Goal: Task Accomplishment & Management: Manage account settings

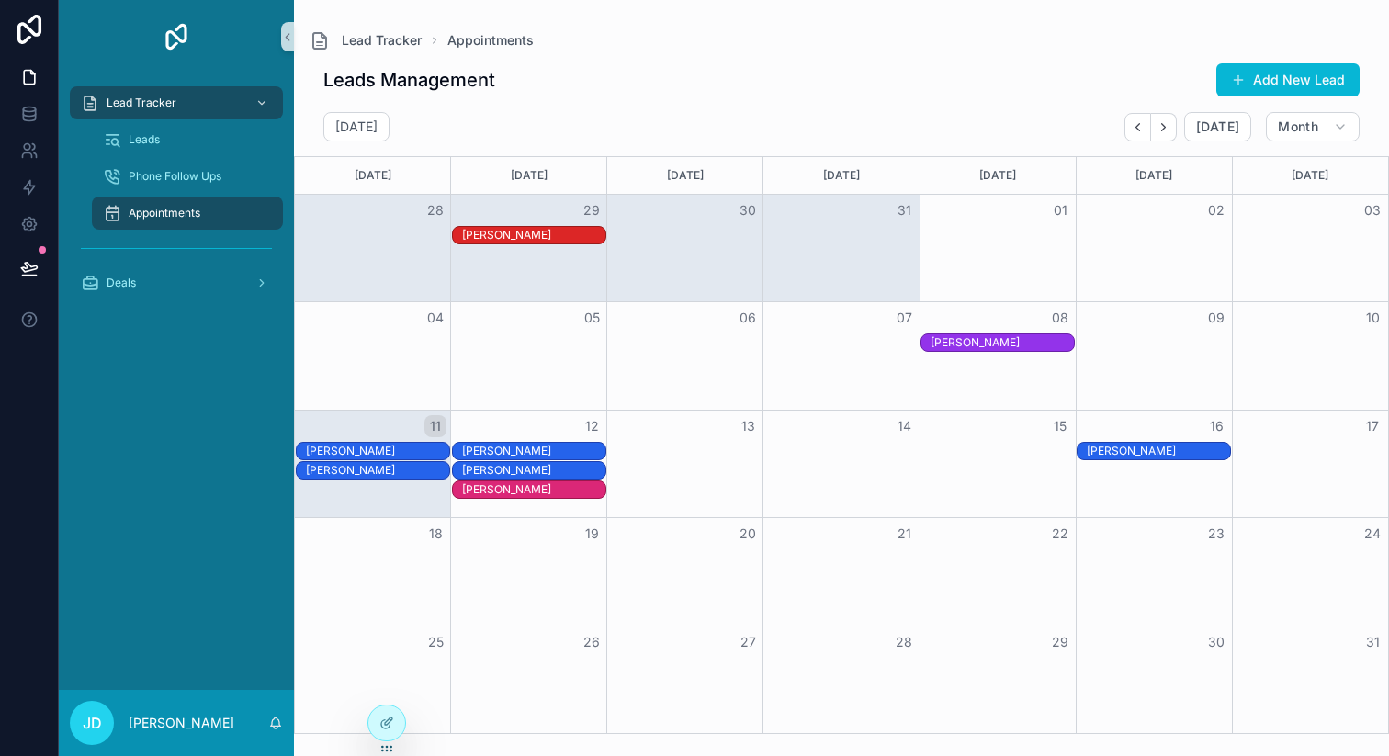
click at [386, 472] on div "[PERSON_NAME]" at bounding box center [377, 470] width 143 height 15
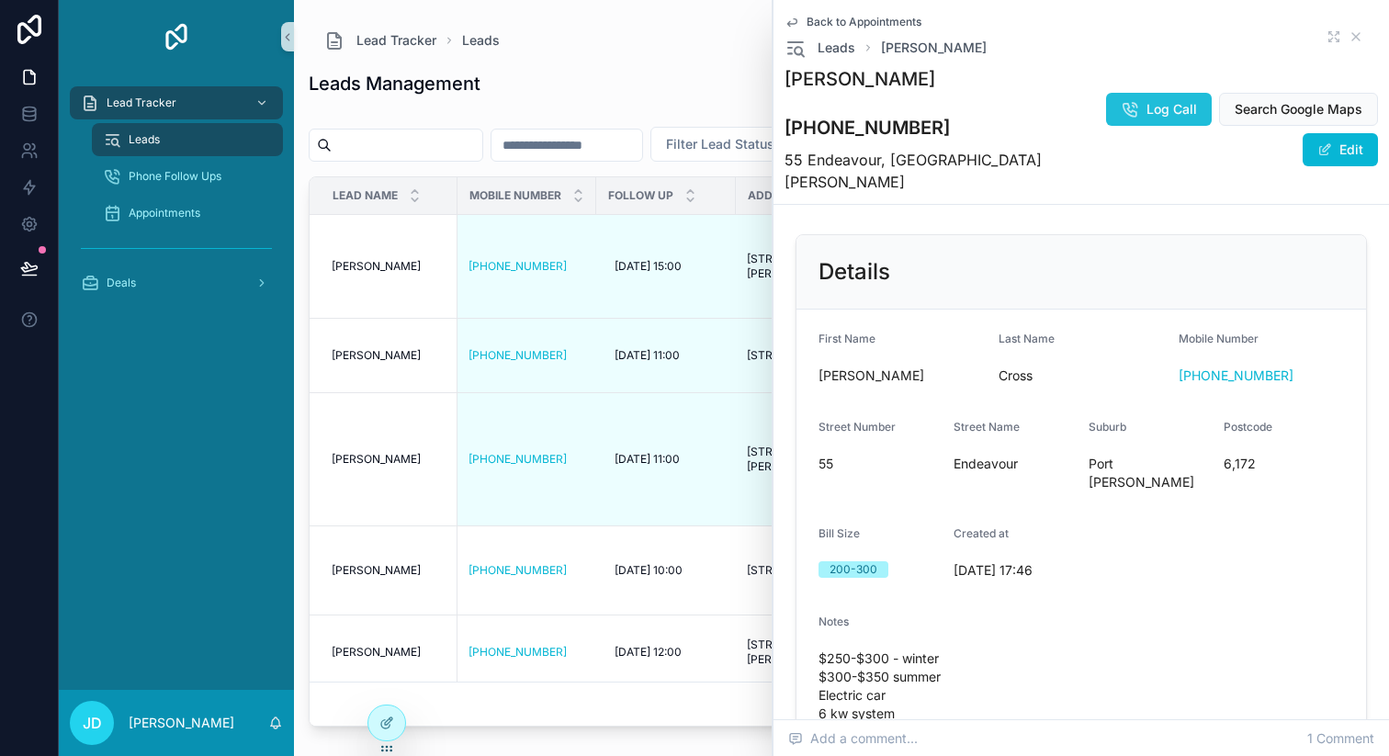
click at [1147, 119] on span "Log Call" at bounding box center [1172, 109] width 51 height 18
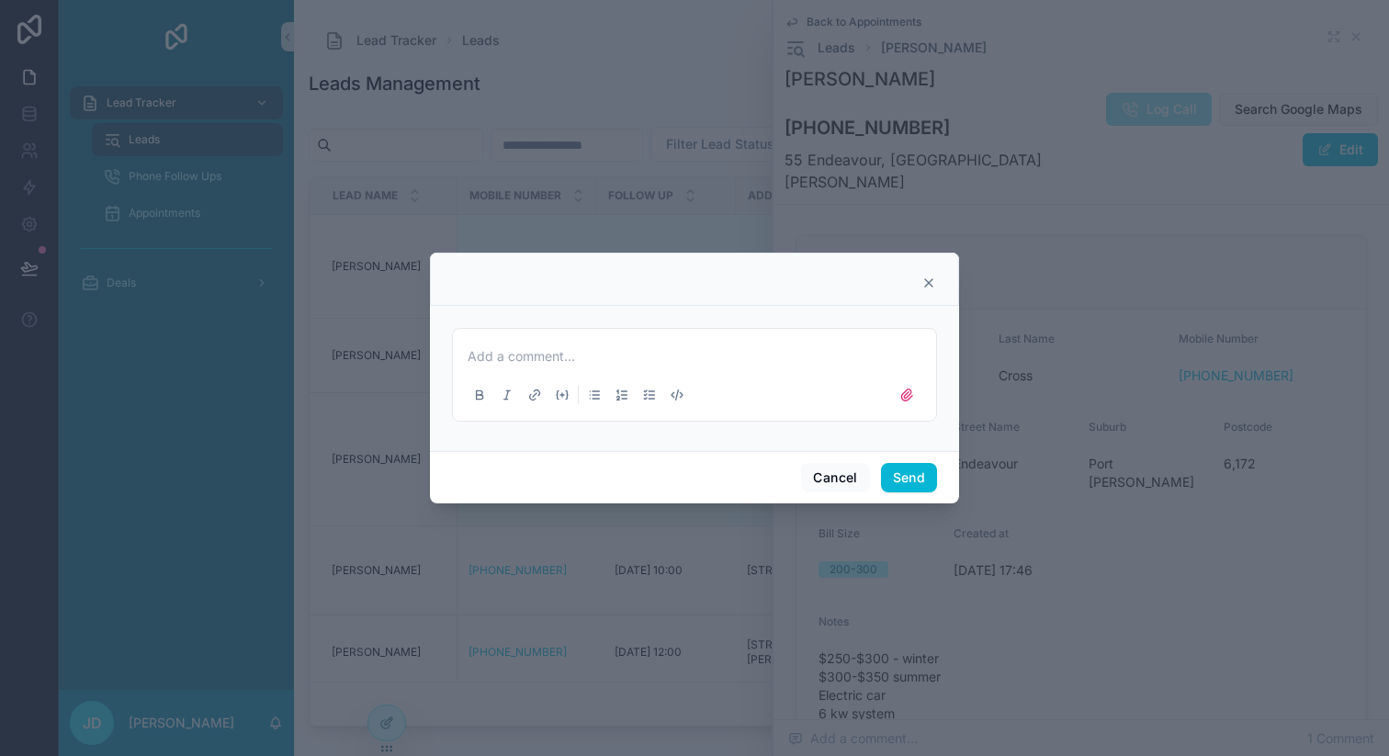
click at [933, 284] on icon at bounding box center [929, 283] width 15 height 15
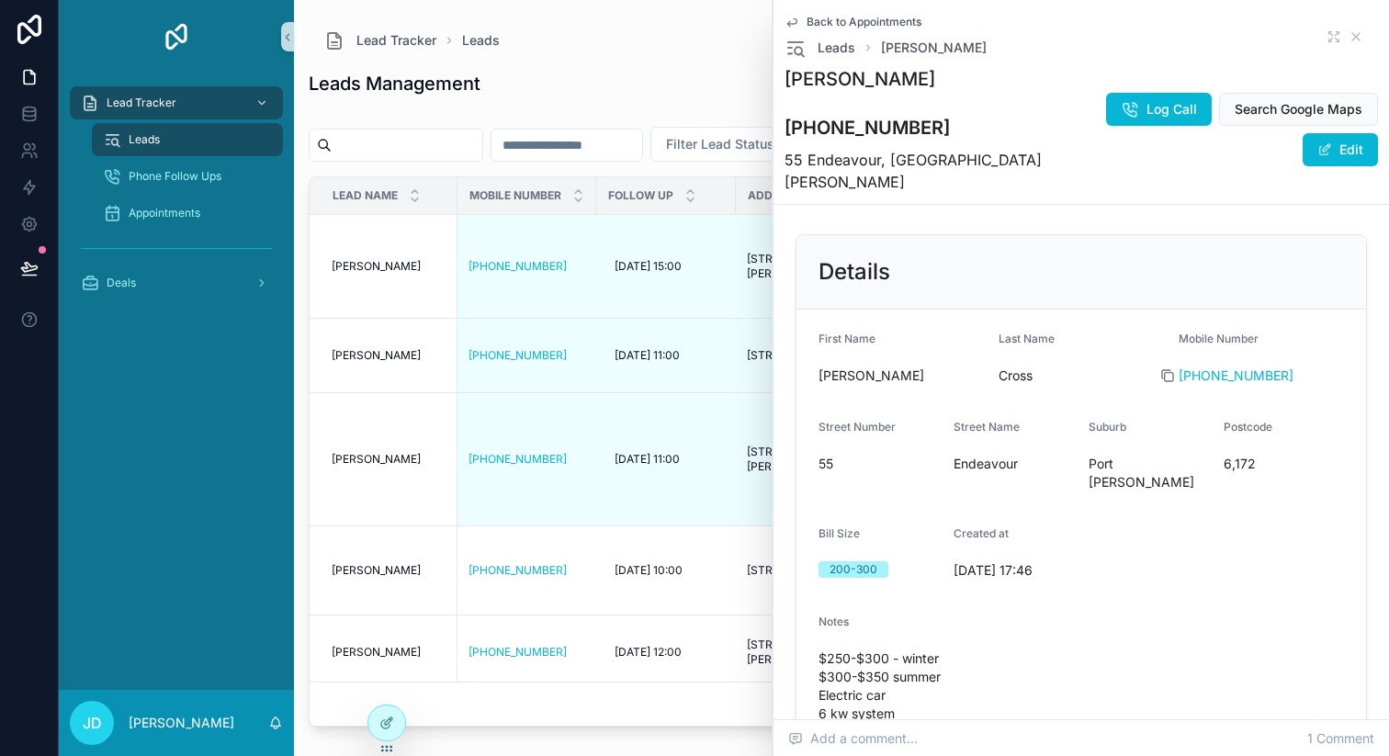
click at [1167, 368] on icon "scrollable content" at bounding box center [1168, 375] width 15 height 15
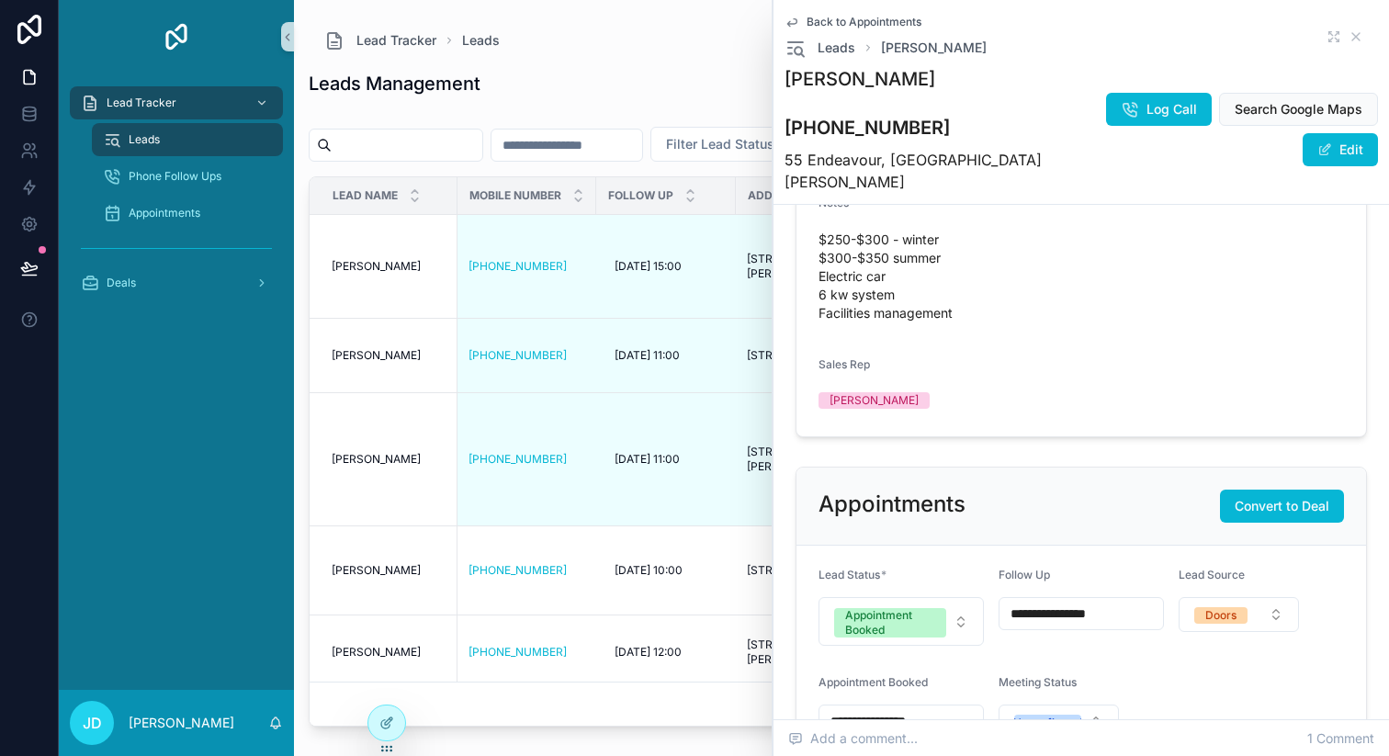
scroll to position [603, 0]
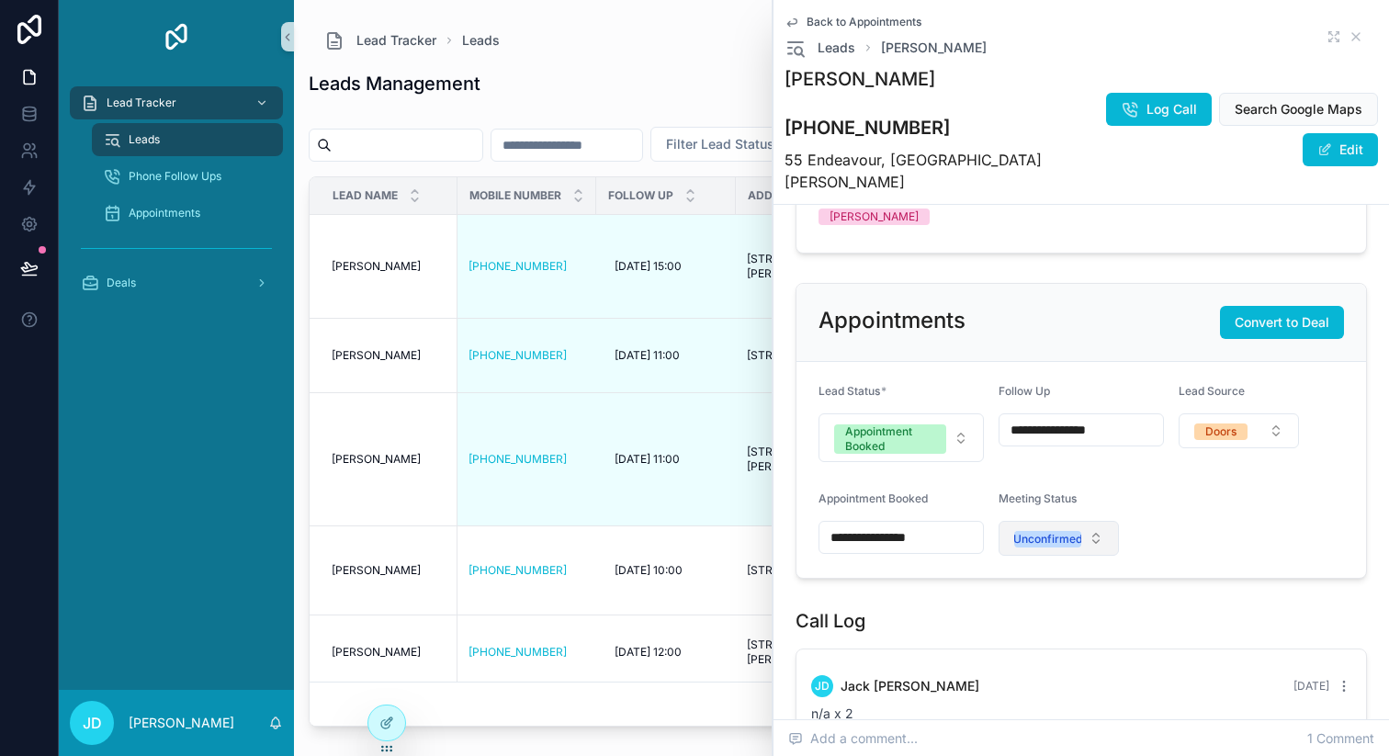
click at [1051, 531] on div "Unconfirmed" at bounding box center [1048, 539] width 69 height 17
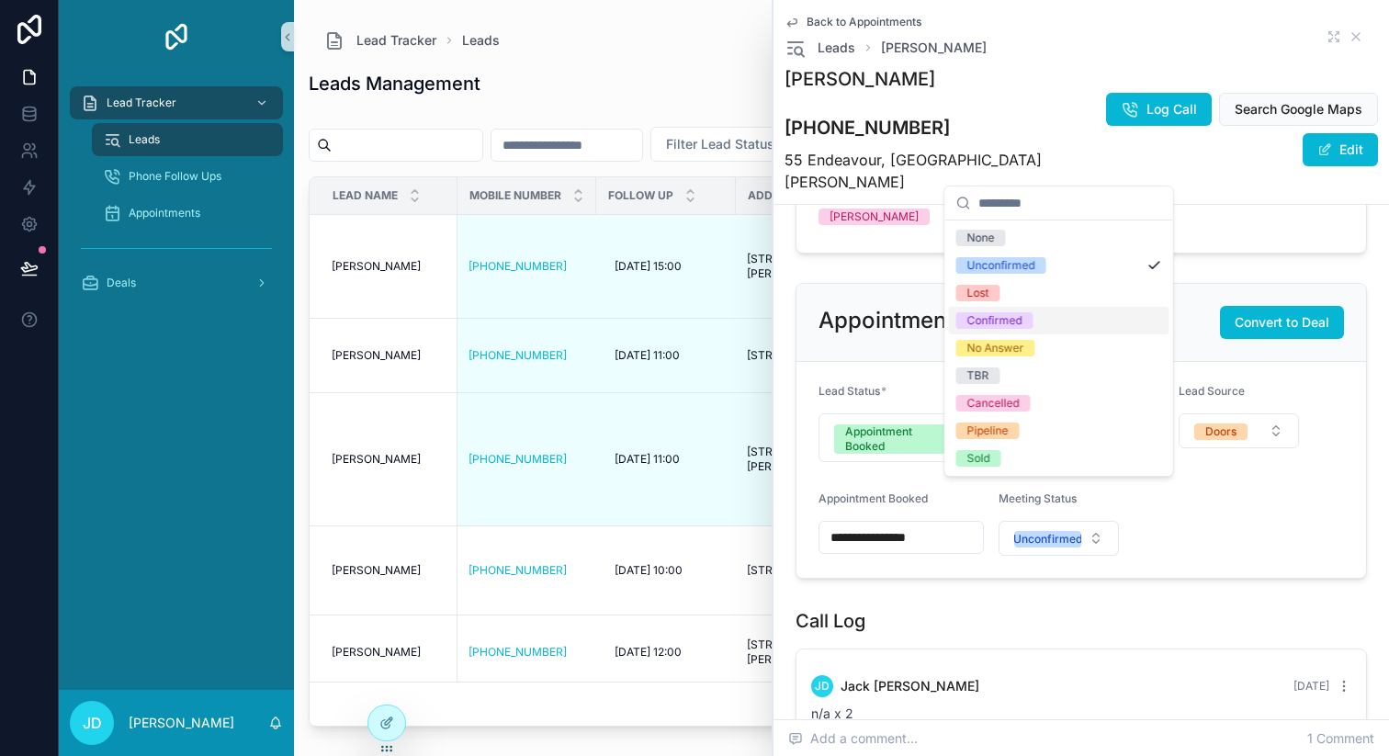
click at [1022, 326] on span "Confirmed" at bounding box center [995, 320] width 77 height 17
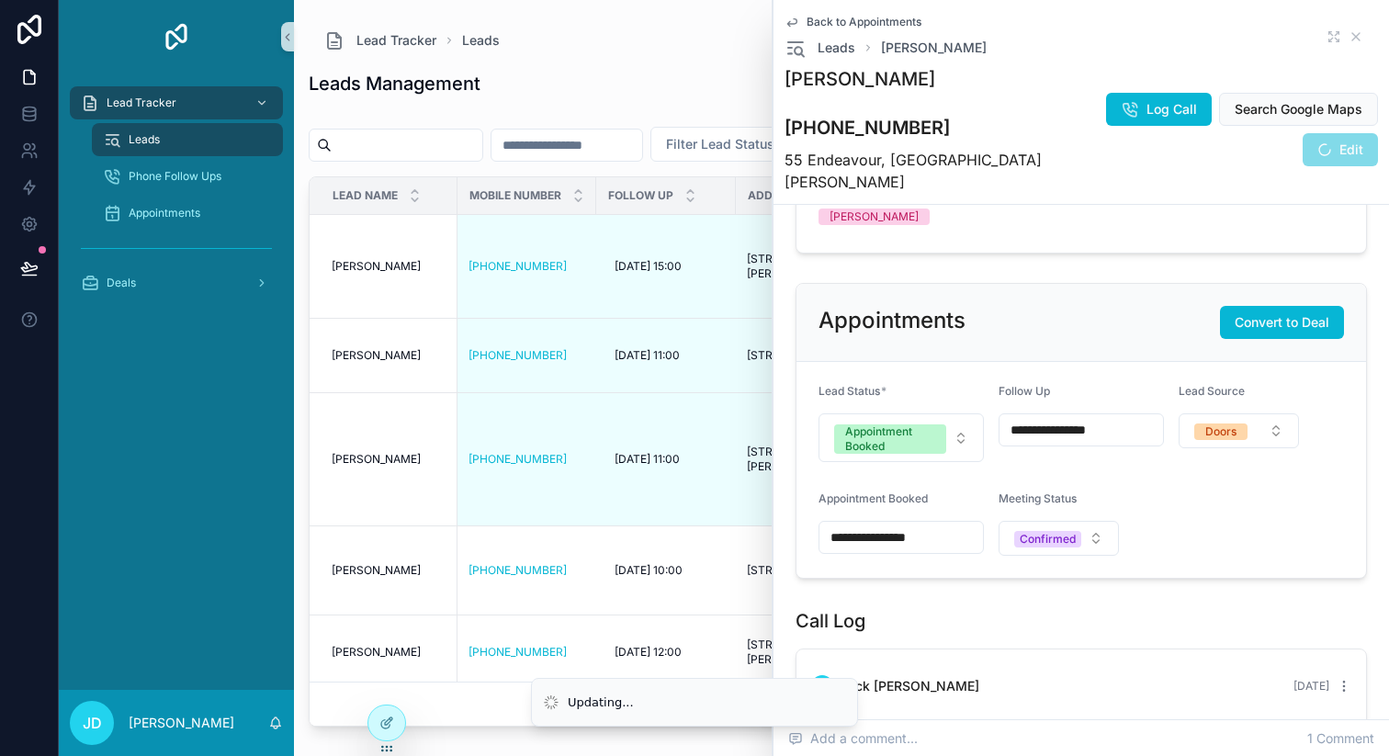
click at [1053, 608] on div "Call Log" at bounding box center [1082, 621] width 572 height 26
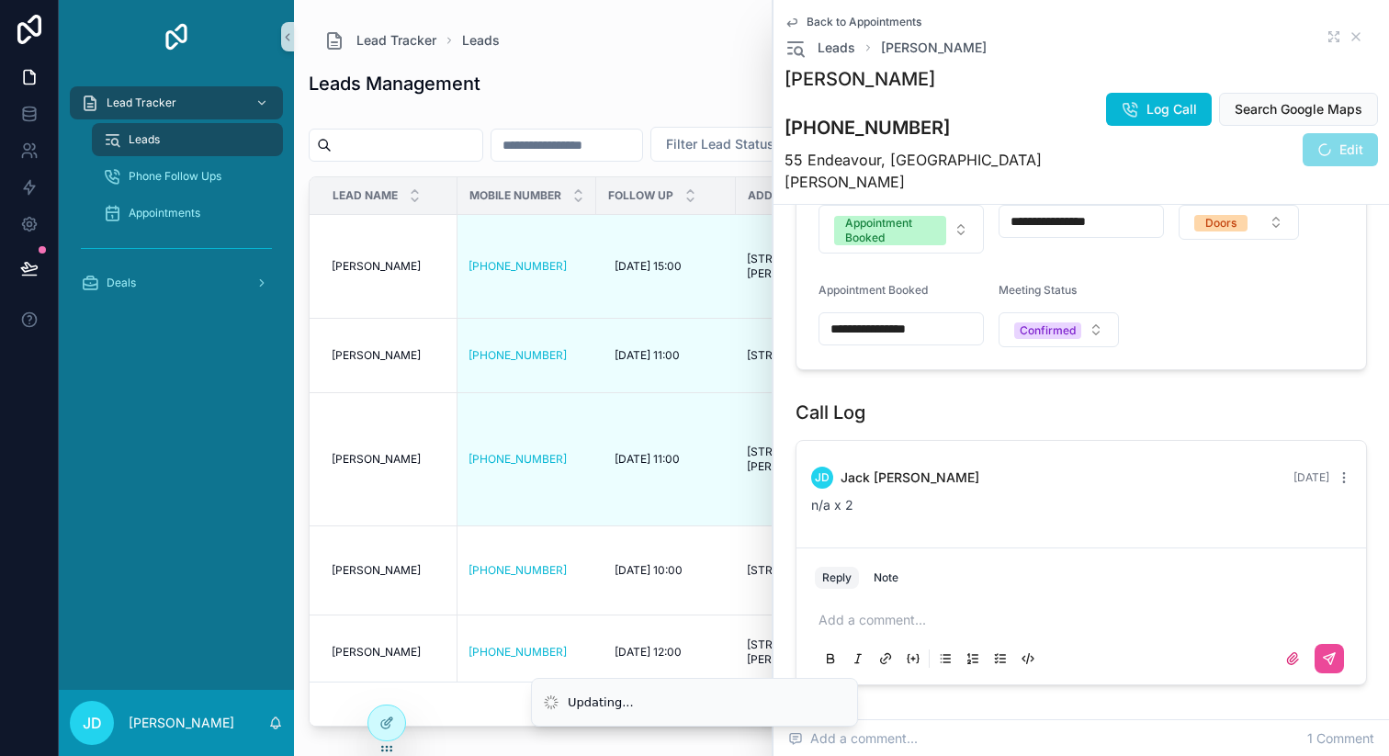
scroll to position [862, 0]
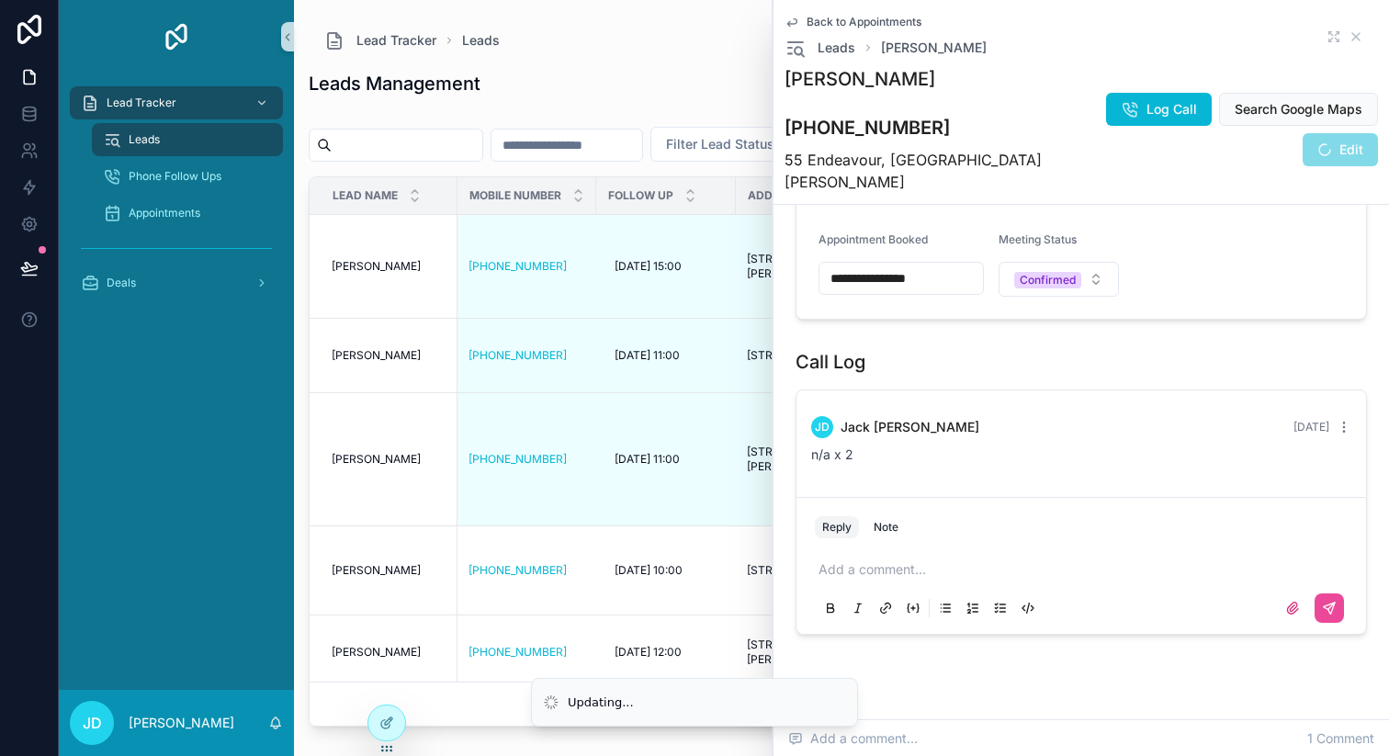
click at [901, 549] on div "Add a comment..." at bounding box center [1081, 587] width 533 height 77
click at [1363, 34] on icon "scrollable content" at bounding box center [1356, 36] width 15 height 15
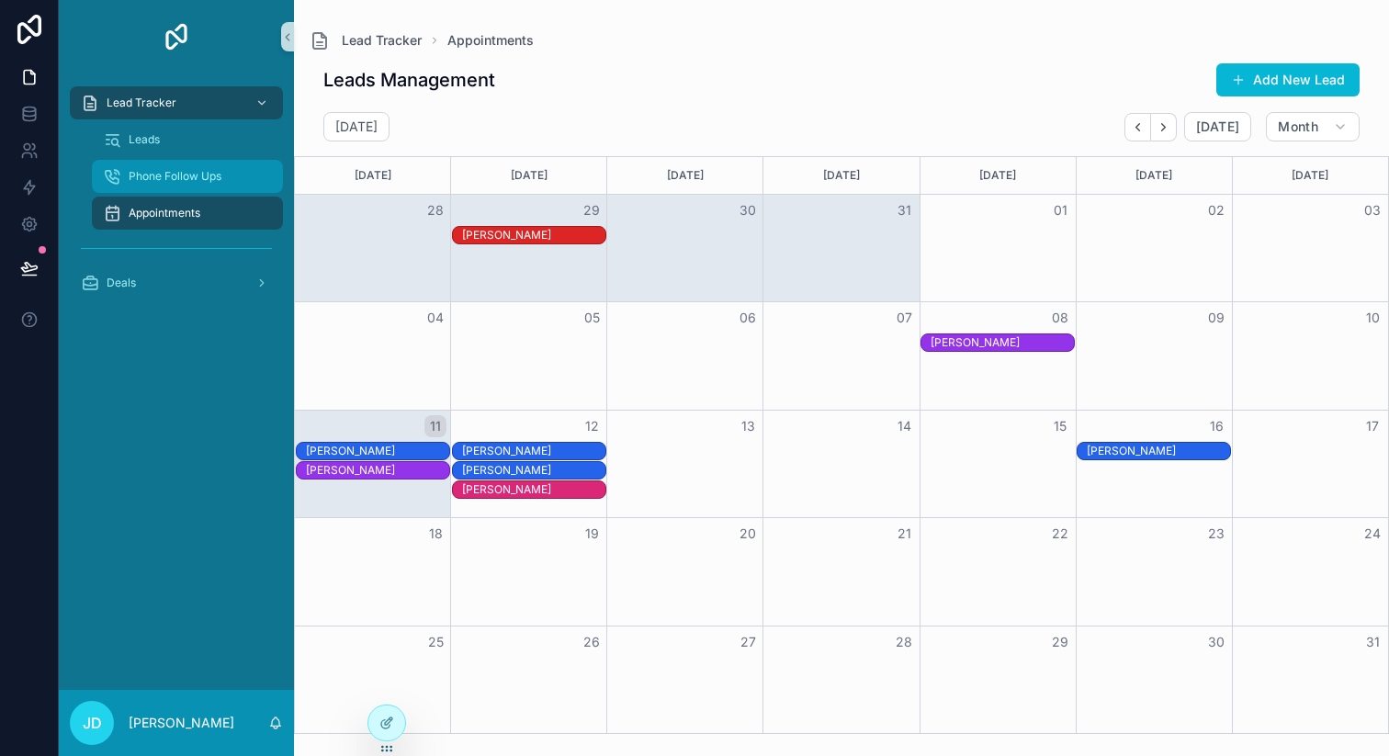
click at [169, 176] on span "Phone Follow Ups" at bounding box center [175, 176] width 93 height 15
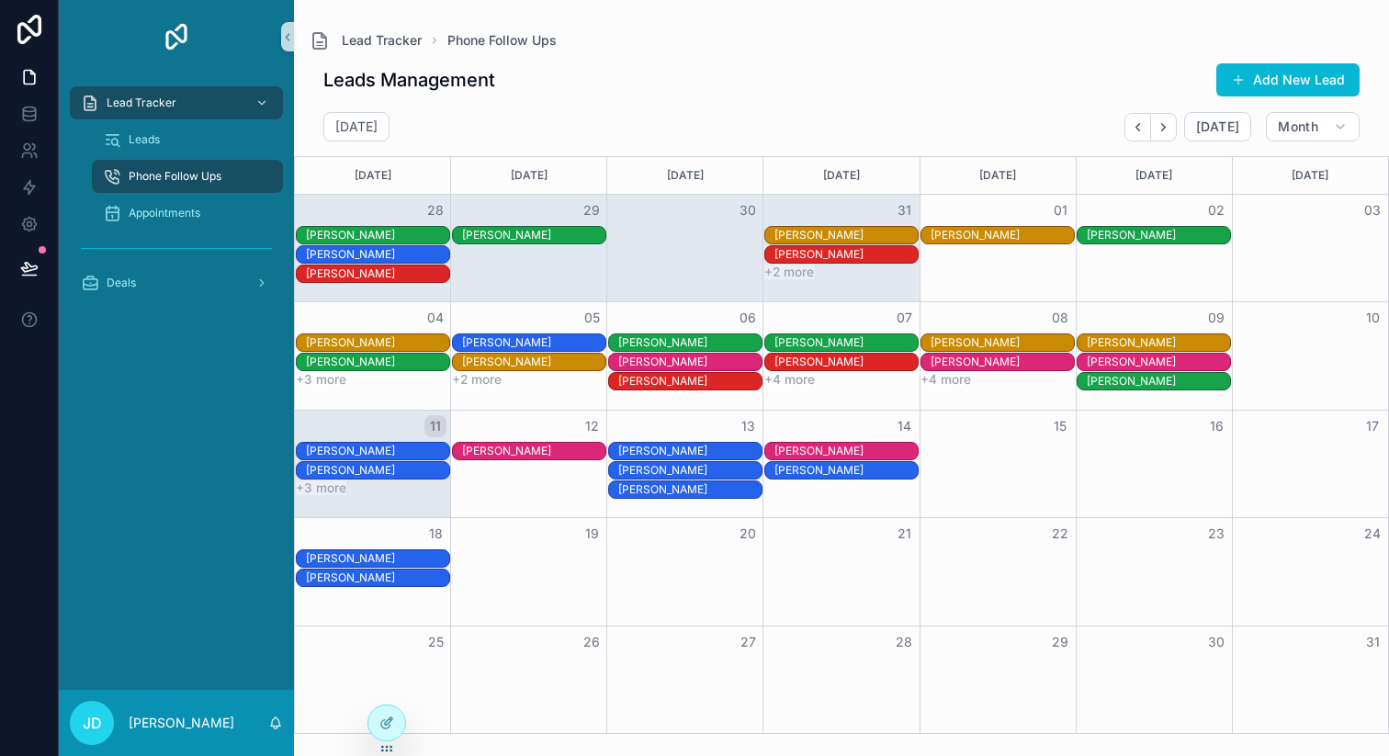
click at [357, 452] on div "[PERSON_NAME]" at bounding box center [377, 451] width 143 height 15
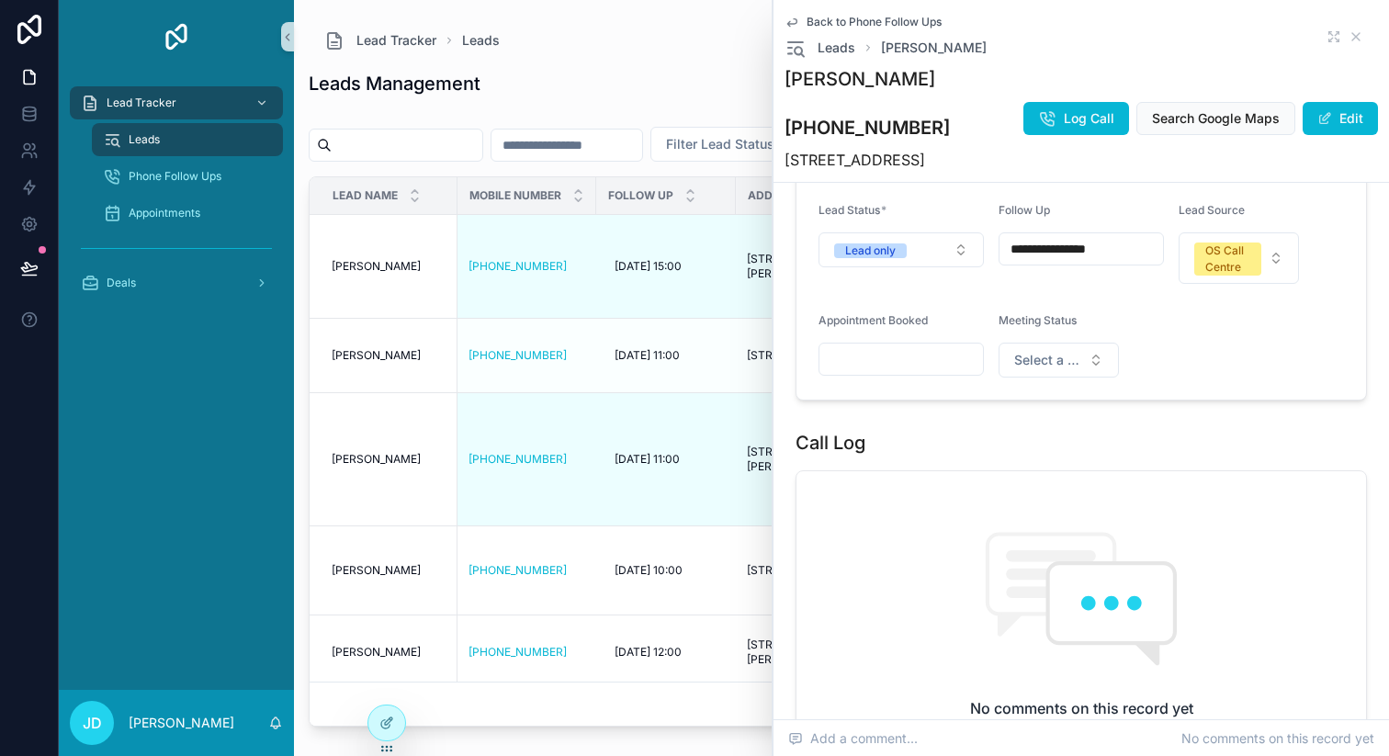
scroll to position [1037, 0]
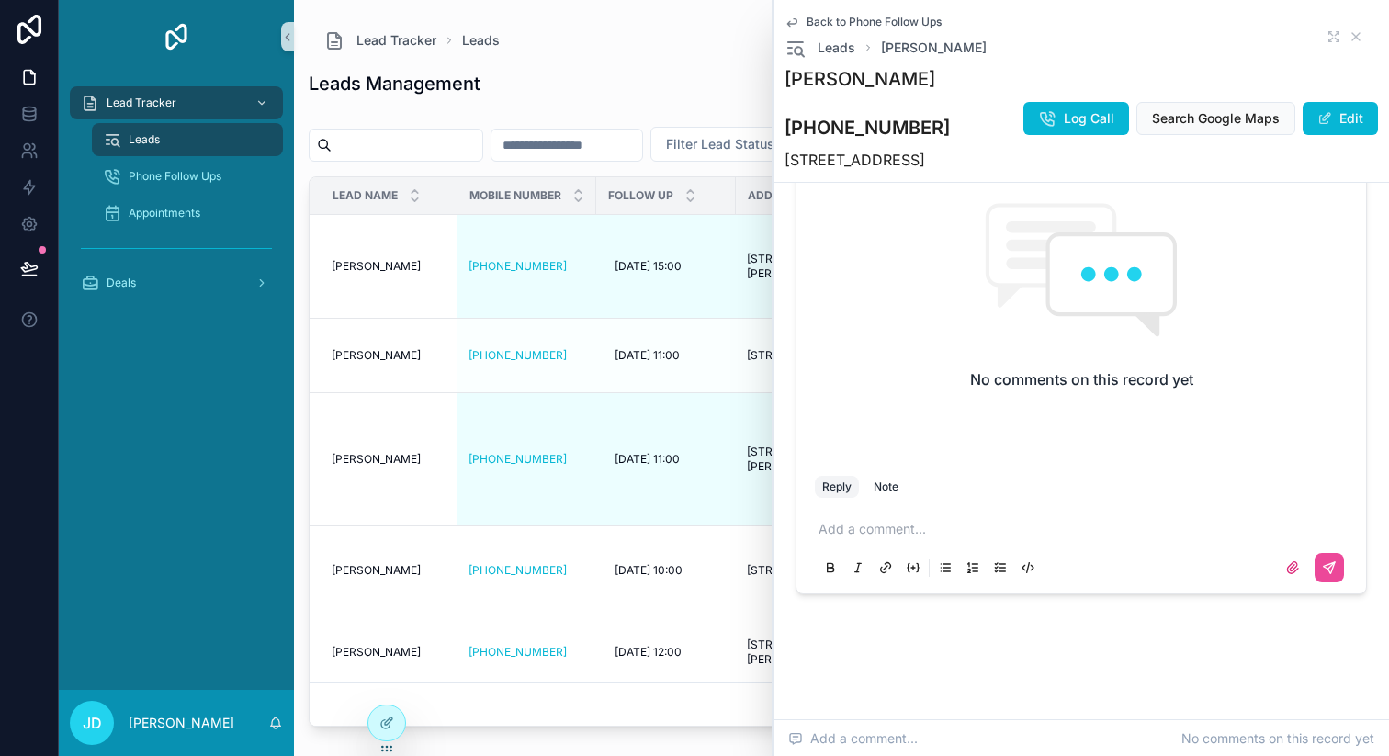
click at [947, 526] on p "scrollable content" at bounding box center [1085, 529] width 533 height 18
click at [1323, 570] on icon "scrollable content" at bounding box center [1329, 568] width 15 height 15
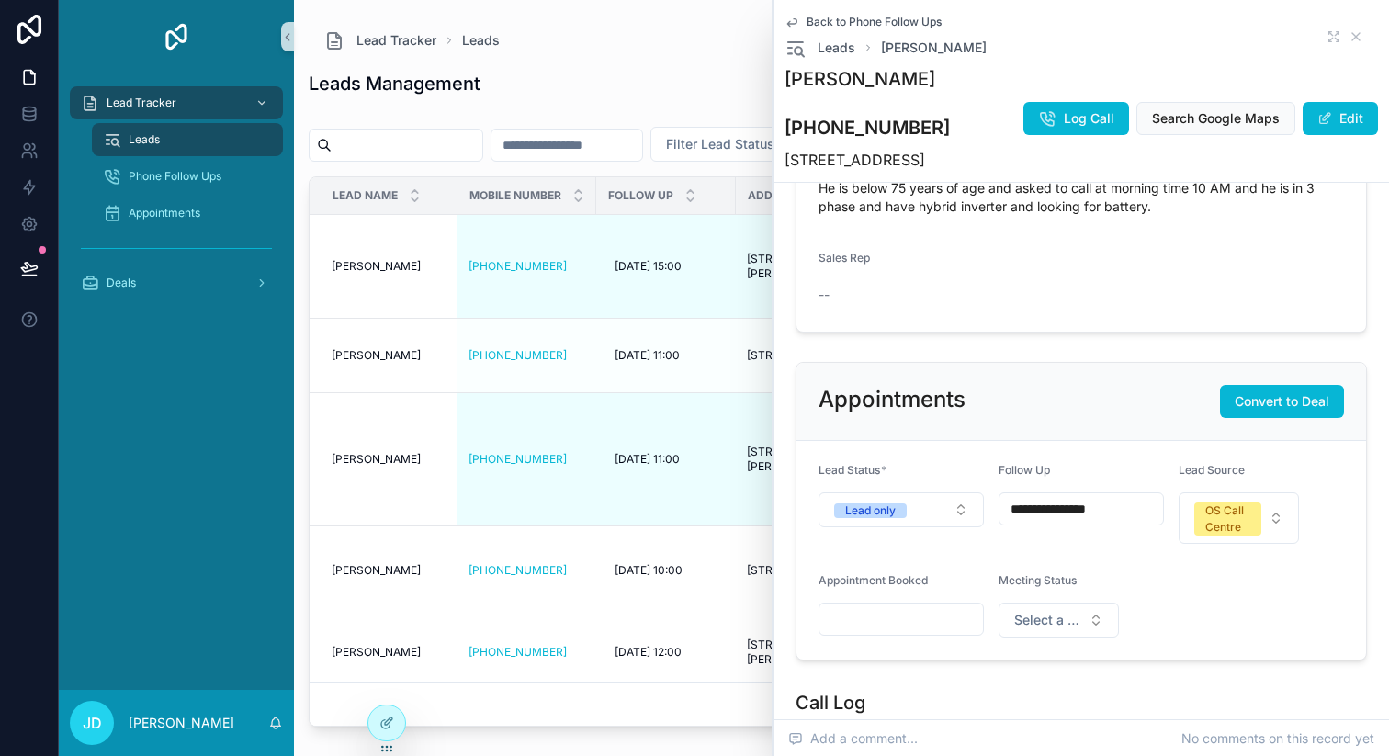
scroll to position [647, 0]
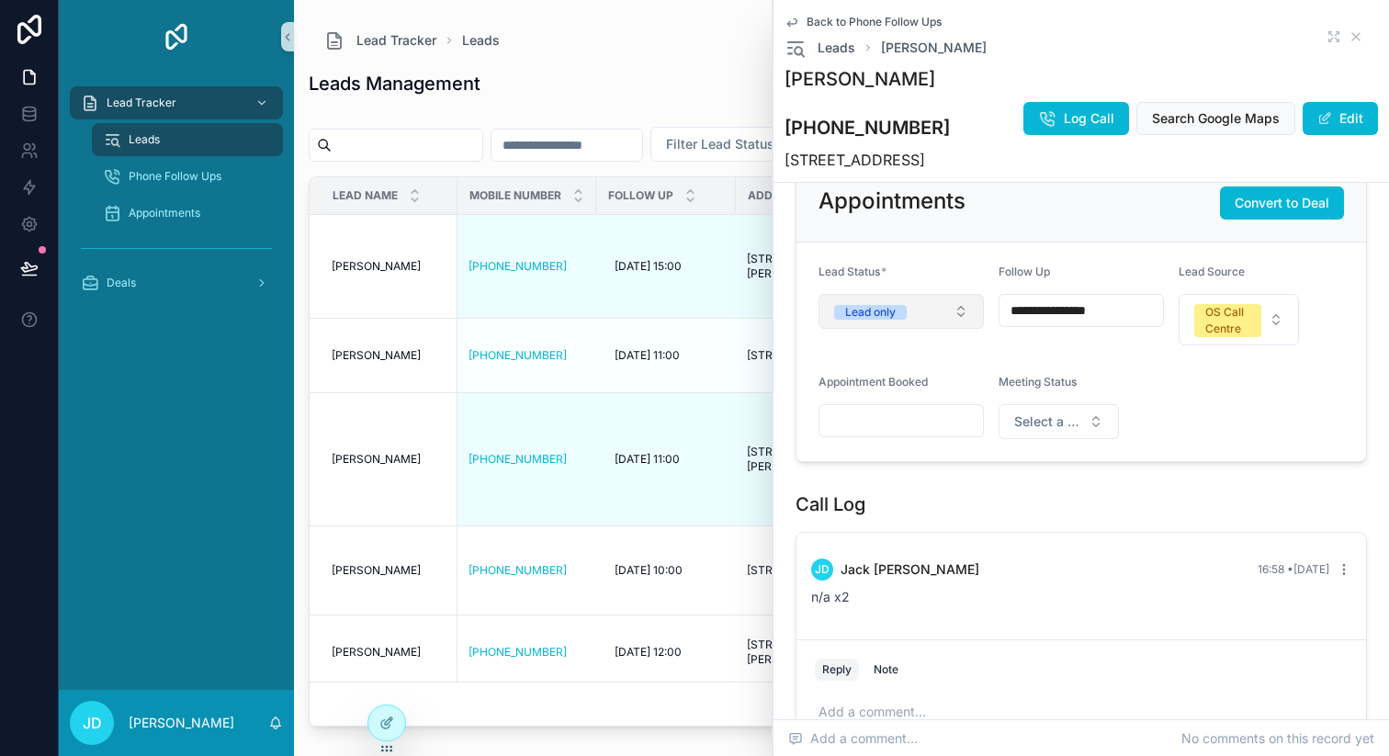
click at [944, 308] on button "Lead only" at bounding box center [901, 311] width 165 height 35
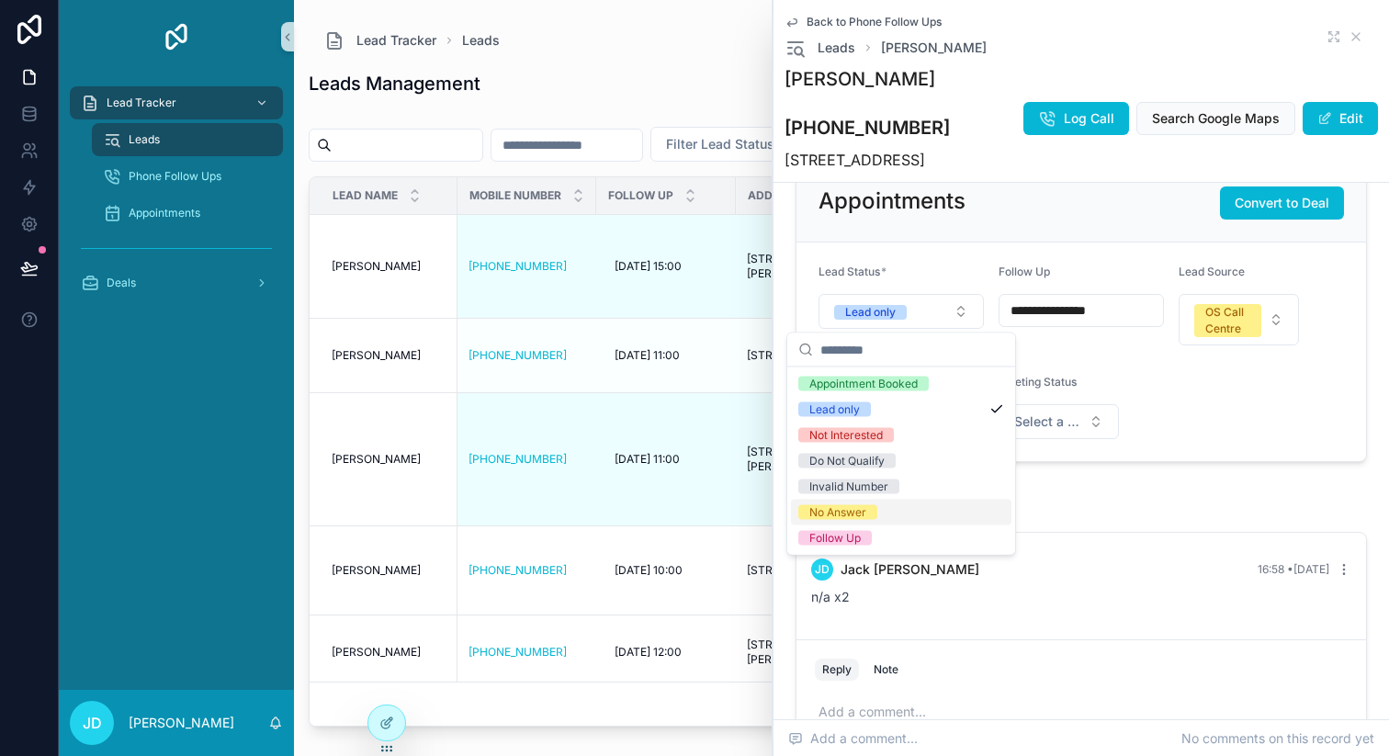
click at [849, 508] on div "No Answer" at bounding box center [838, 512] width 57 height 15
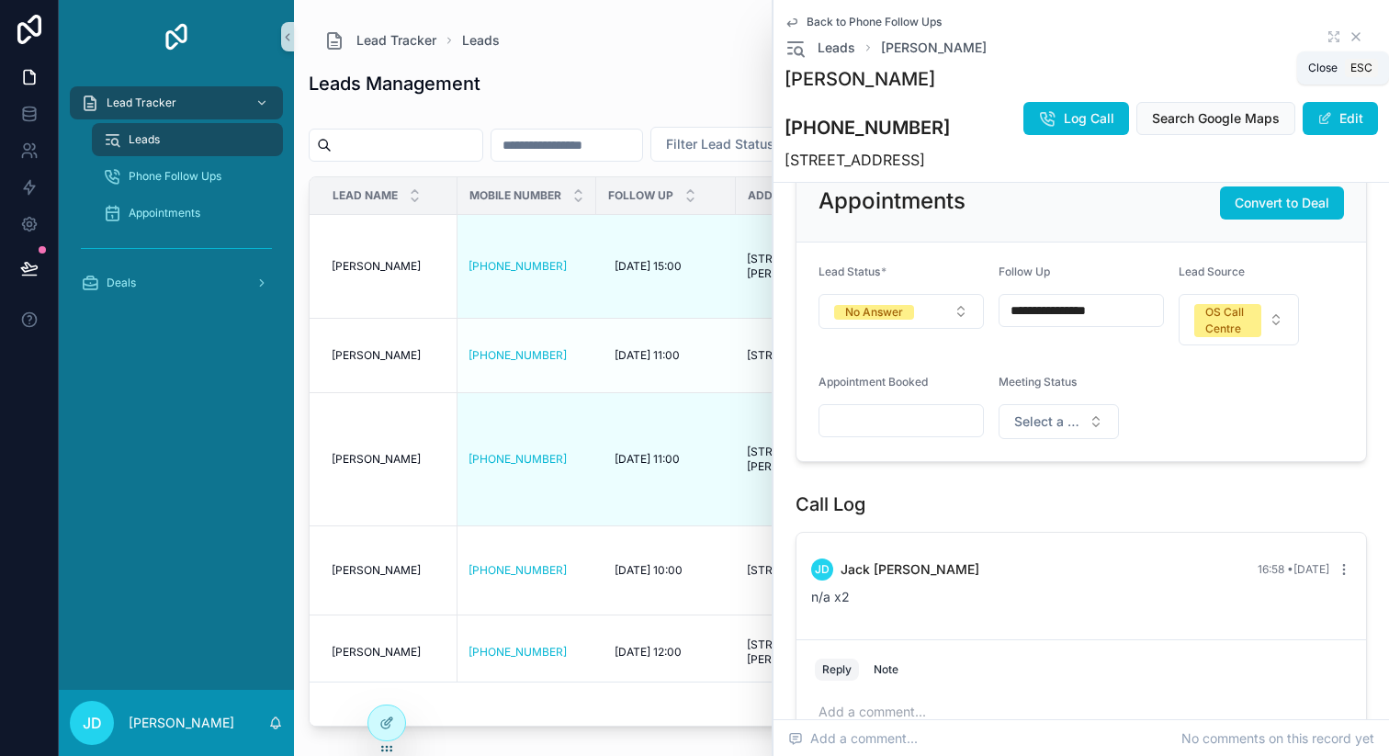
click at [1356, 36] on icon "scrollable content" at bounding box center [1356, 36] width 7 height 7
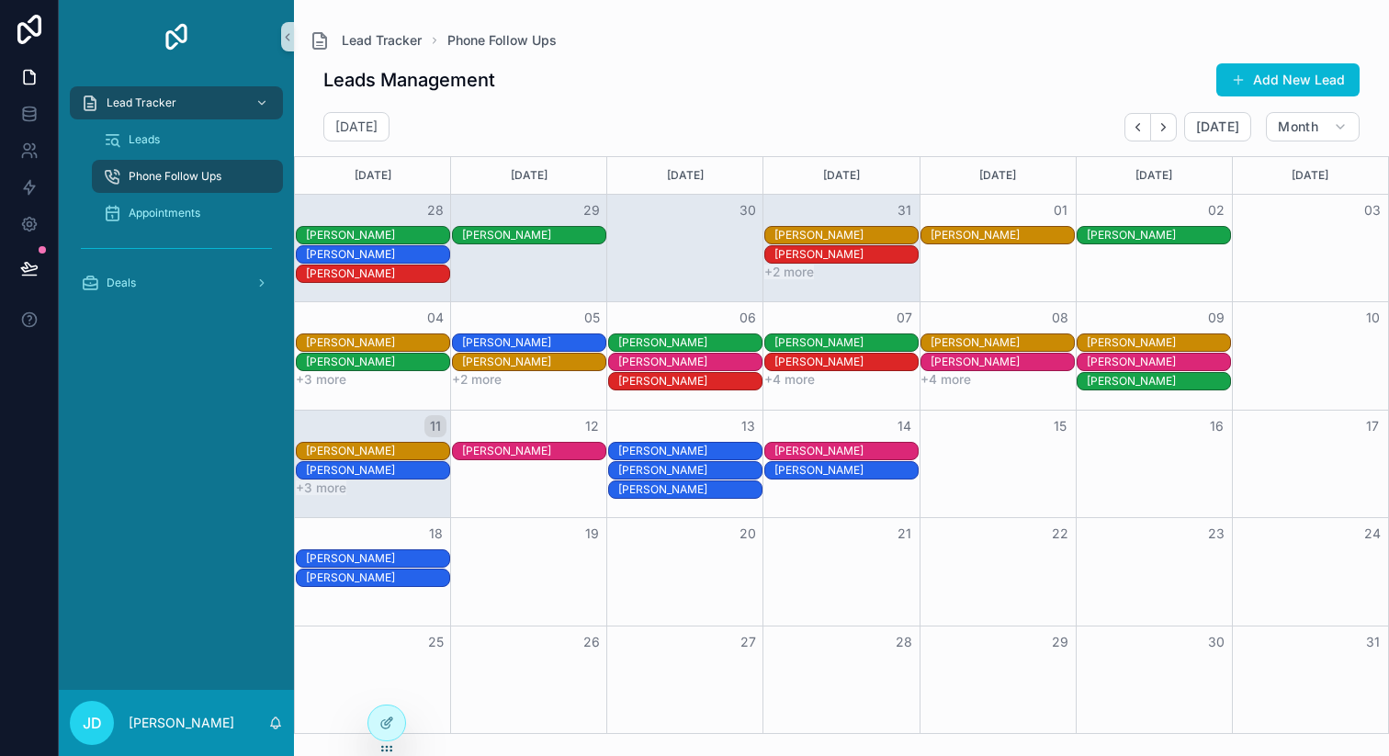
click at [374, 465] on div "[PERSON_NAME]" at bounding box center [377, 470] width 143 height 15
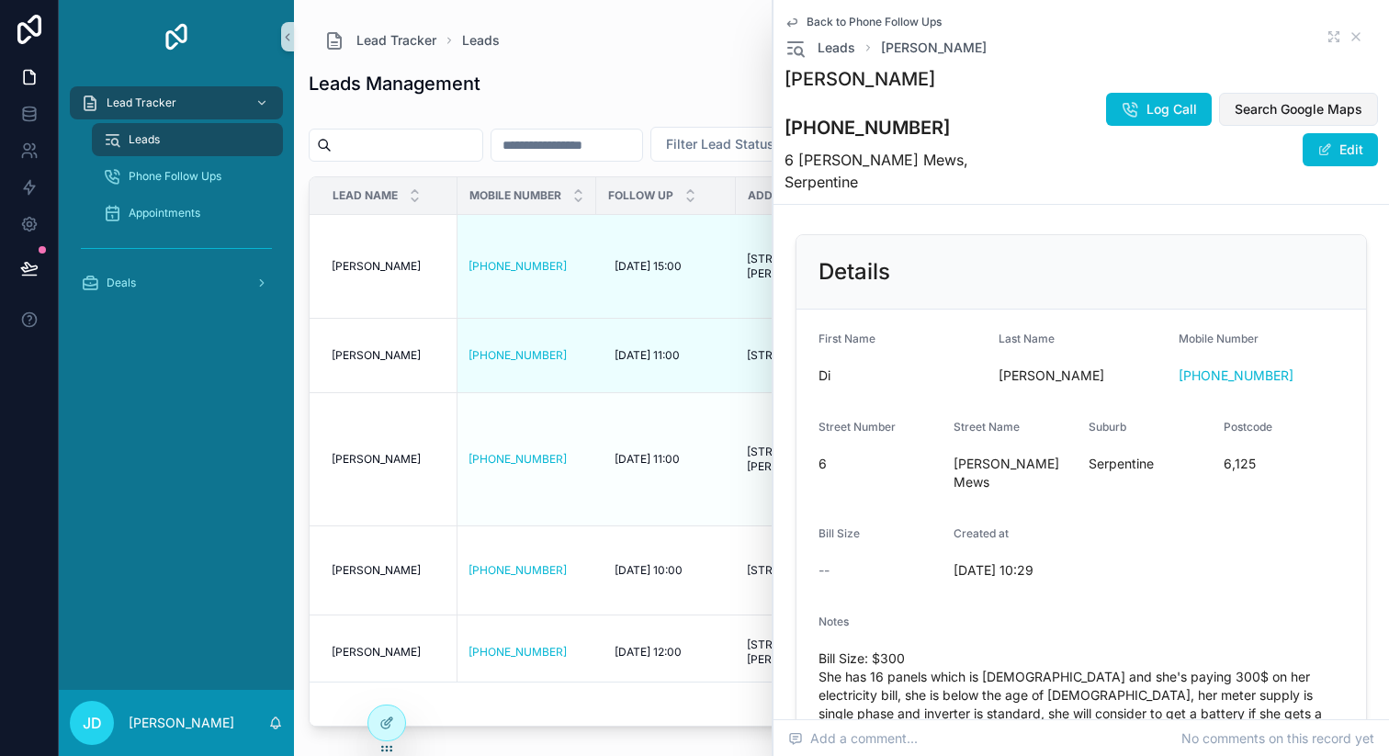
click at [1235, 119] on span "Search Google Maps" at bounding box center [1299, 109] width 128 height 18
click at [1352, 29] on icon "scrollable content" at bounding box center [1356, 36] width 15 height 15
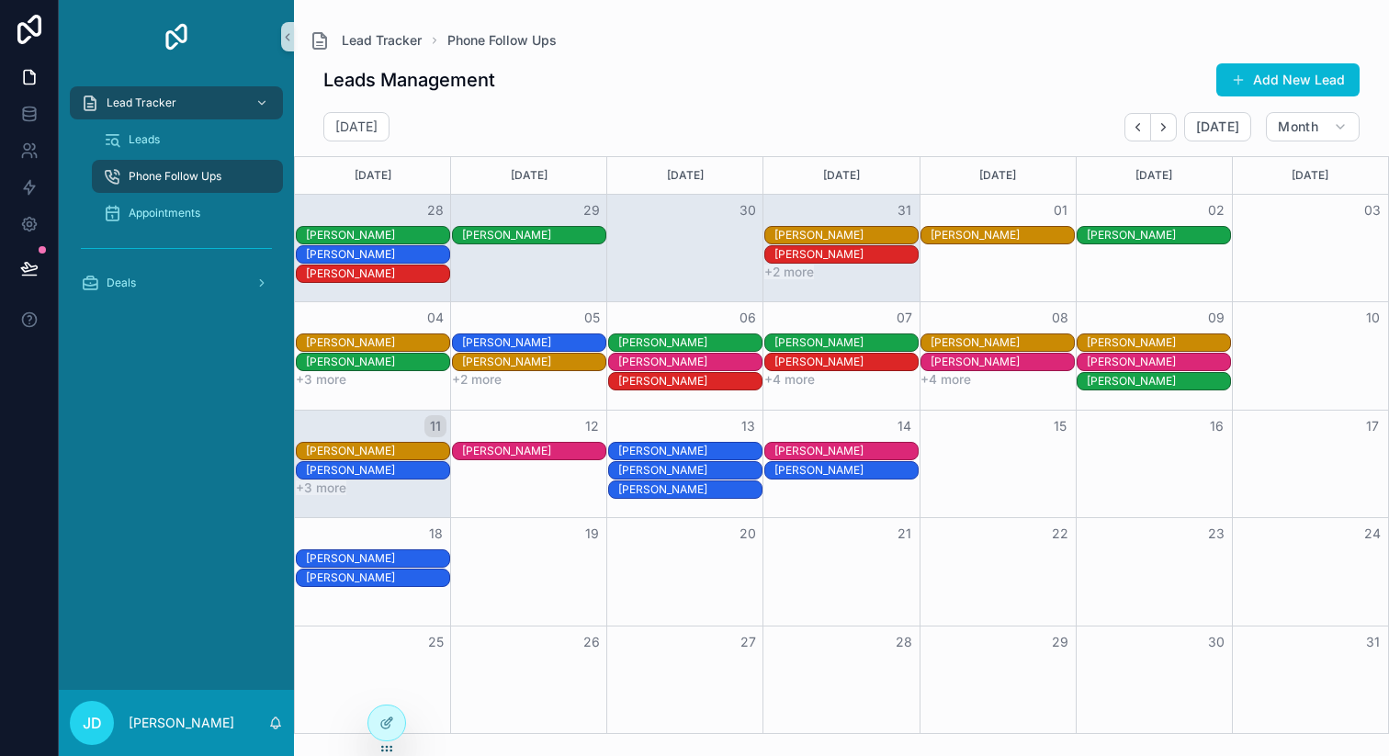
click at [959, 342] on div "[PERSON_NAME]" at bounding box center [1002, 342] width 143 height 15
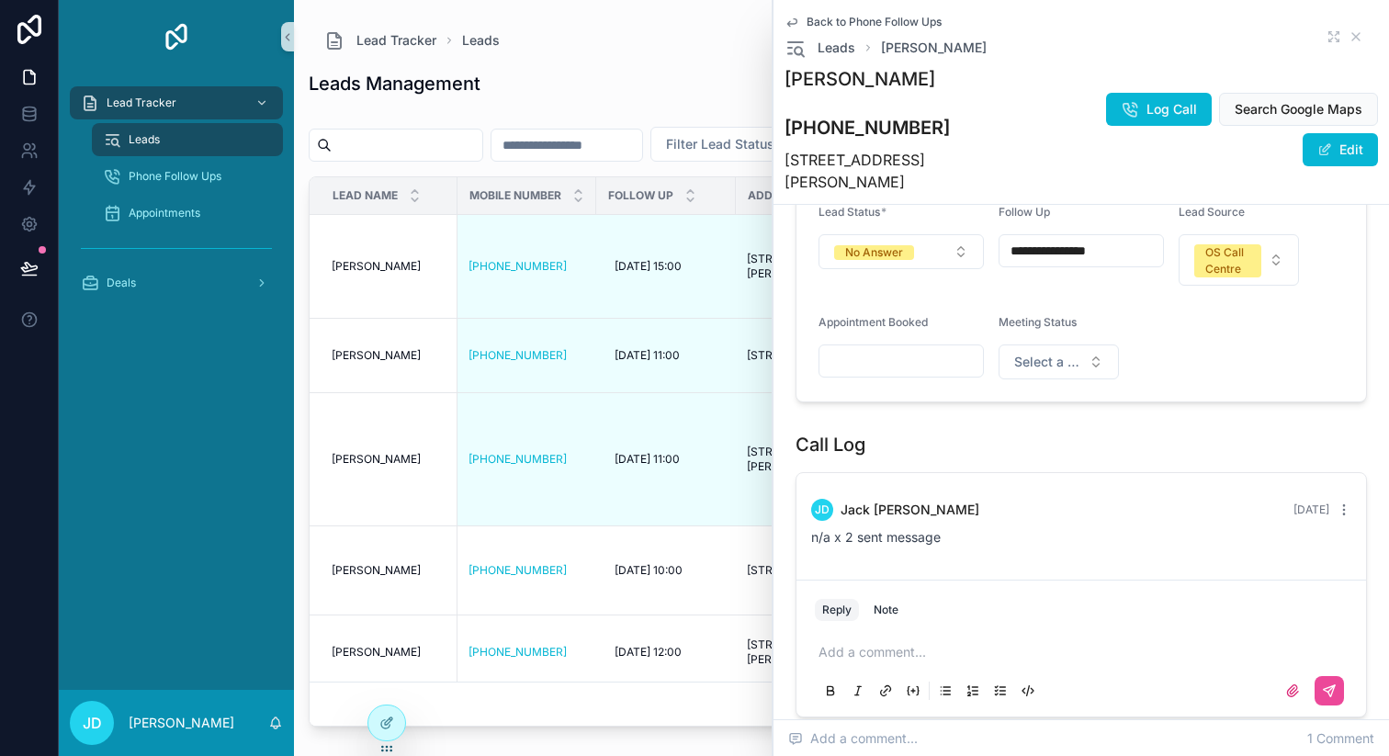
scroll to position [848, 0]
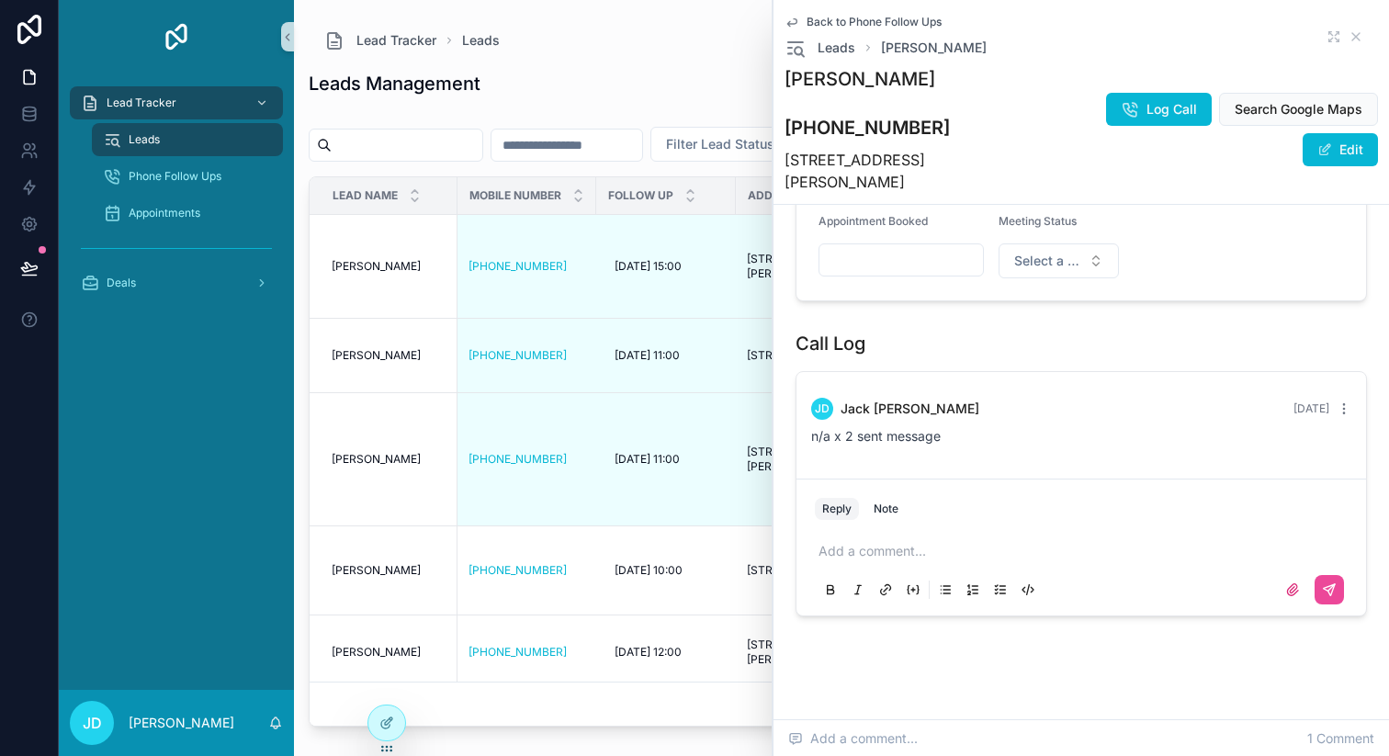
click at [836, 542] on p "scrollable content" at bounding box center [1085, 551] width 533 height 18
click at [1331, 584] on icon "scrollable content" at bounding box center [1329, 589] width 11 height 11
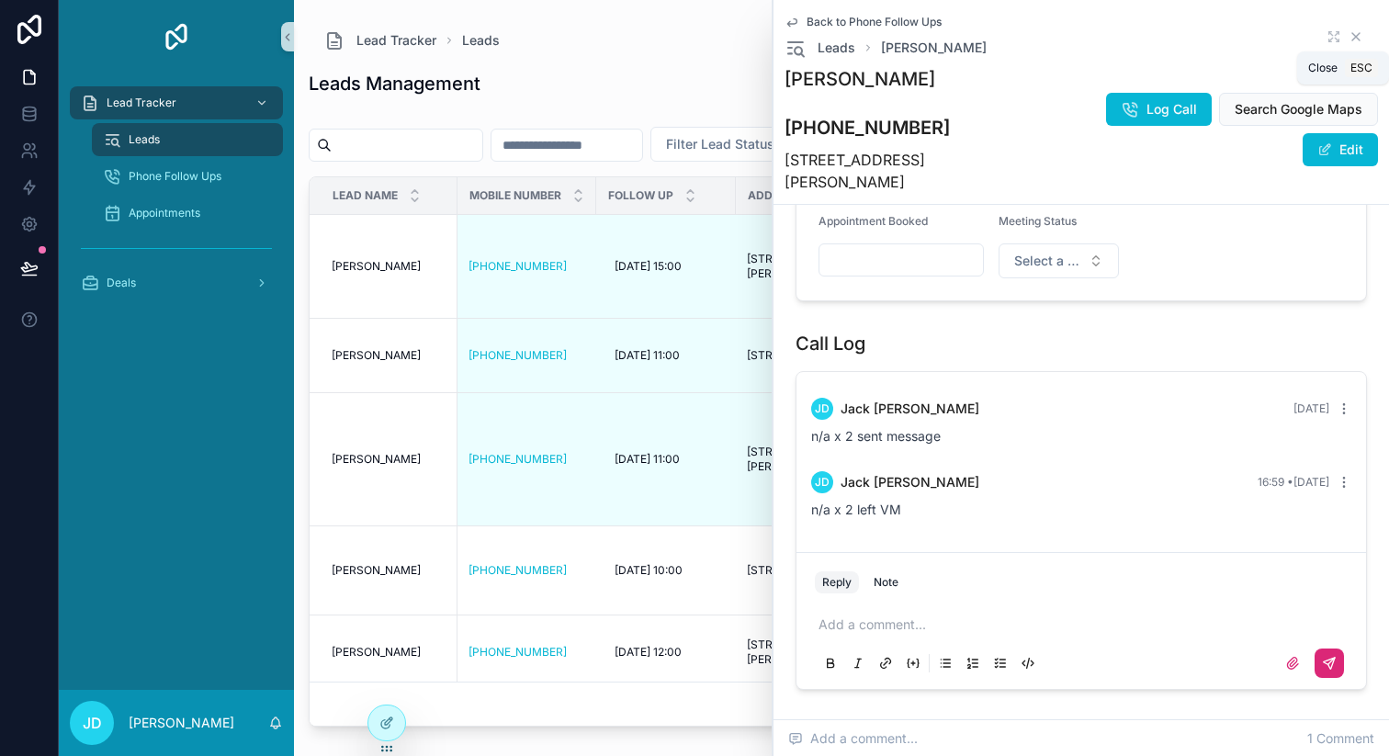
click at [1359, 32] on icon "scrollable content" at bounding box center [1356, 36] width 15 height 15
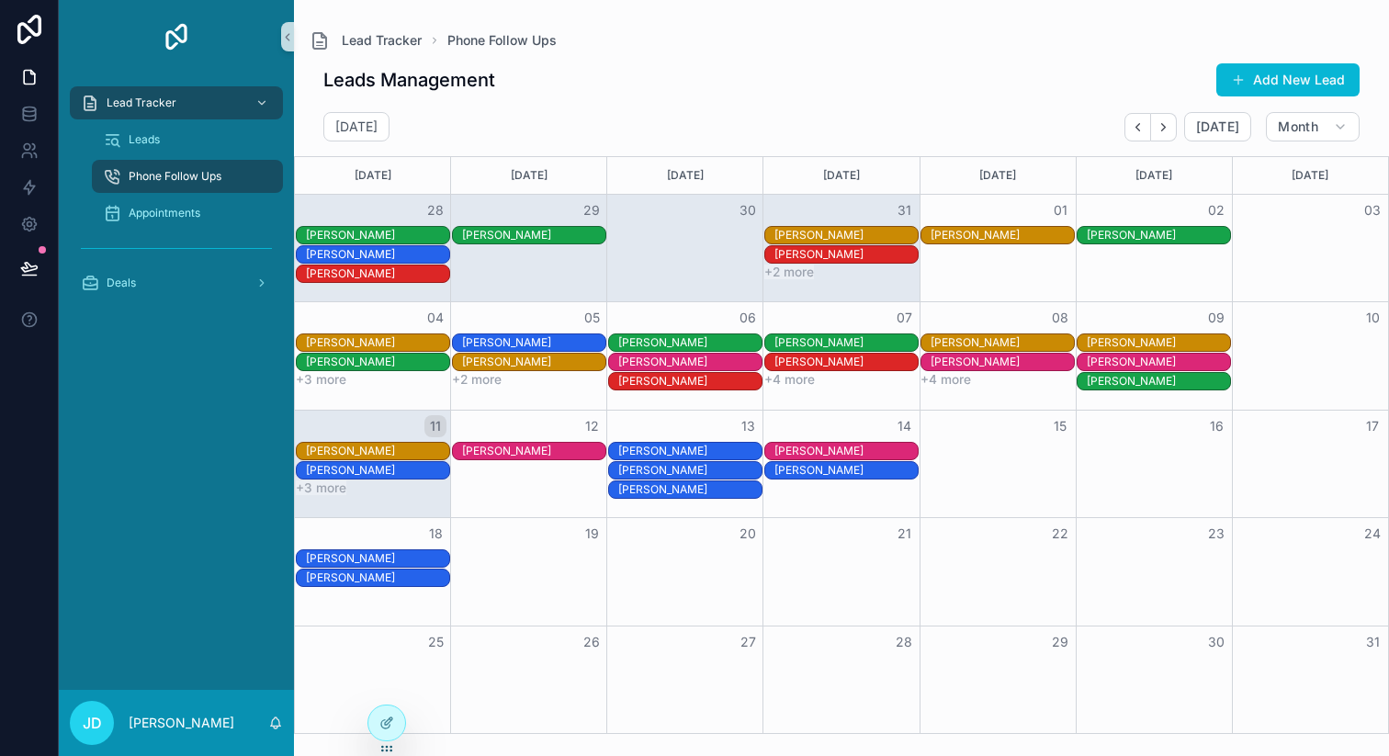
click at [965, 374] on button "+4 more" at bounding box center [946, 379] width 51 height 15
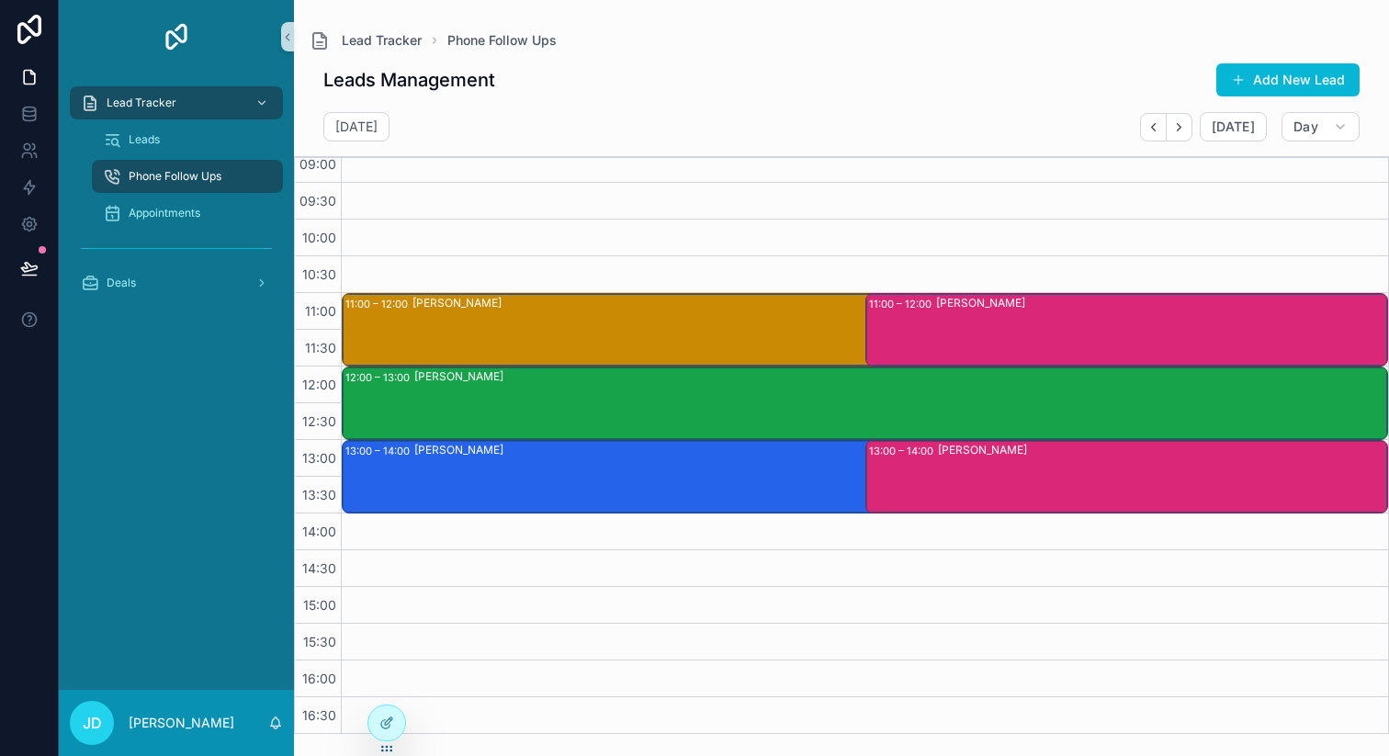
scroll to position [143, 0]
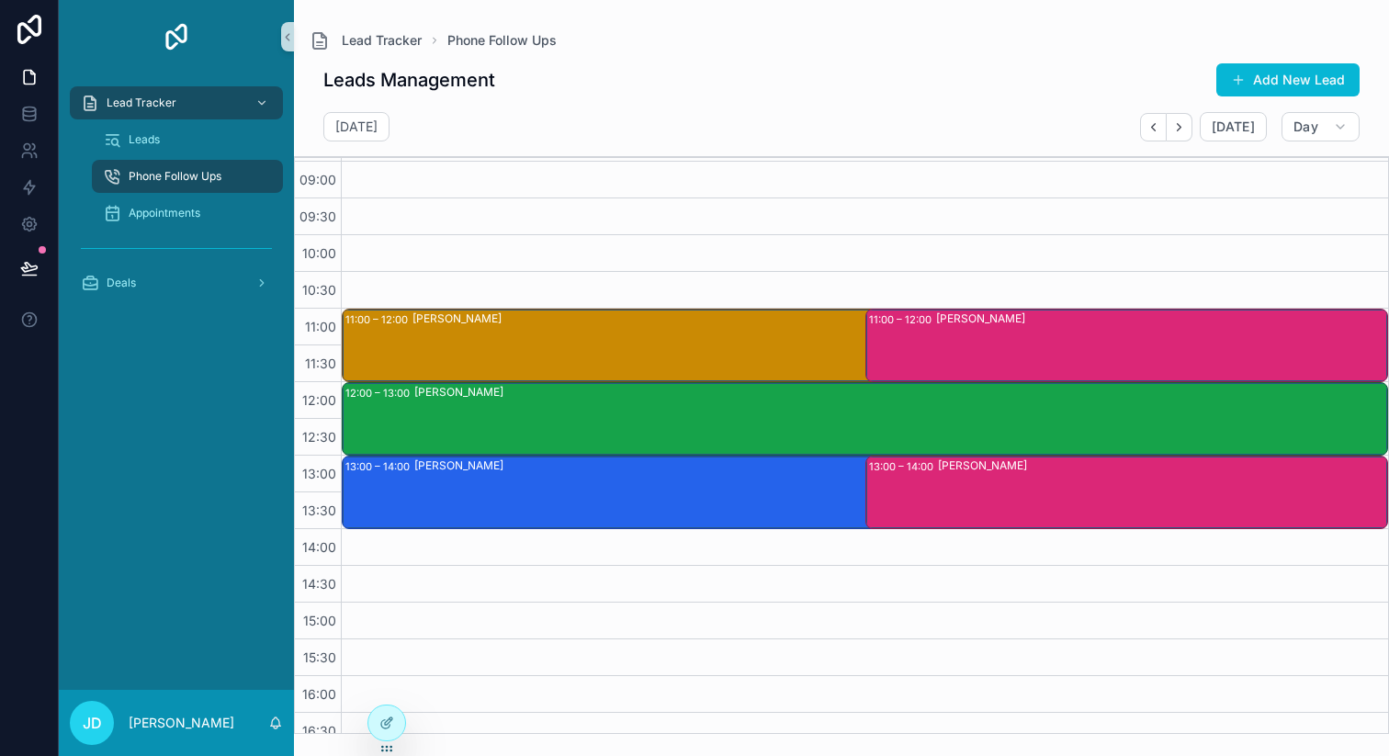
click at [976, 503] on div "[PERSON_NAME]" at bounding box center [1162, 493] width 449 height 70
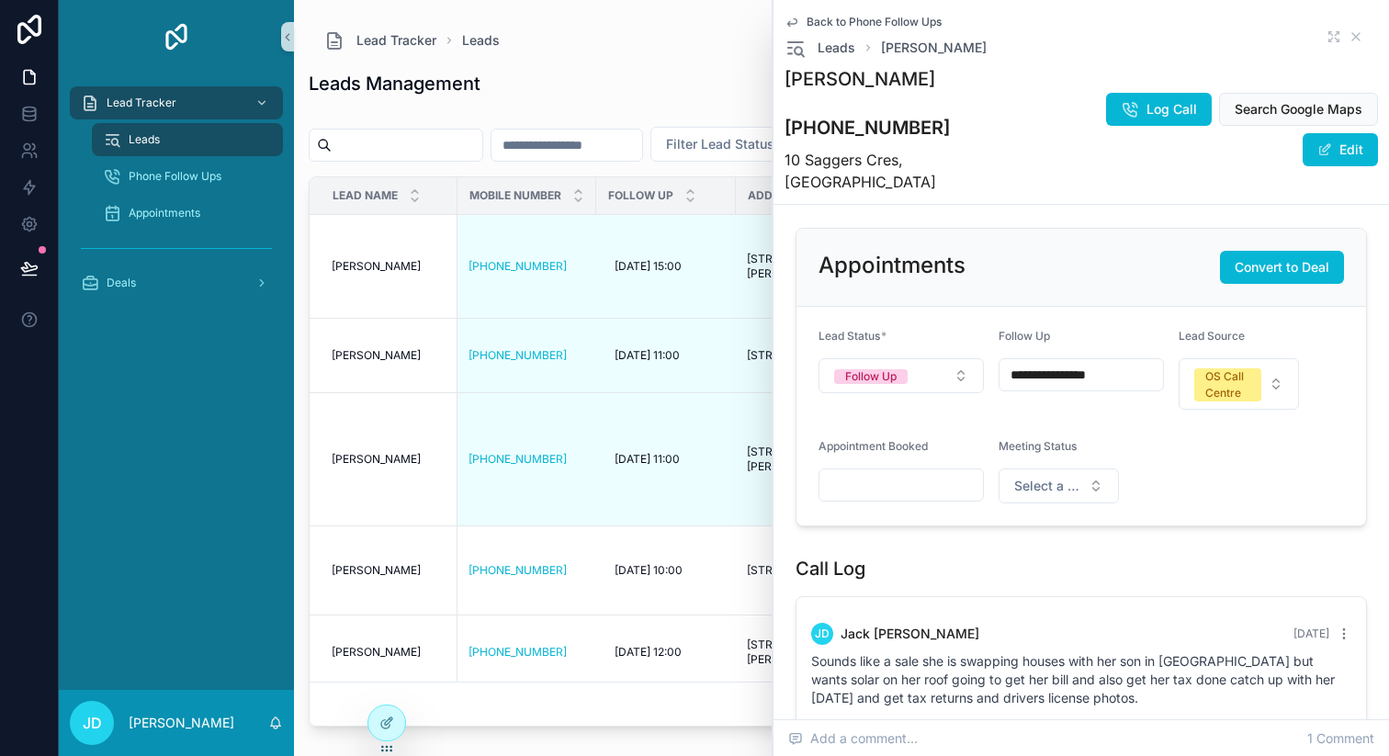
scroll to position [643, 0]
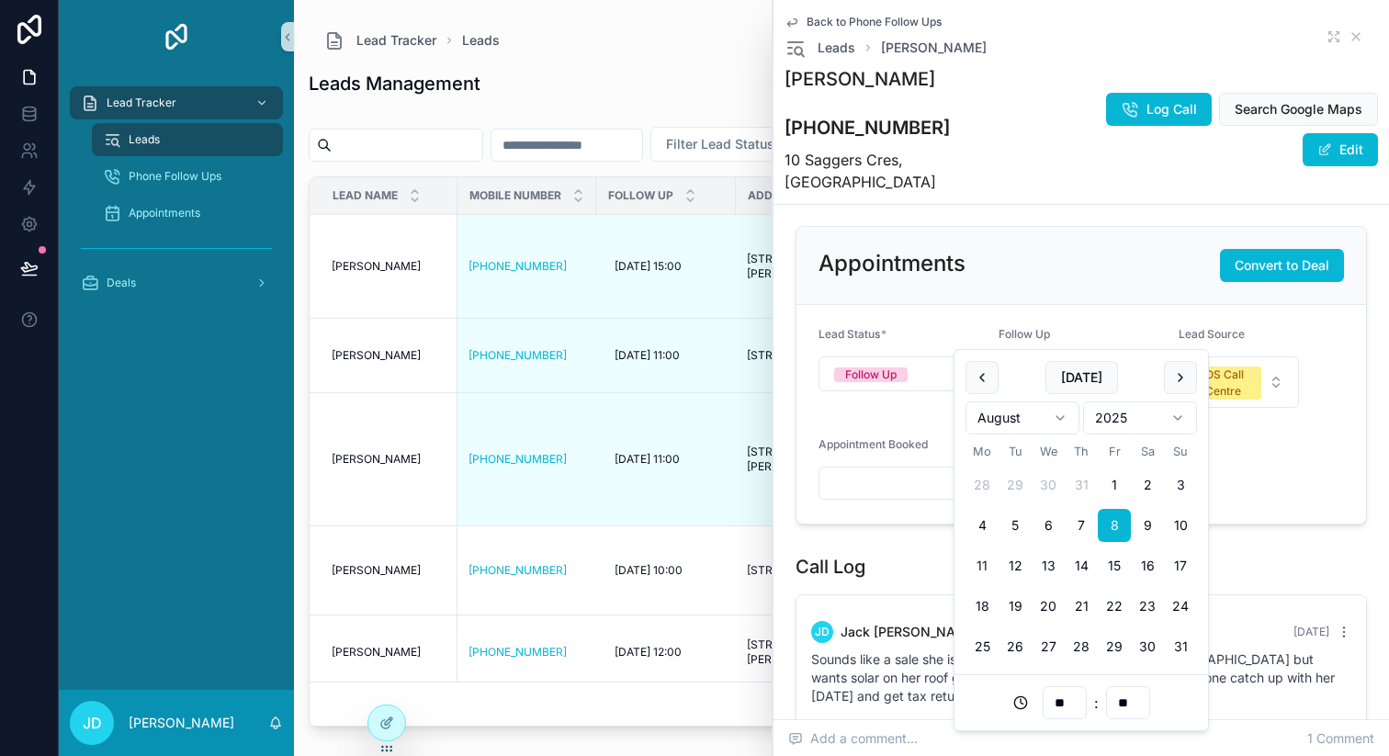
click at [1088, 360] on input "**********" at bounding box center [1082, 373] width 164 height 26
click at [1295, 427] on form "**********" at bounding box center [1082, 414] width 570 height 219
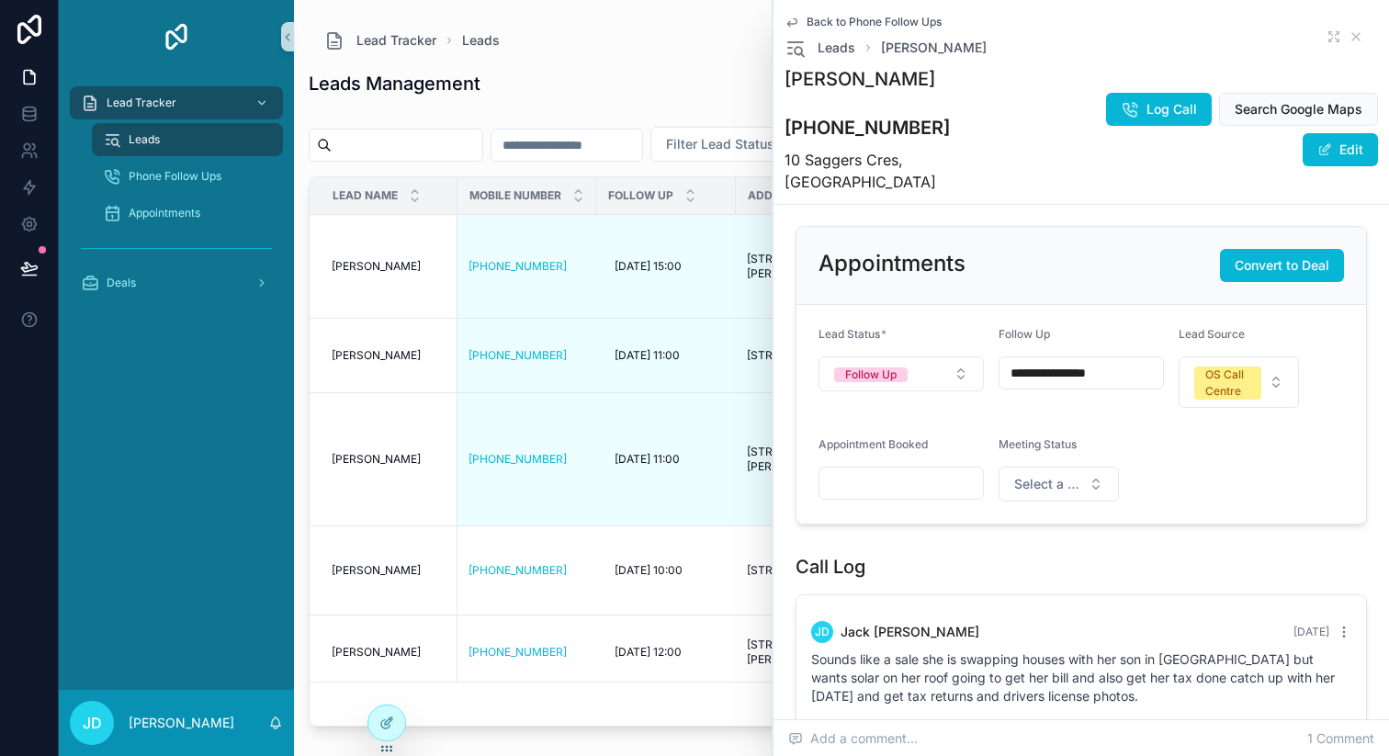
click at [1083, 360] on input "**********" at bounding box center [1082, 373] width 164 height 26
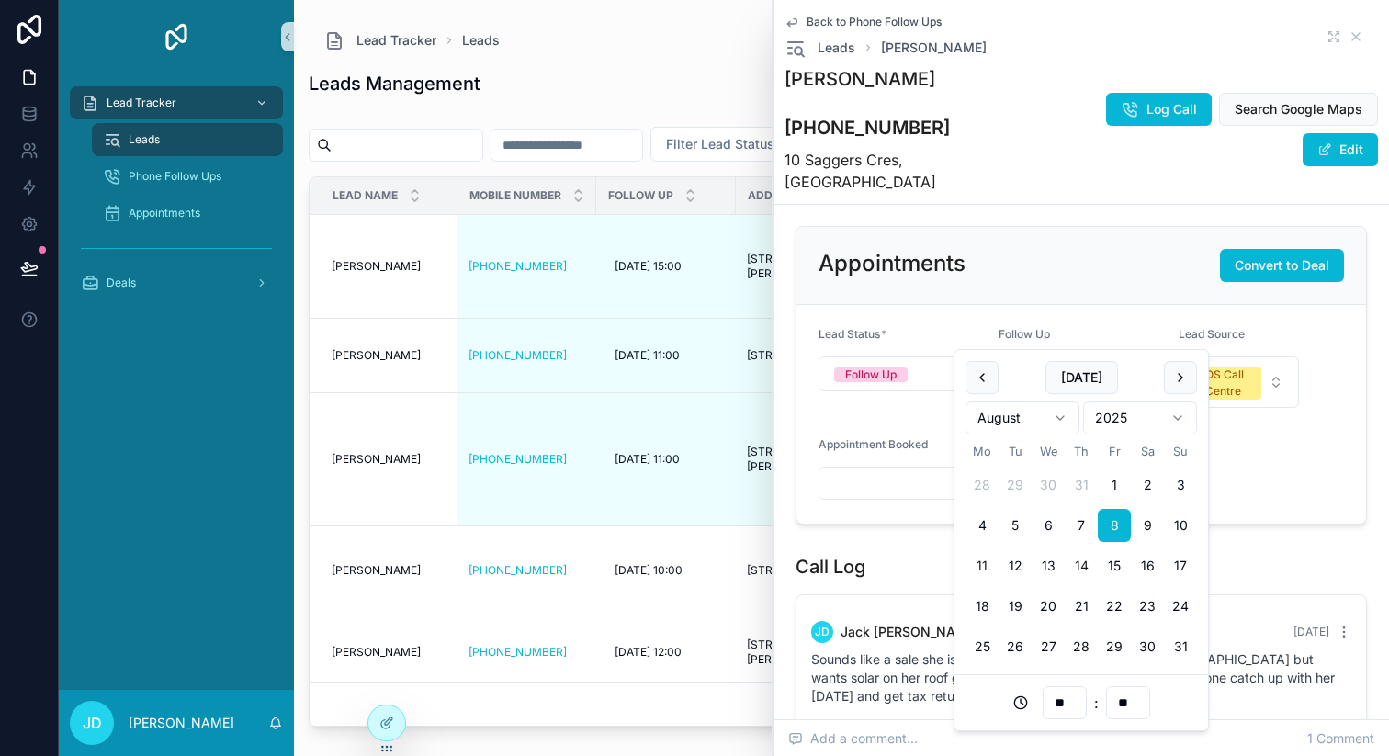
click at [1079, 561] on button "14" at bounding box center [1081, 565] width 33 height 33
type input "**********"
click at [1266, 454] on form "**********" at bounding box center [1082, 414] width 570 height 219
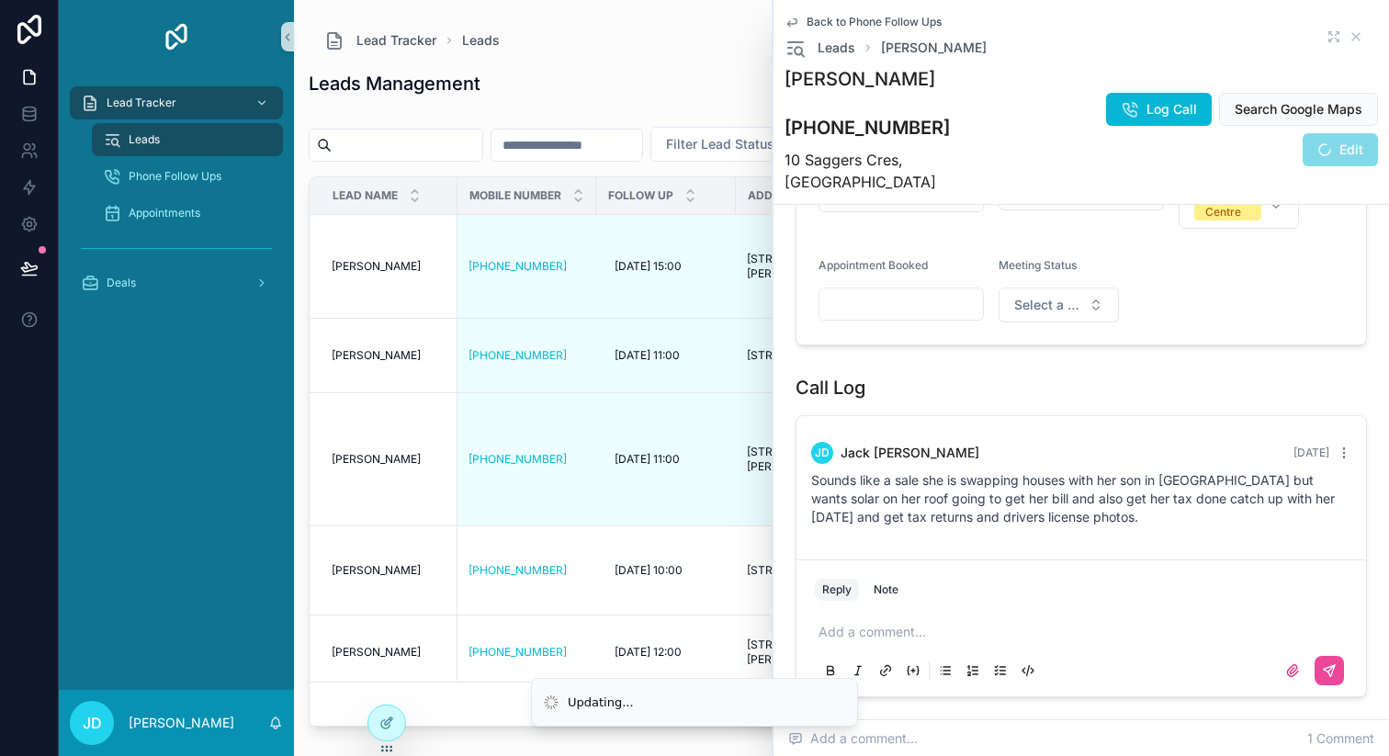
scroll to position [838, 0]
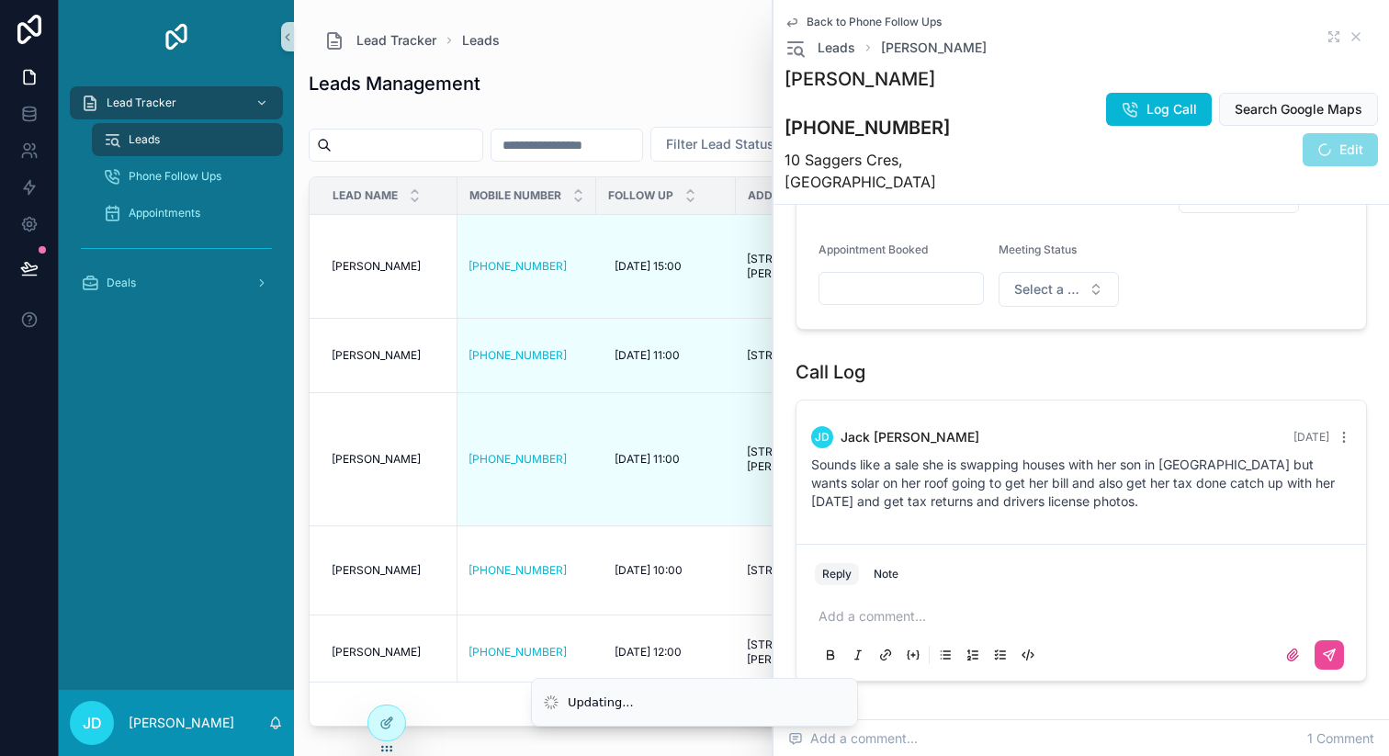
click at [1009, 596] on div "Add a comment..." at bounding box center [1081, 634] width 533 height 77
click at [984, 596] on div "Add a comment..." at bounding box center [1081, 634] width 533 height 77
click at [878, 596] on div "Add a comment..." at bounding box center [1081, 634] width 533 height 77
click at [884, 589] on div "Add a comment..." at bounding box center [1081, 635] width 555 height 92
click at [870, 596] on div "Add a comment..." at bounding box center [1081, 634] width 533 height 77
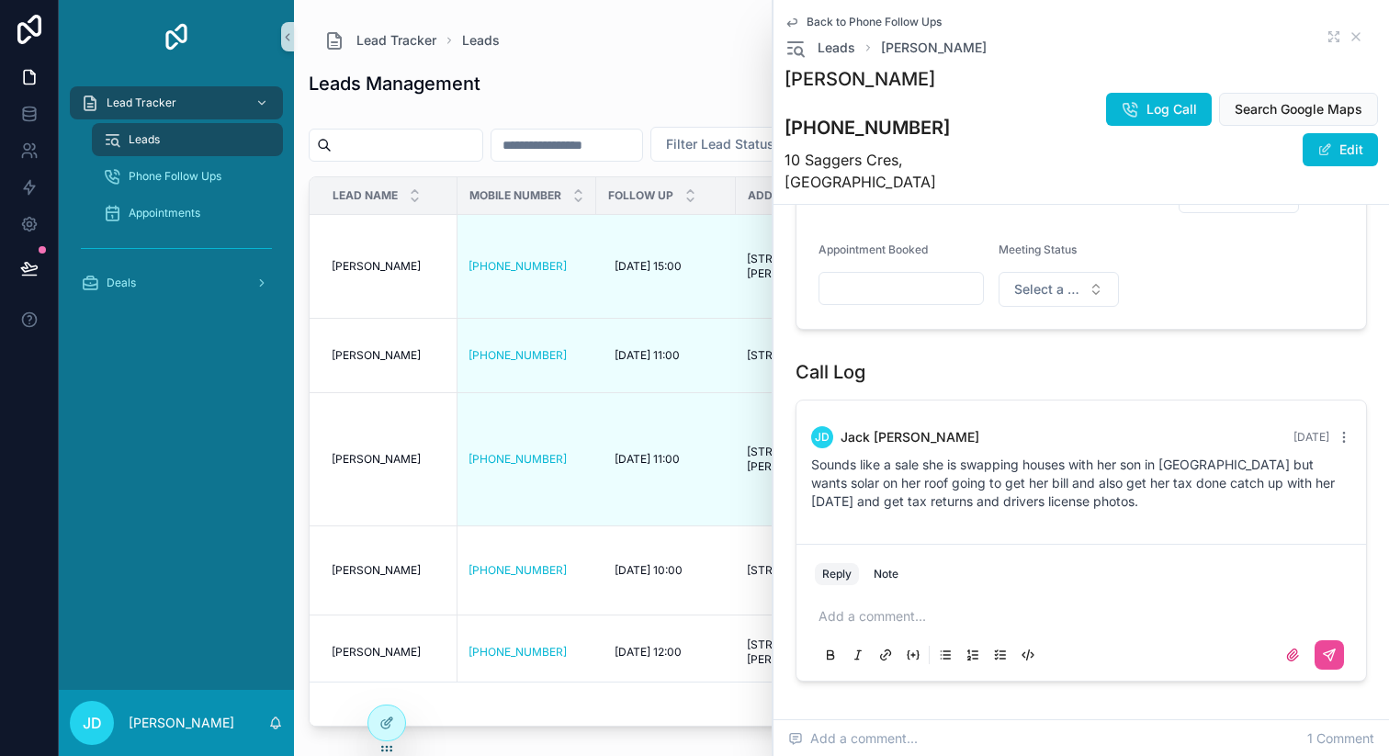
click at [877, 607] on p "scrollable content" at bounding box center [1085, 616] width 533 height 18
click at [1326, 648] on icon "scrollable content" at bounding box center [1329, 655] width 15 height 15
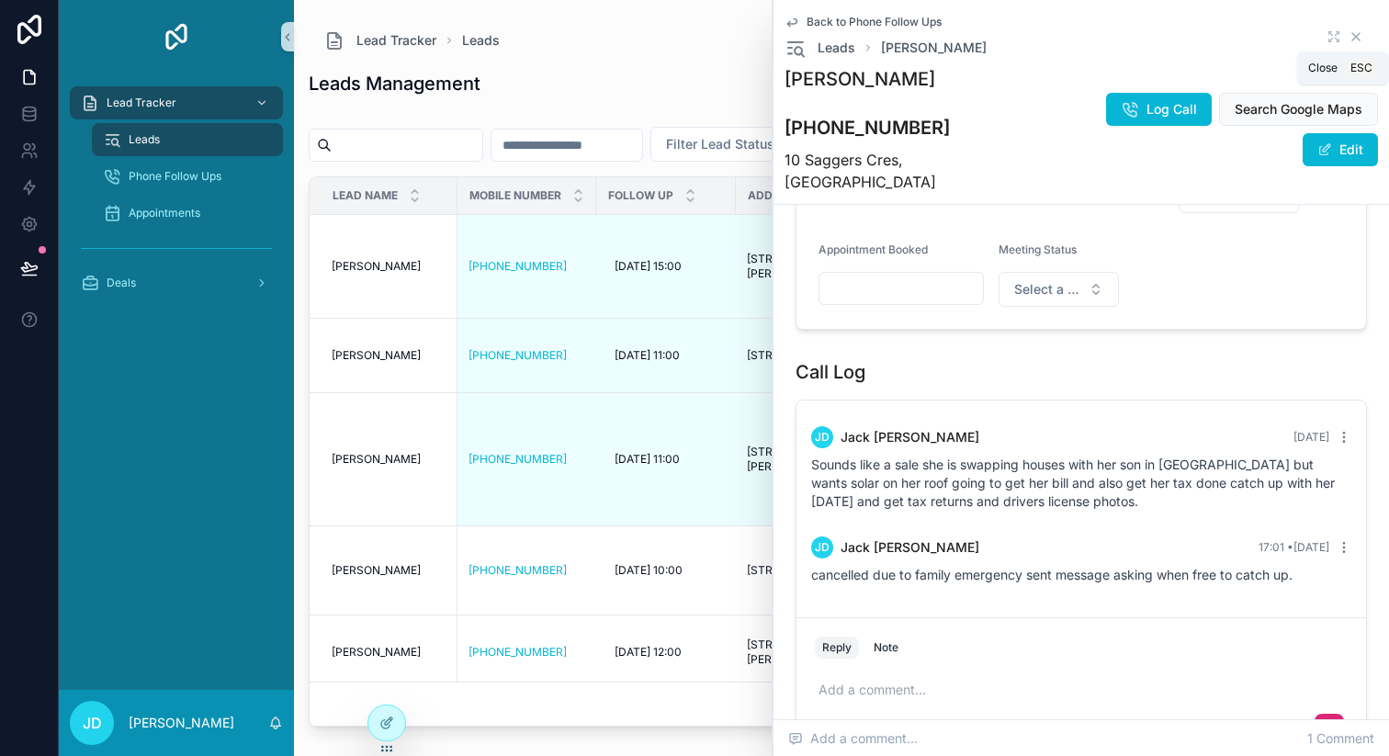
click at [1358, 39] on icon "scrollable content" at bounding box center [1356, 36] width 7 height 7
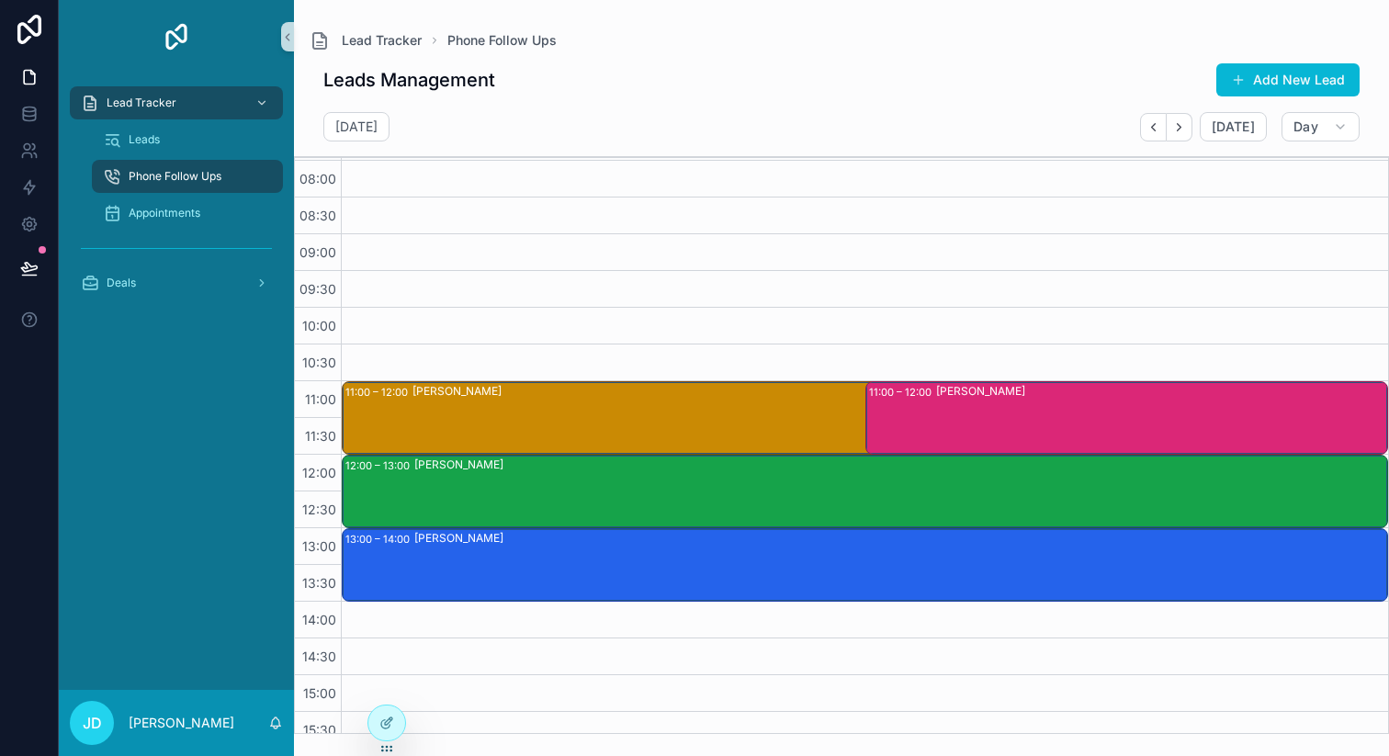
scroll to position [72, 0]
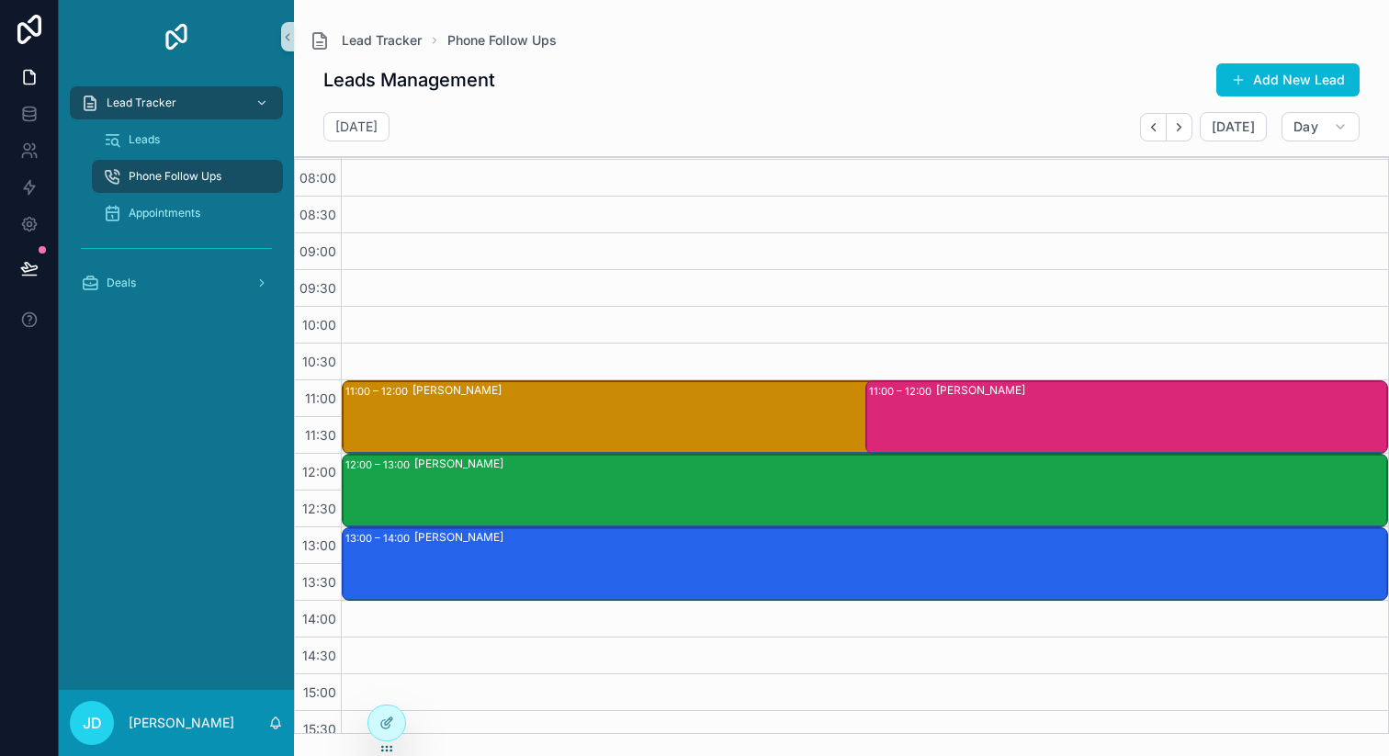
click at [178, 177] on span "Phone Follow Ups" at bounding box center [175, 176] width 93 height 15
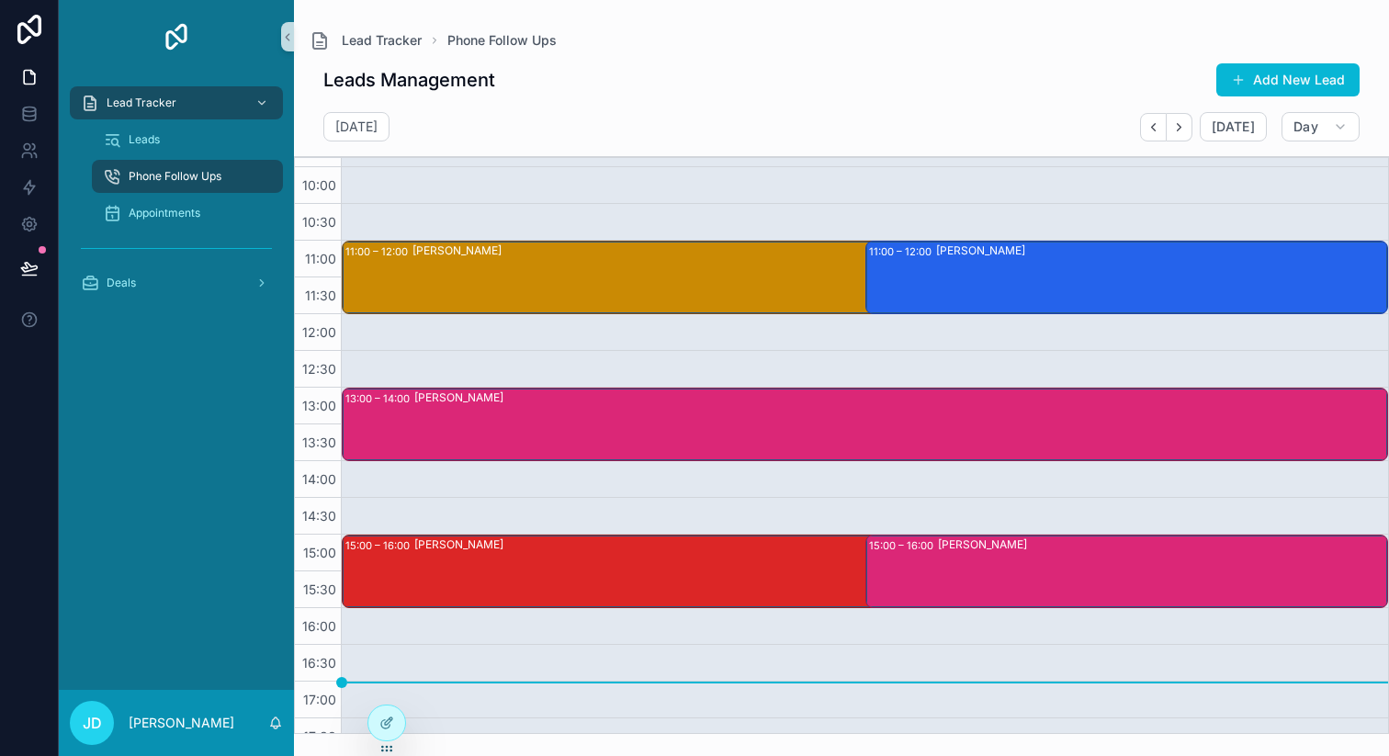
scroll to position [212, 0]
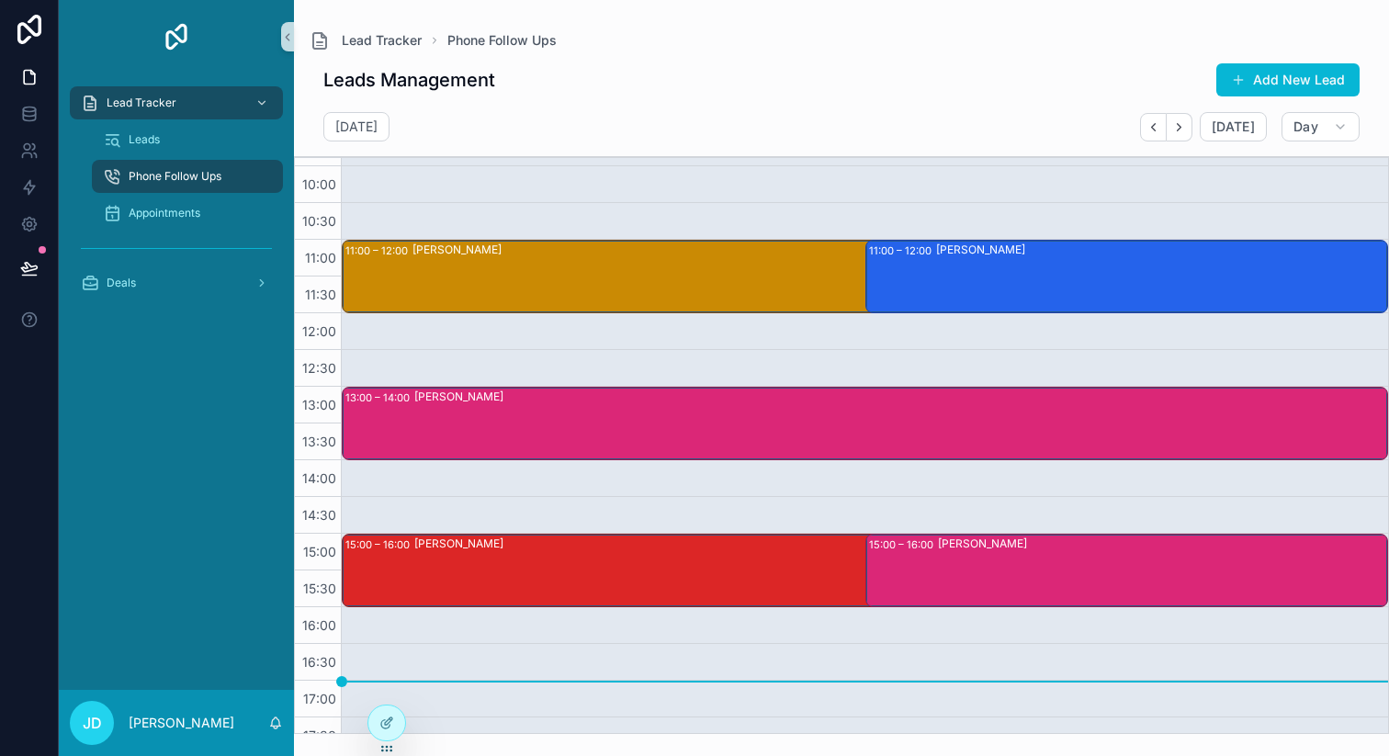
click at [913, 446] on div "[PERSON_NAME]" at bounding box center [900, 424] width 972 height 70
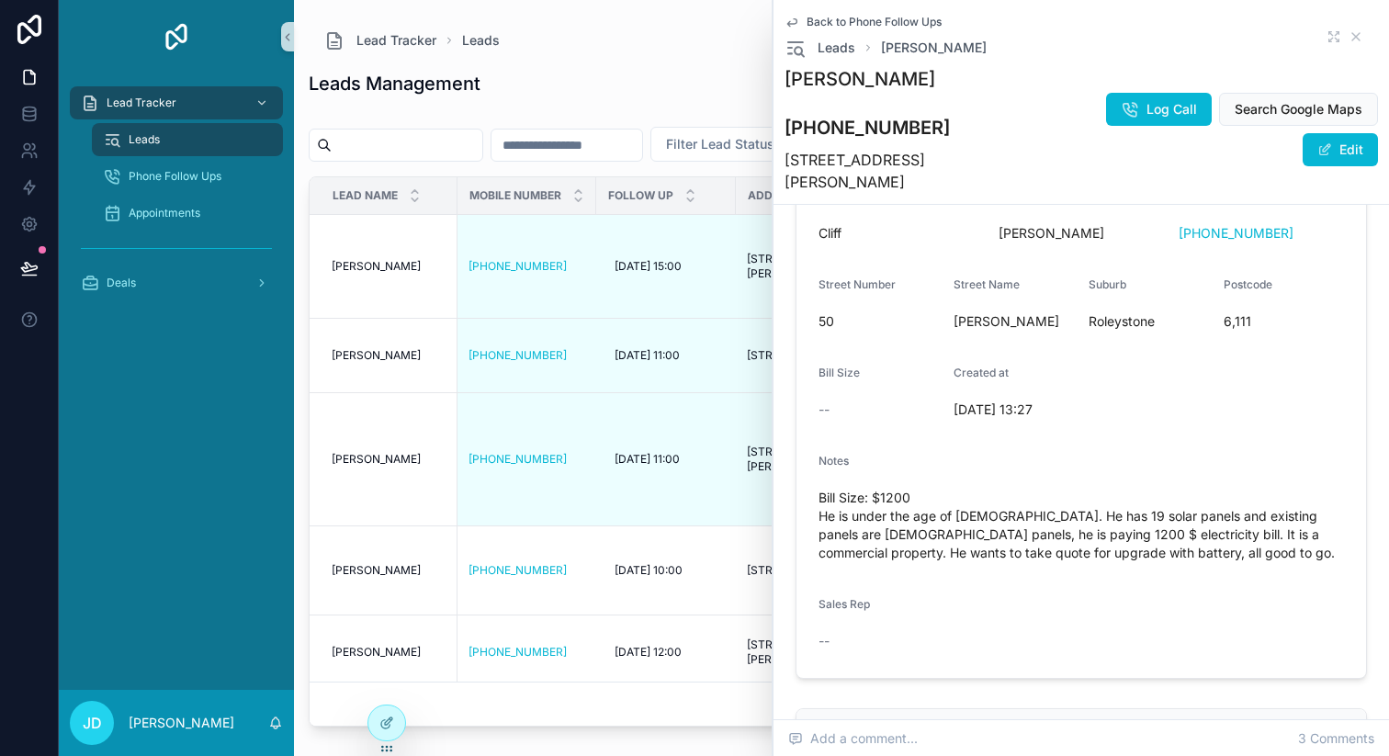
scroll to position [150, 0]
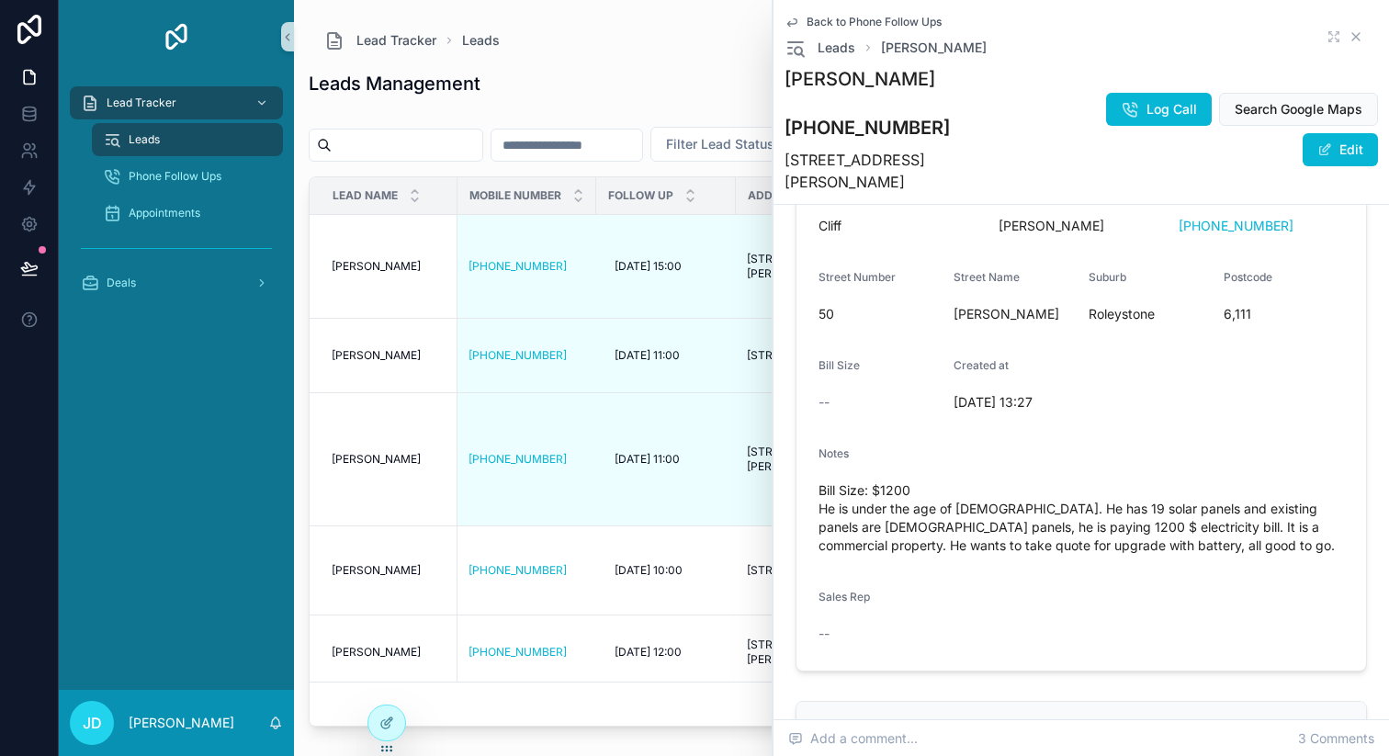
click at [1357, 35] on icon "scrollable content" at bounding box center [1356, 36] width 7 height 7
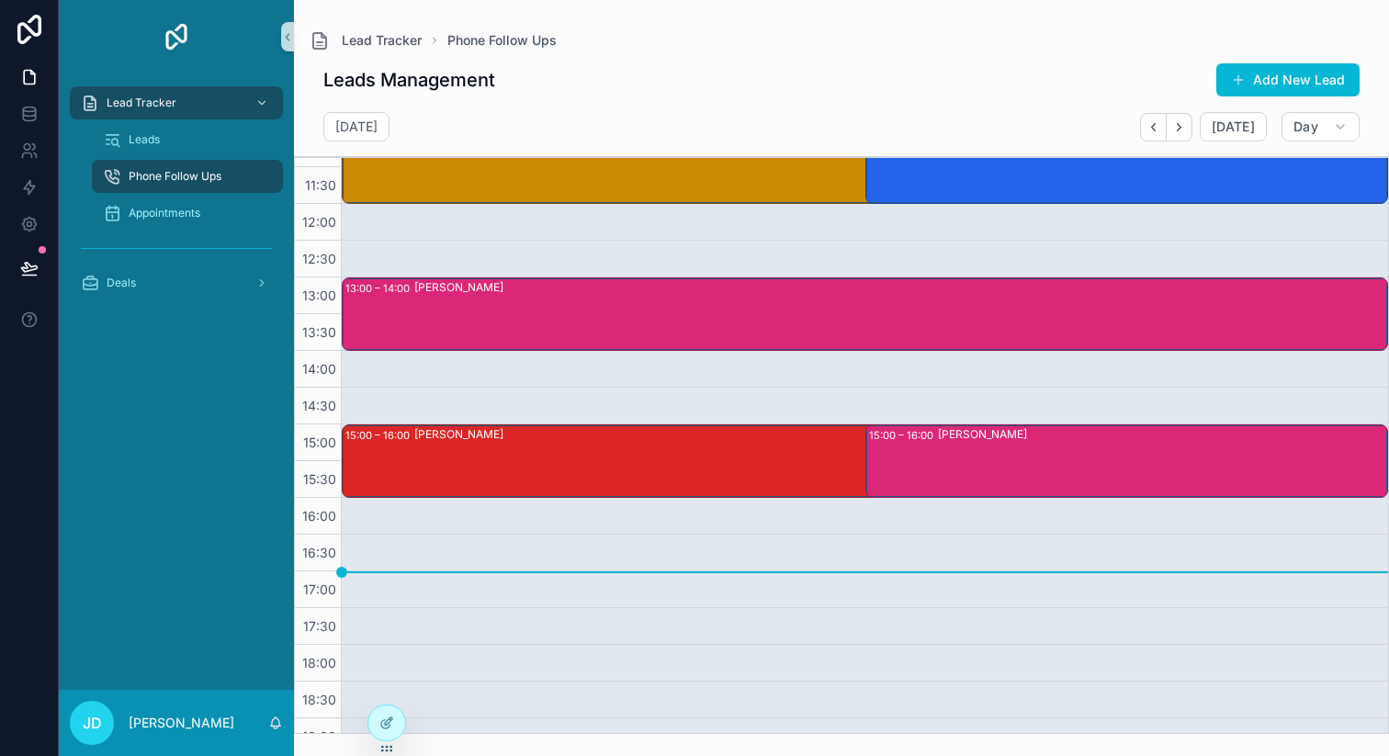
scroll to position [321, 0]
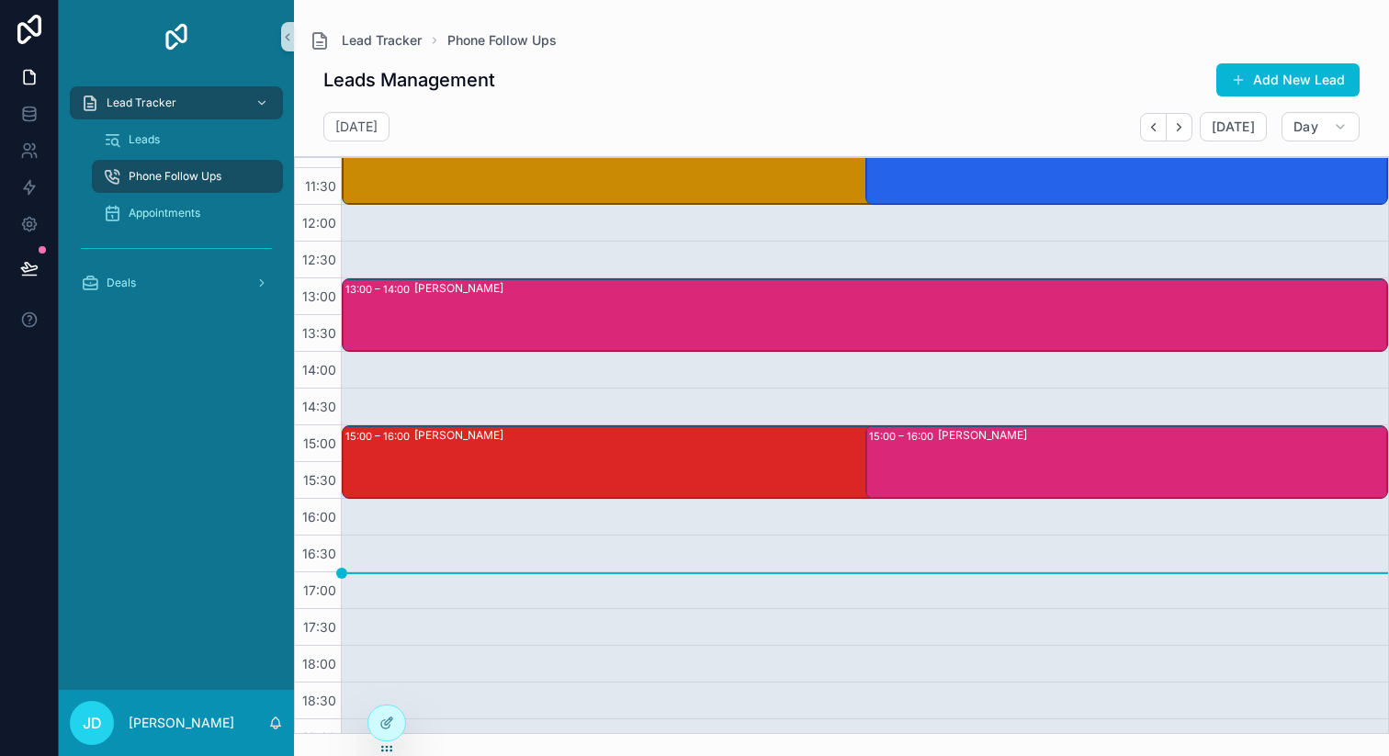
click at [994, 457] on div "[PERSON_NAME]" at bounding box center [1162, 462] width 449 height 70
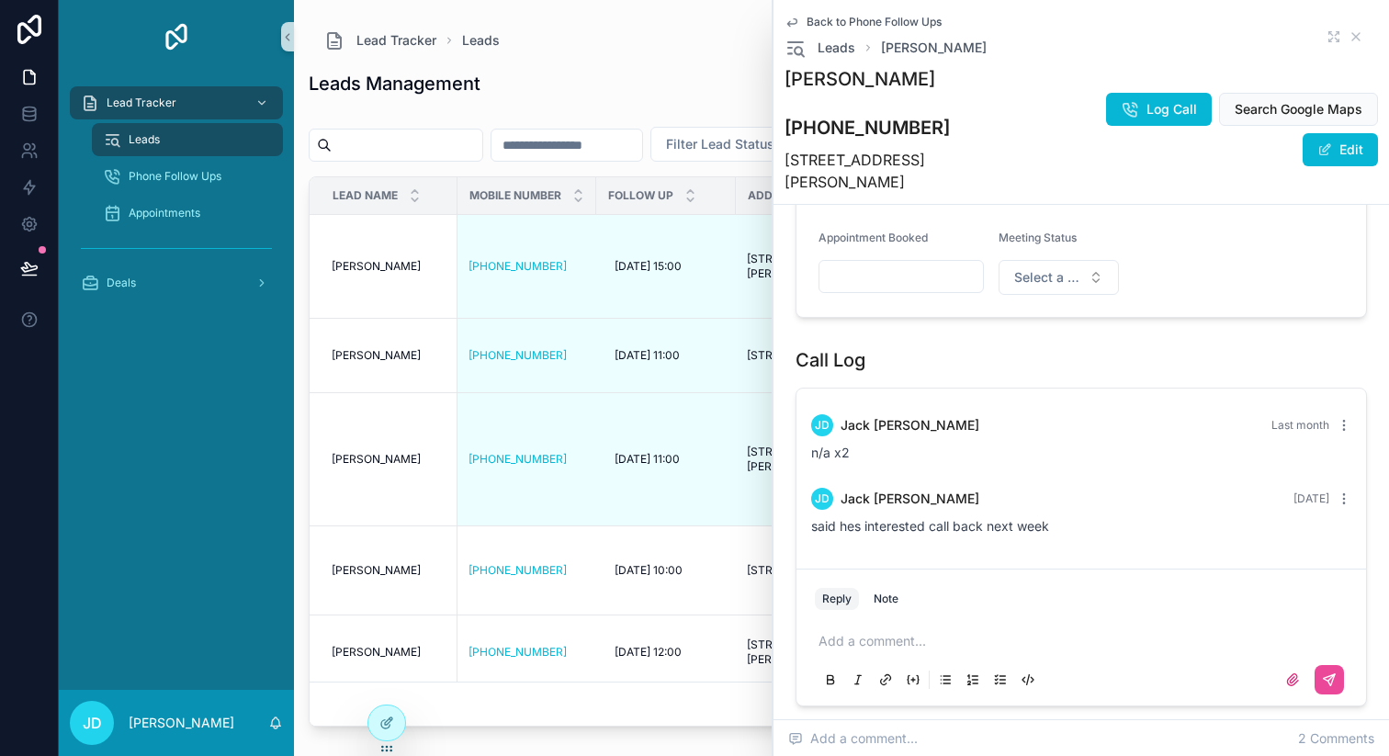
scroll to position [922, 0]
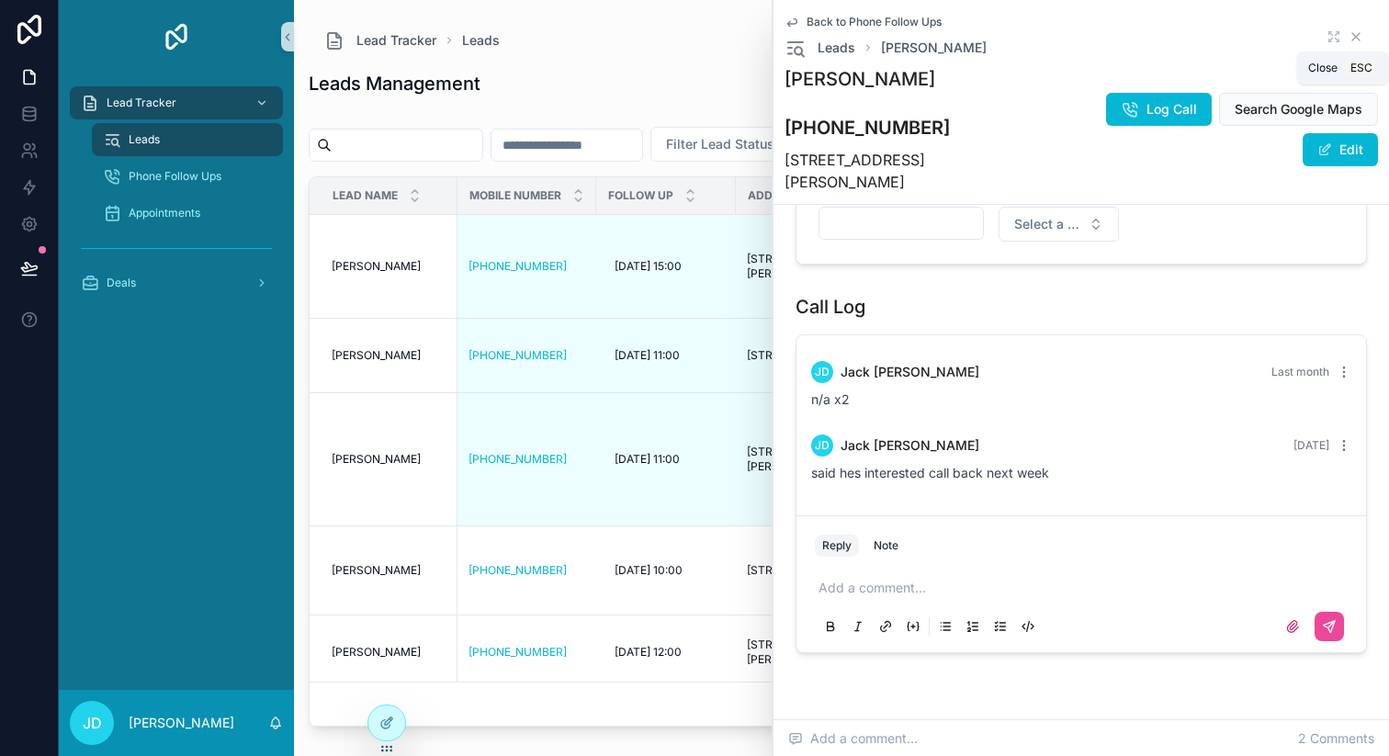
click at [1355, 34] on icon "scrollable content" at bounding box center [1356, 36] width 15 height 15
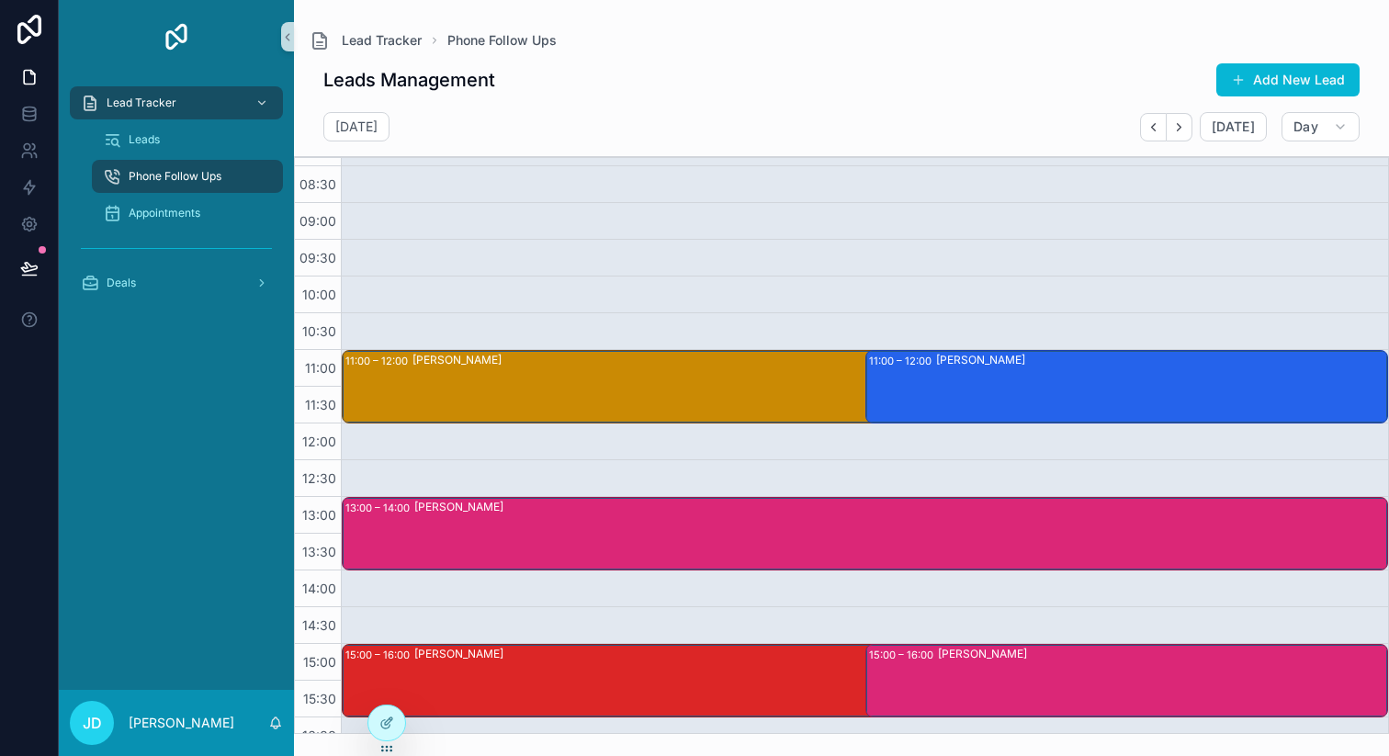
scroll to position [116, 0]
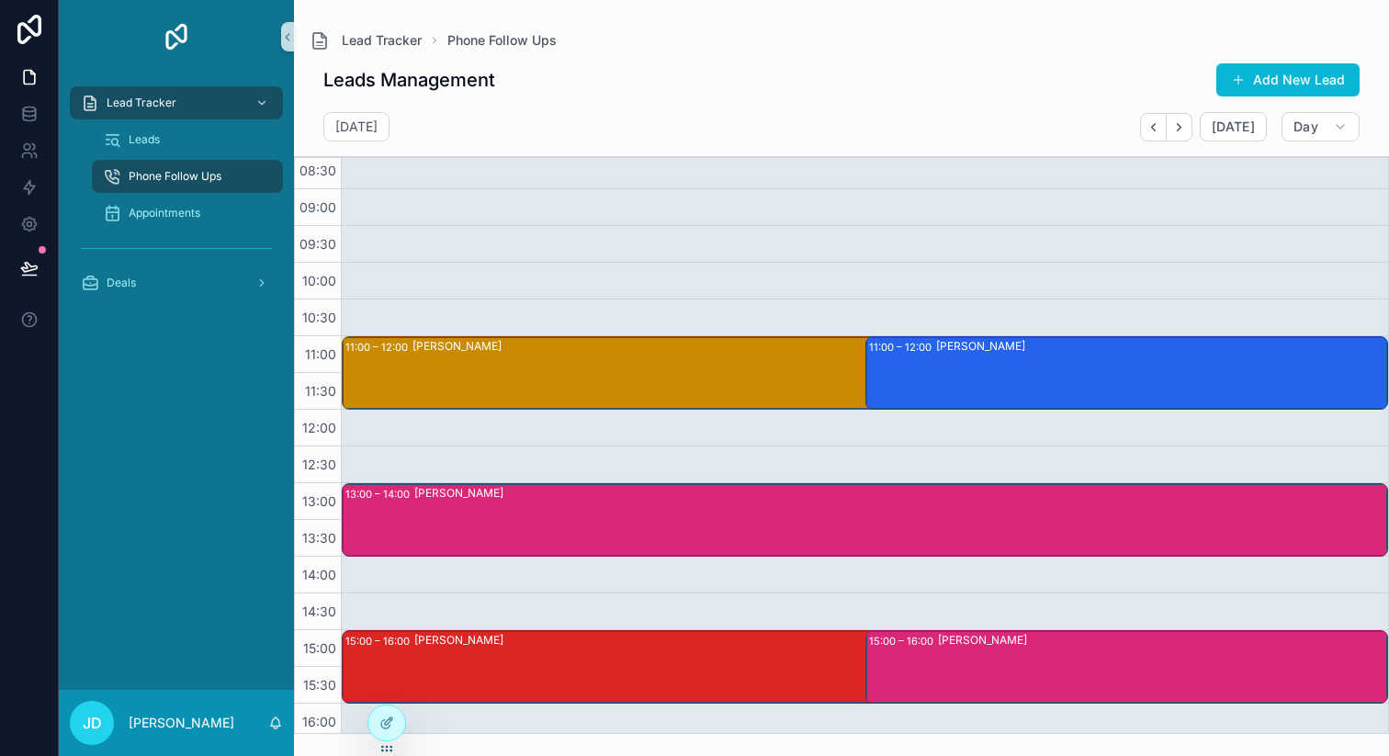
click at [1014, 383] on div "[PERSON_NAME]" at bounding box center [1161, 373] width 451 height 70
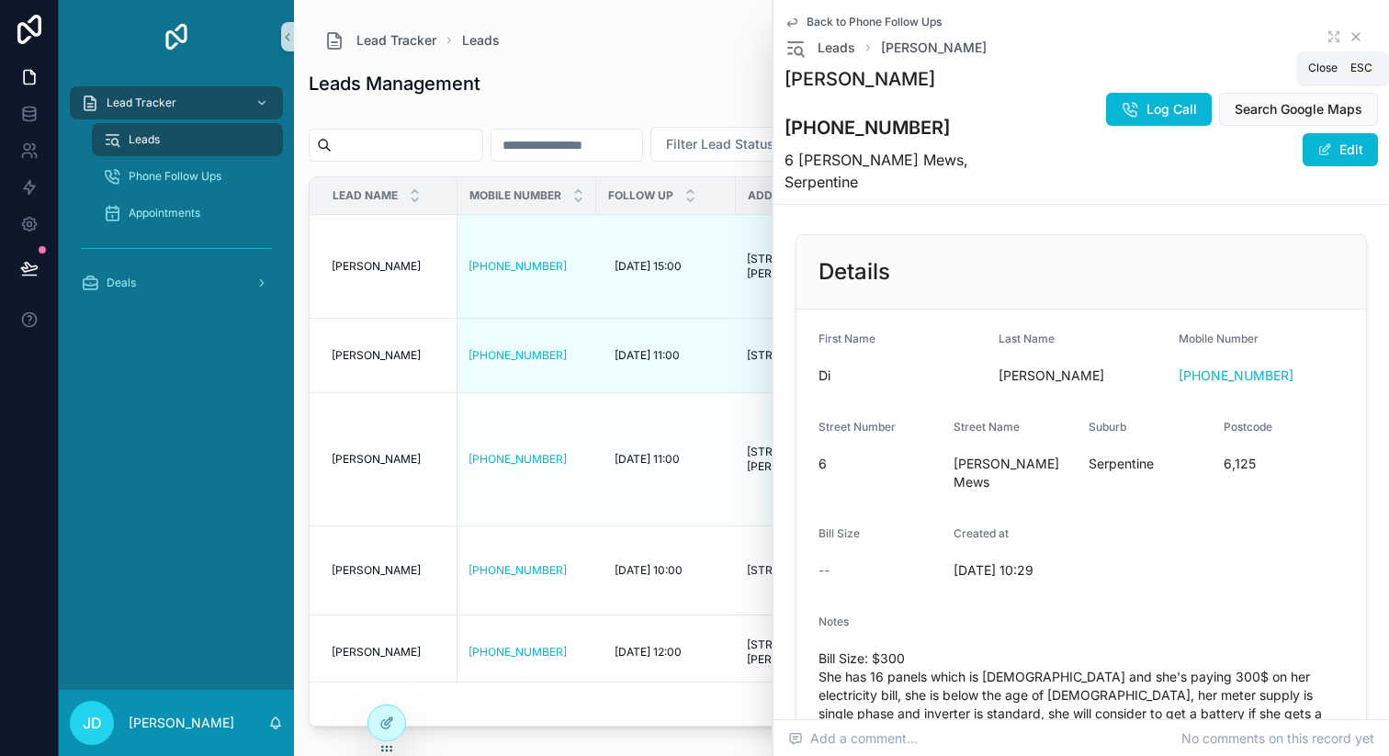
click at [1360, 37] on icon "scrollable content" at bounding box center [1356, 36] width 15 height 15
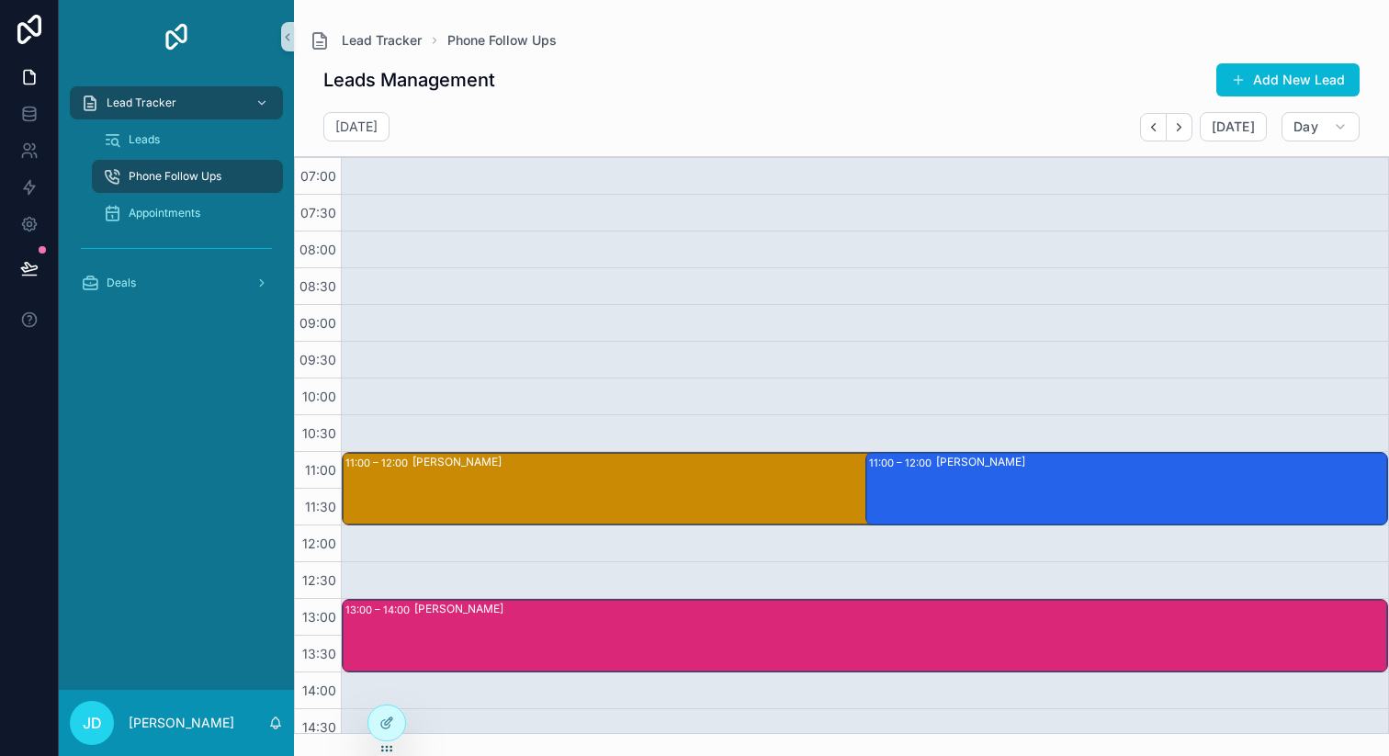
scroll to position [454, 0]
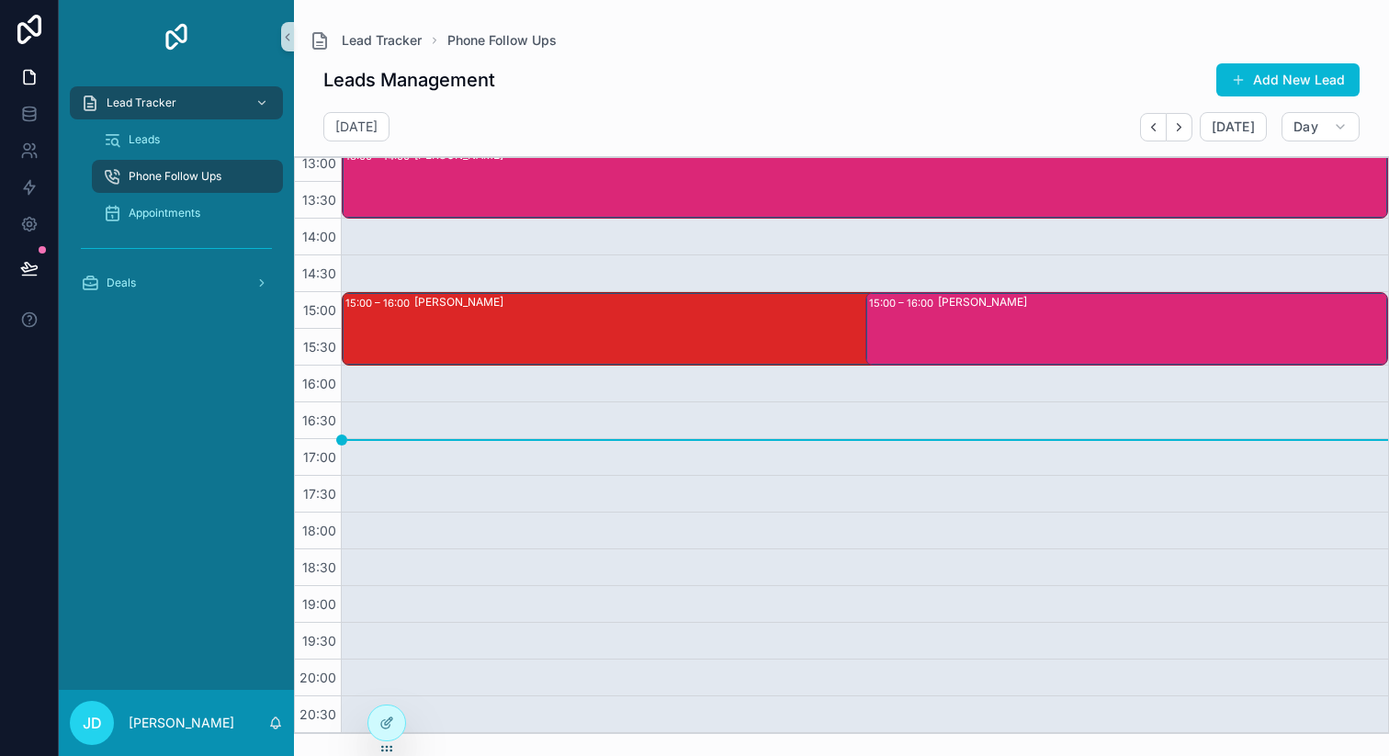
click at [202, 183] on span "Phone Follow Ups" at bounding box center [175, 176] width 93 height 15
click at [1318, 127] on span "Day" at bounding box center [1306, 127] width 25 height 17
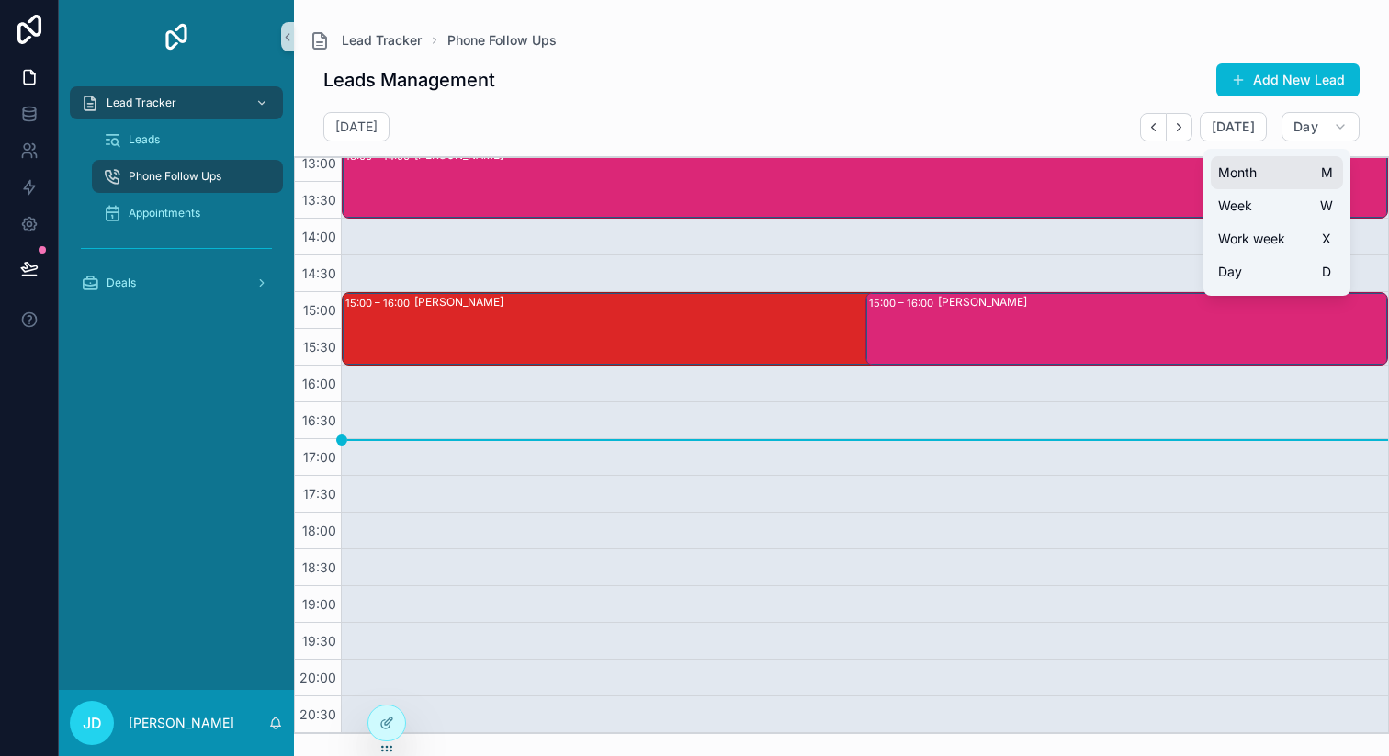
click at [1253, 163] on button "Month M" at bounding box center [1277, 172] width 132 height 33
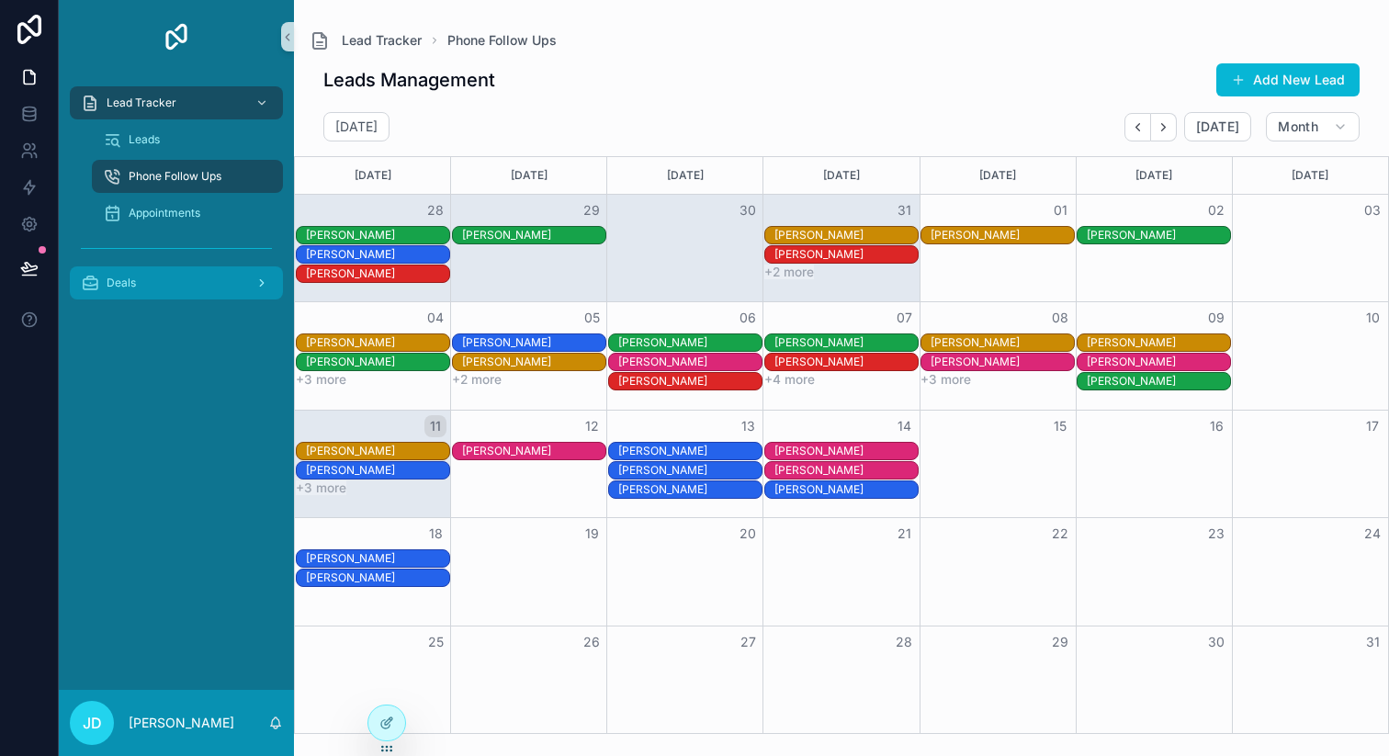
click at [221, 284] on div "Deals" at bounding box center [176, 282] width 191 height 29
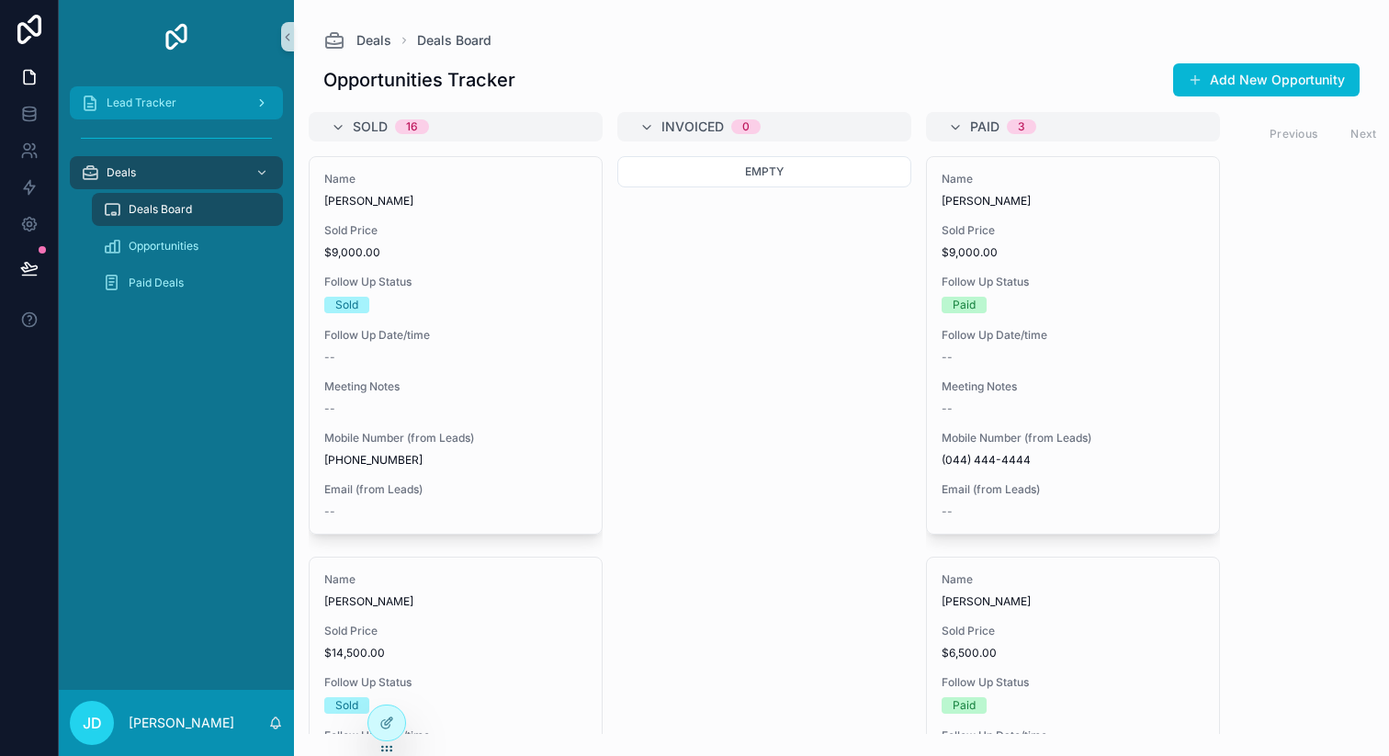
click at [163, 89] on div "Lead Tracker" at bounding box center [176, 102] width 191 height 29
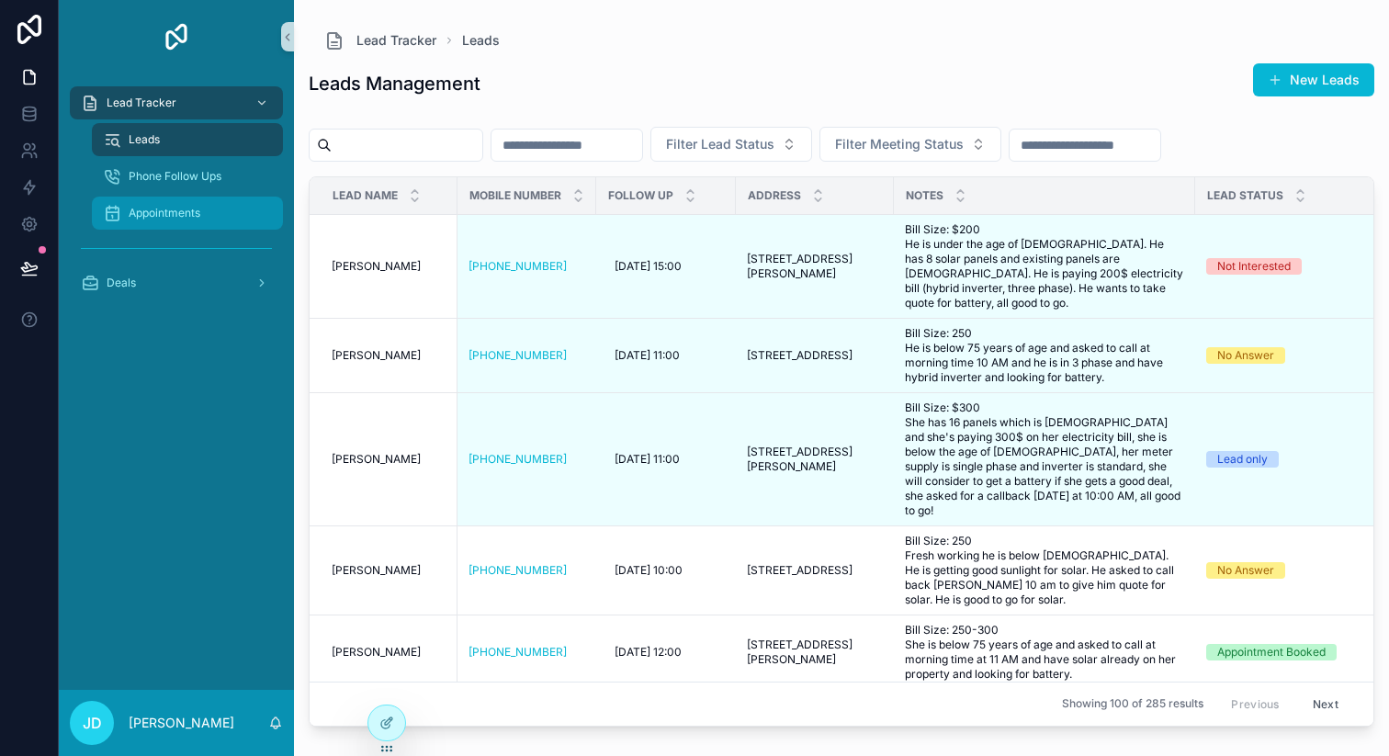
click at [194, 216] on span "Appointments" at bounding box center [165, 213] width 72 height 15
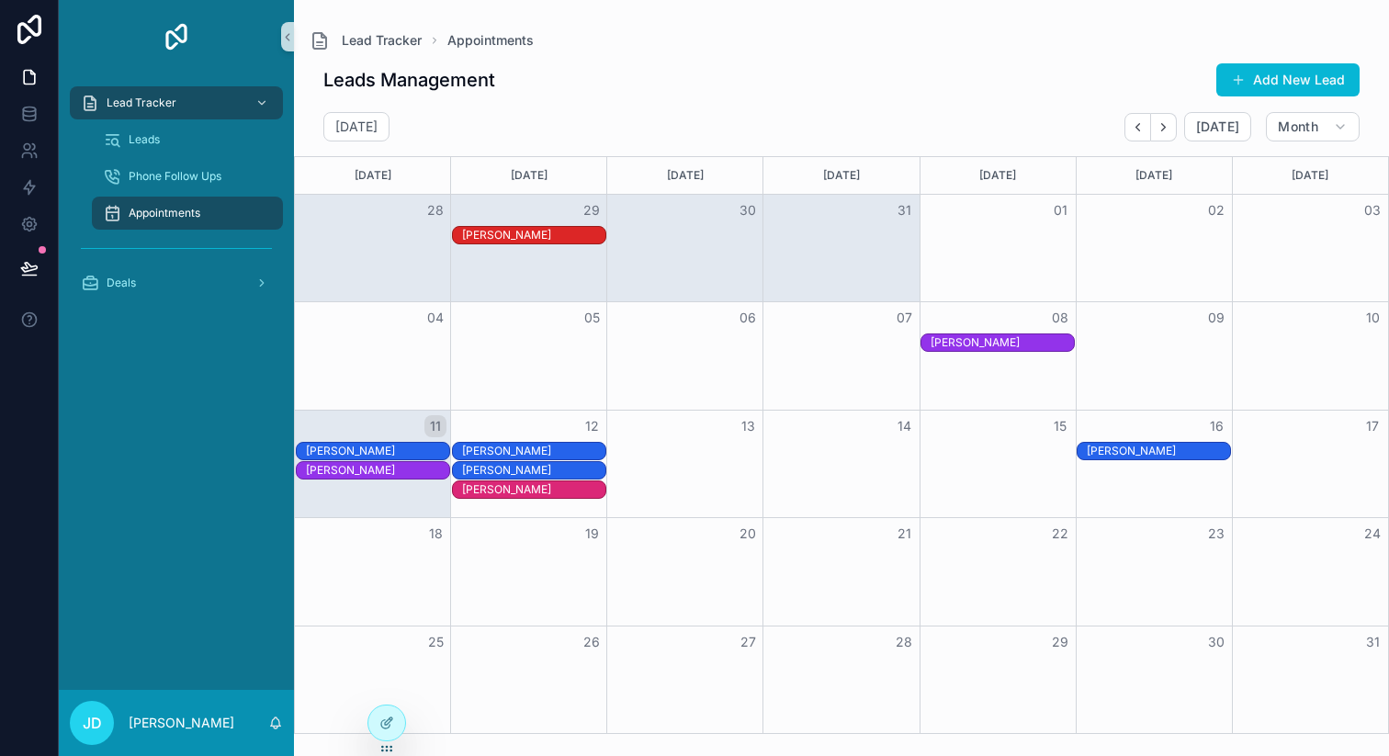
click at [349, 473] on div "[PERSON_NAME]" at bounding box center [377, 470] width 143 height 15
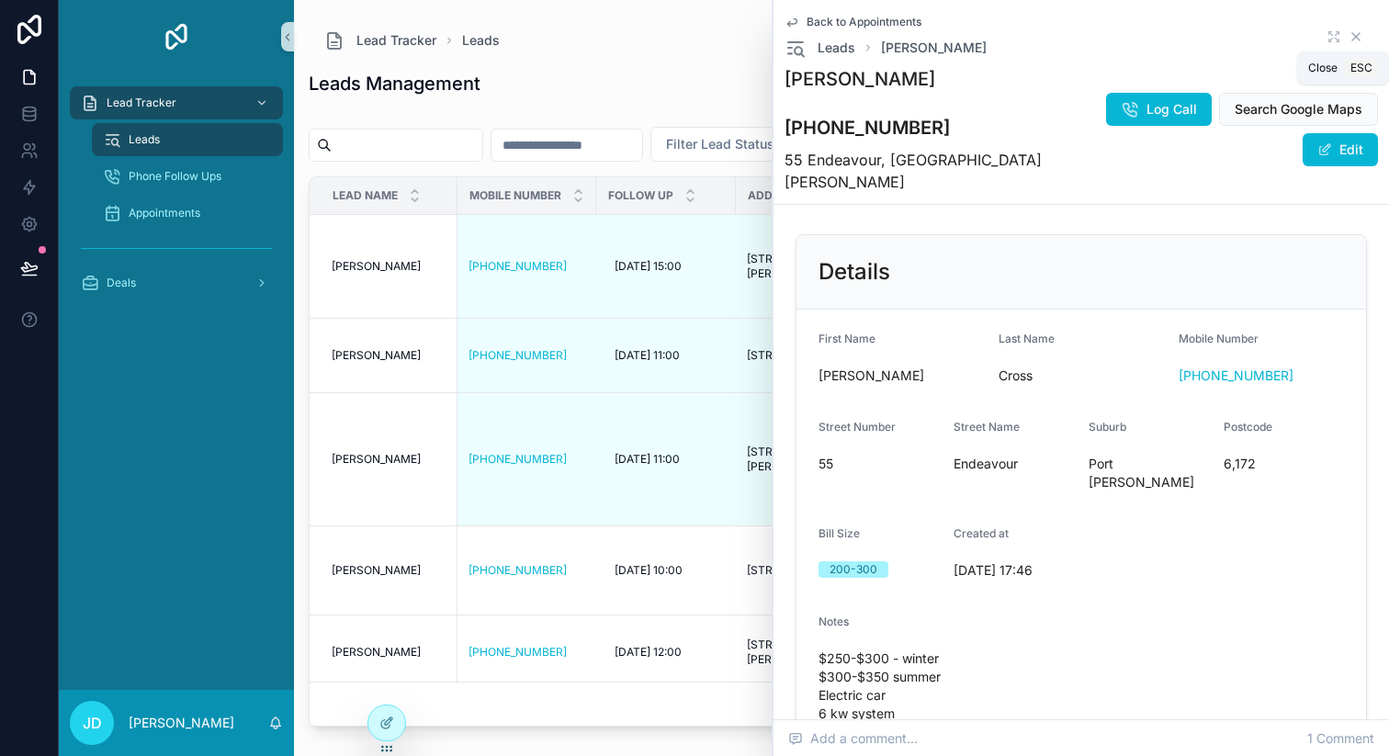
click at [1354, 29] on icon "scrollable content" at bounding box center [1356, 36] width 15 height 15
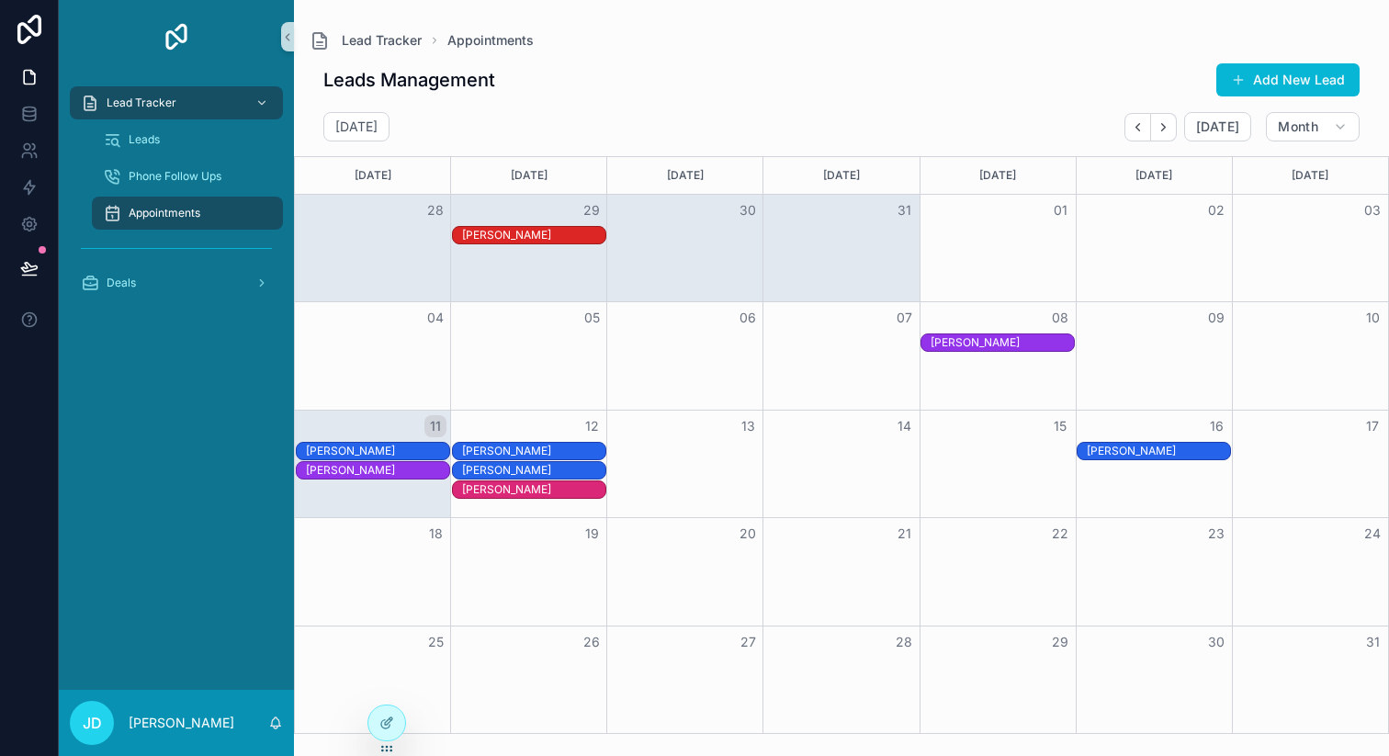
click at [393, 452] on div "[PERSON_NAME]" at bounding box center [377, 451] width 143 height 15
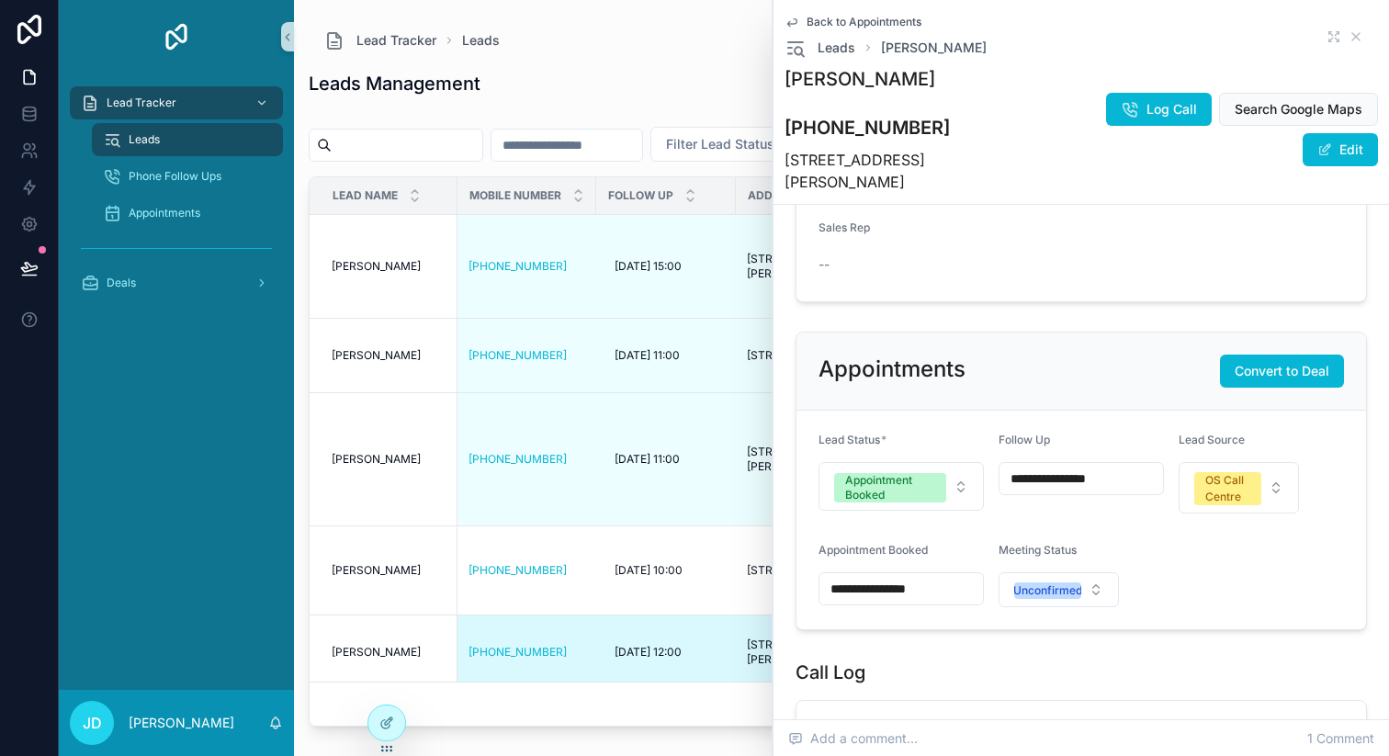
scroll to position [507, 0]
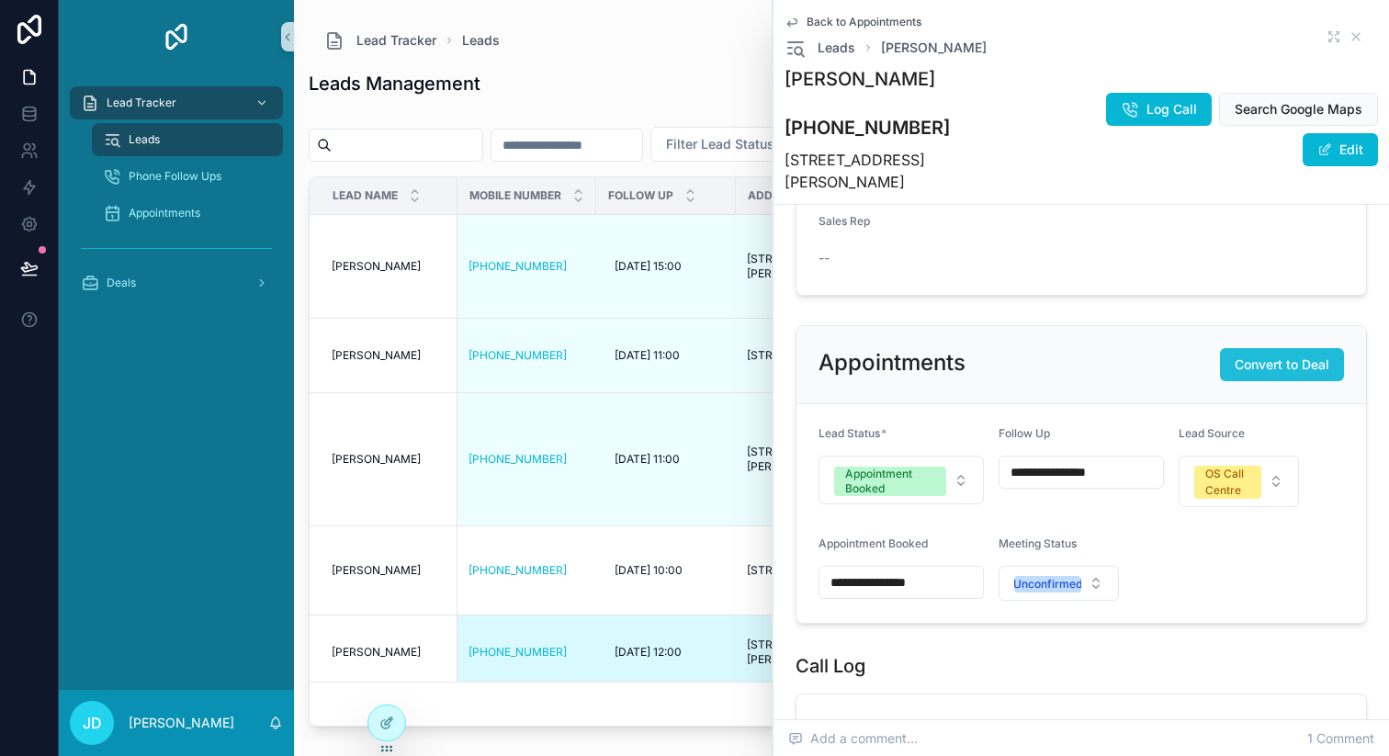
click at [1287, 356] on span "Convert to Deal" at bounding box center [1282, 365] width 95 height 18
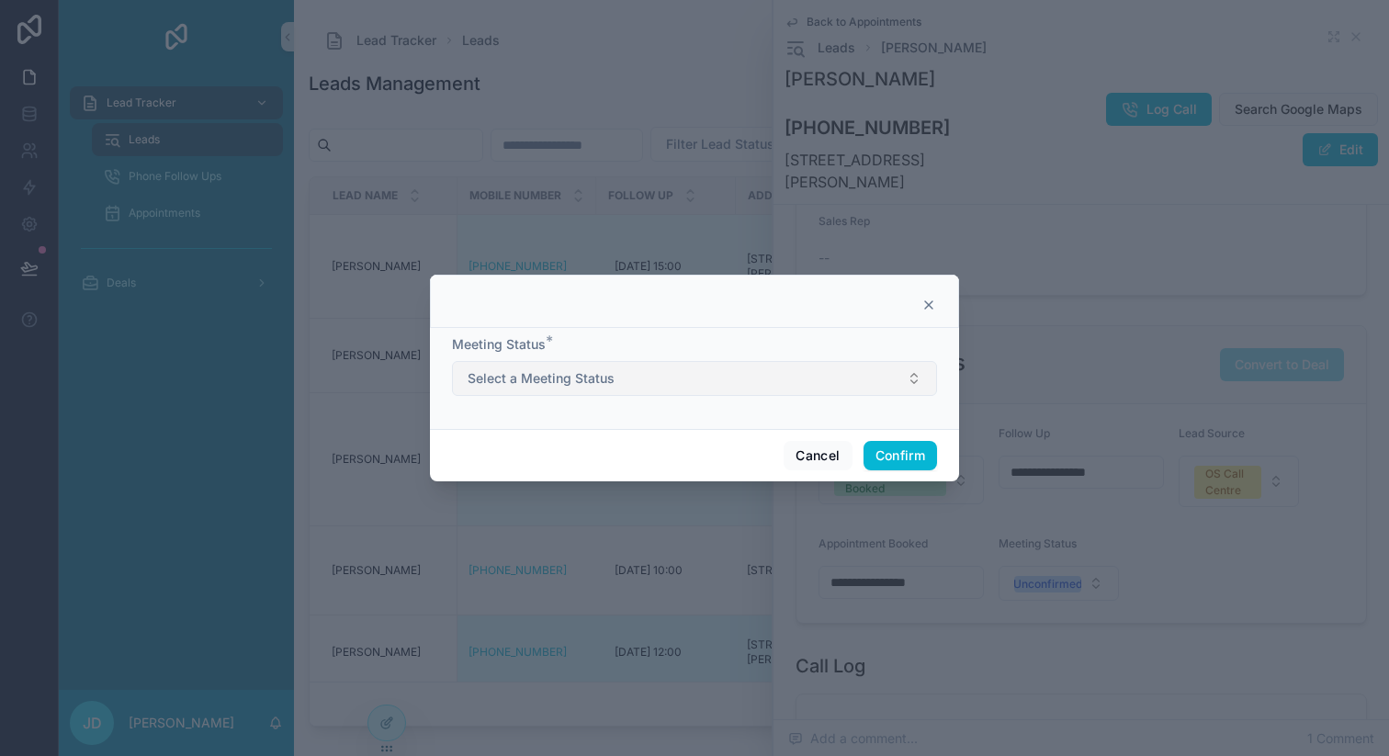
click at [600, 382] on span "Select a Meeting Status" at bounding box center [541, 378] width 147 height 18
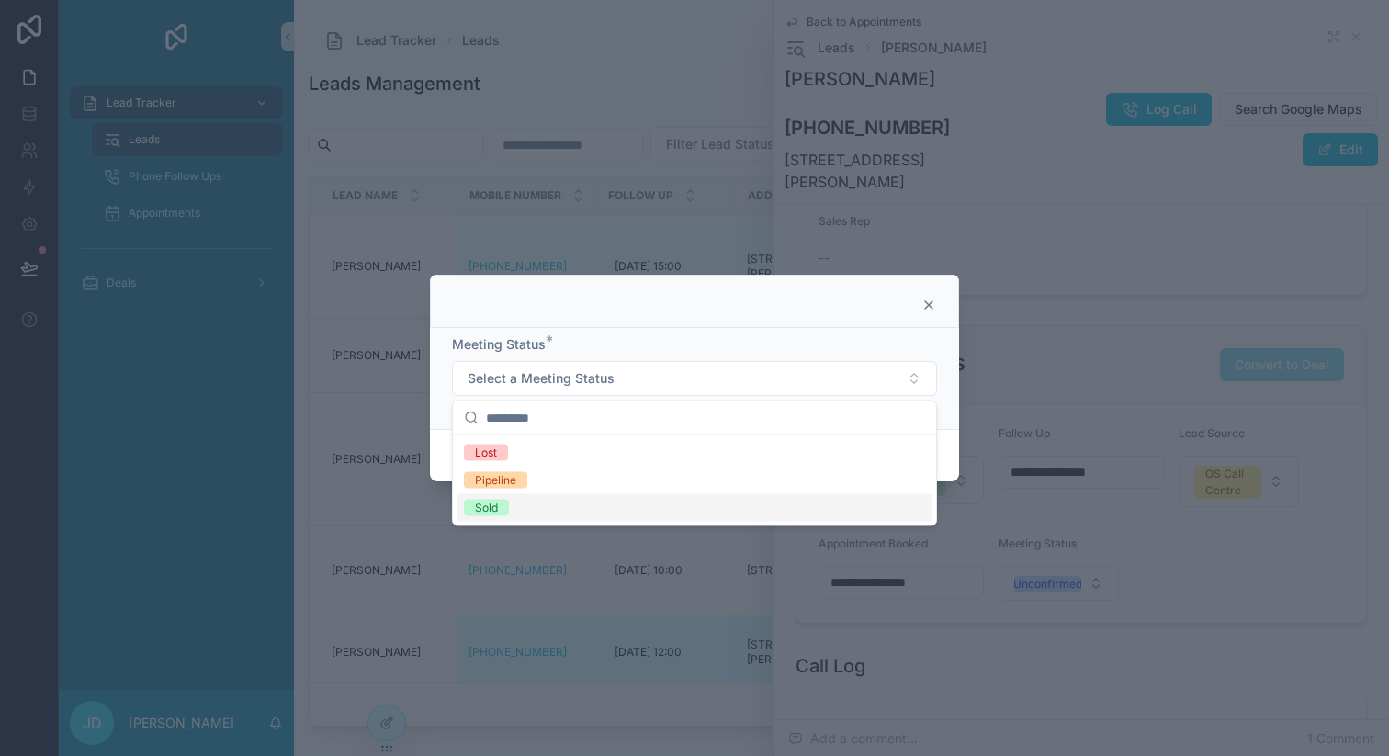
click at [496, 514] on div "Sold" at bounding box center [486, 508] width 23 height 17
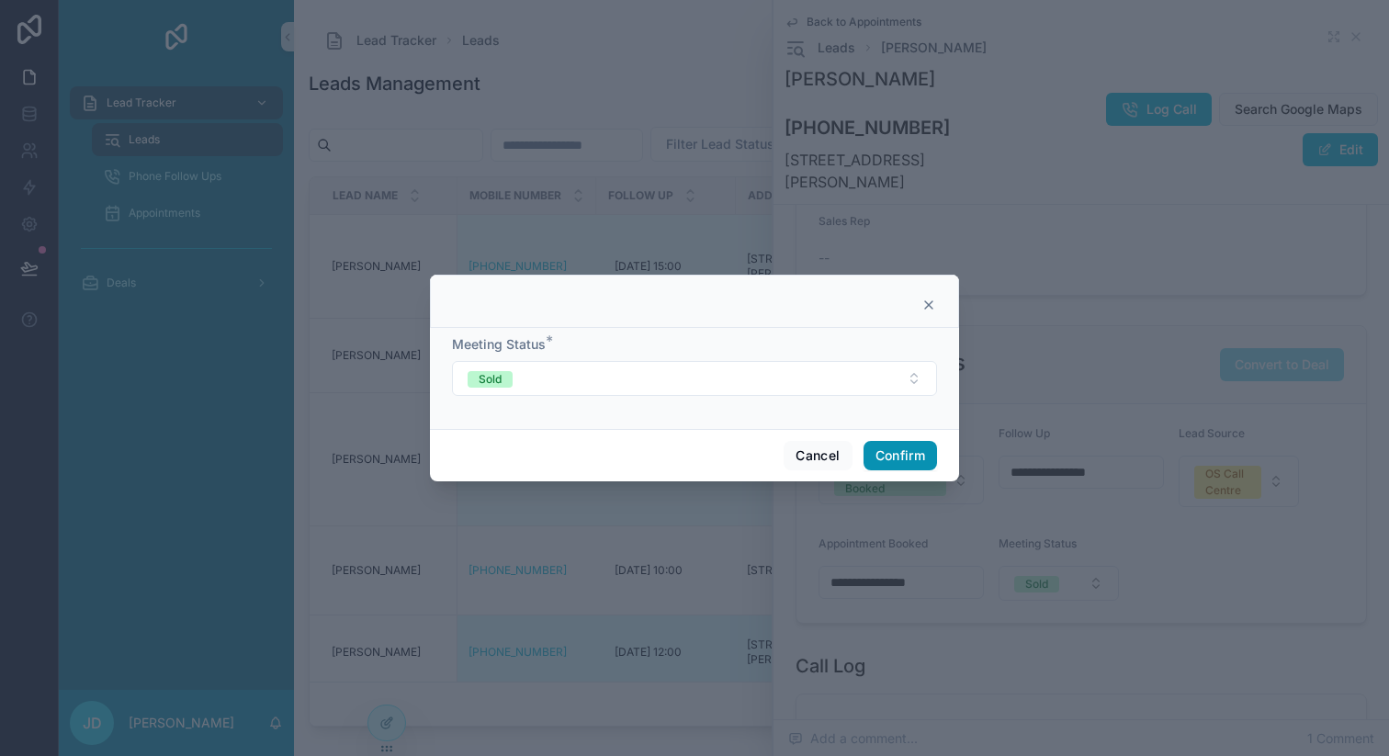
click at [881, 452] on button "Confirm" at bounding box center [901, 455] width 74 height 29
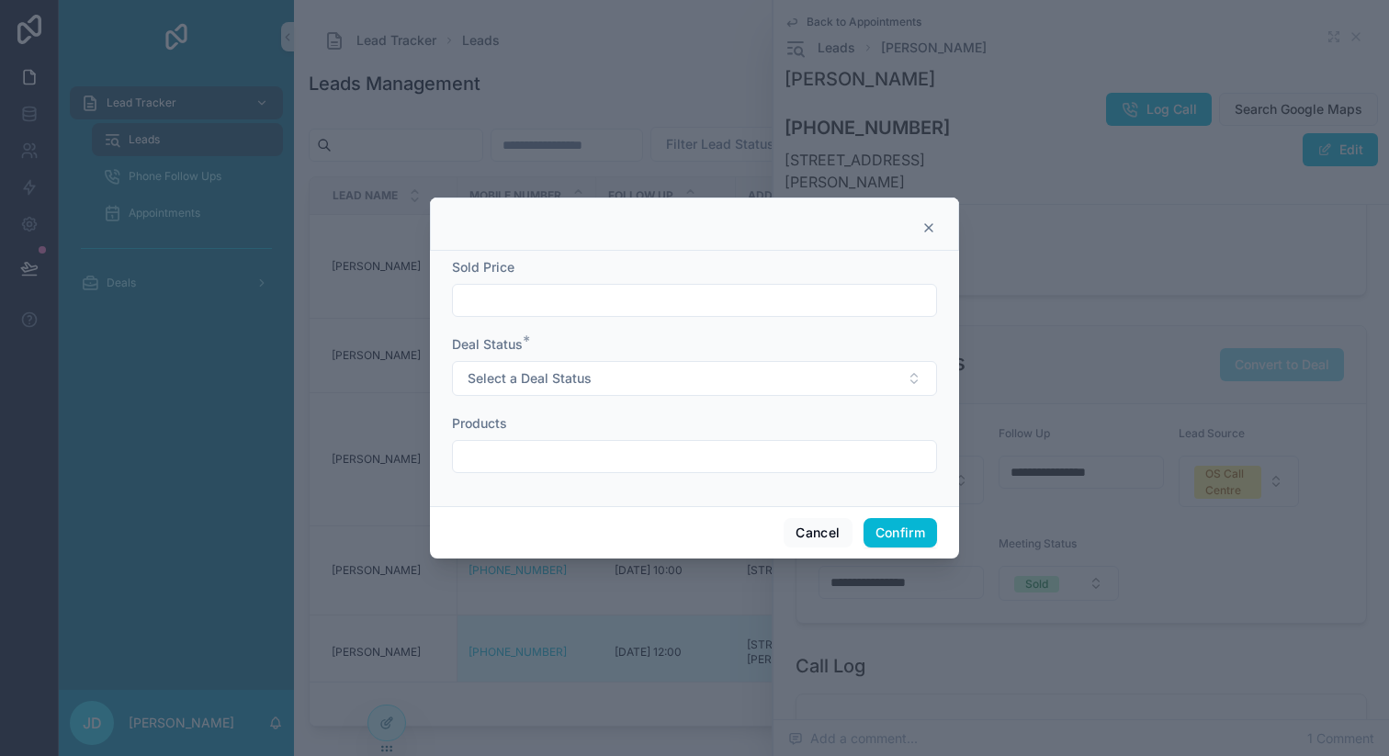
click at [596, 303] on input "text" at bounding box center [694, 301] width 483 height 26
type input "*********"
click at [639, 380] on button "Select a Deal Status" at bounding box center [694, 378] width 485 height 35
click at [481, 449] on div "Sold" at bounding box center [486, 453] width 23 height 17
click at [514, 462] on input "text" at bounding box center [694, 457] width 483 height 26
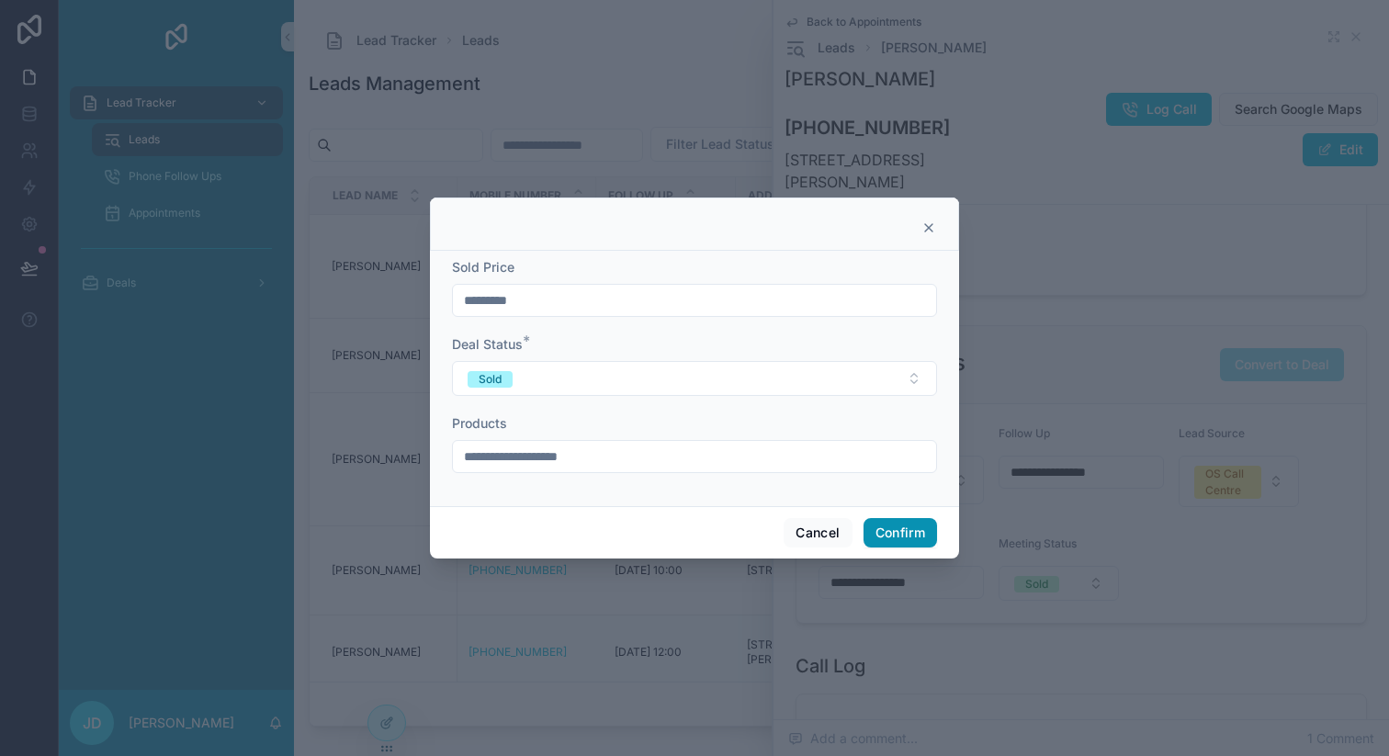
type input "**********"
click at [925, 528] on button "Confirm" at bounding box center [901, 532] width 74 height 29
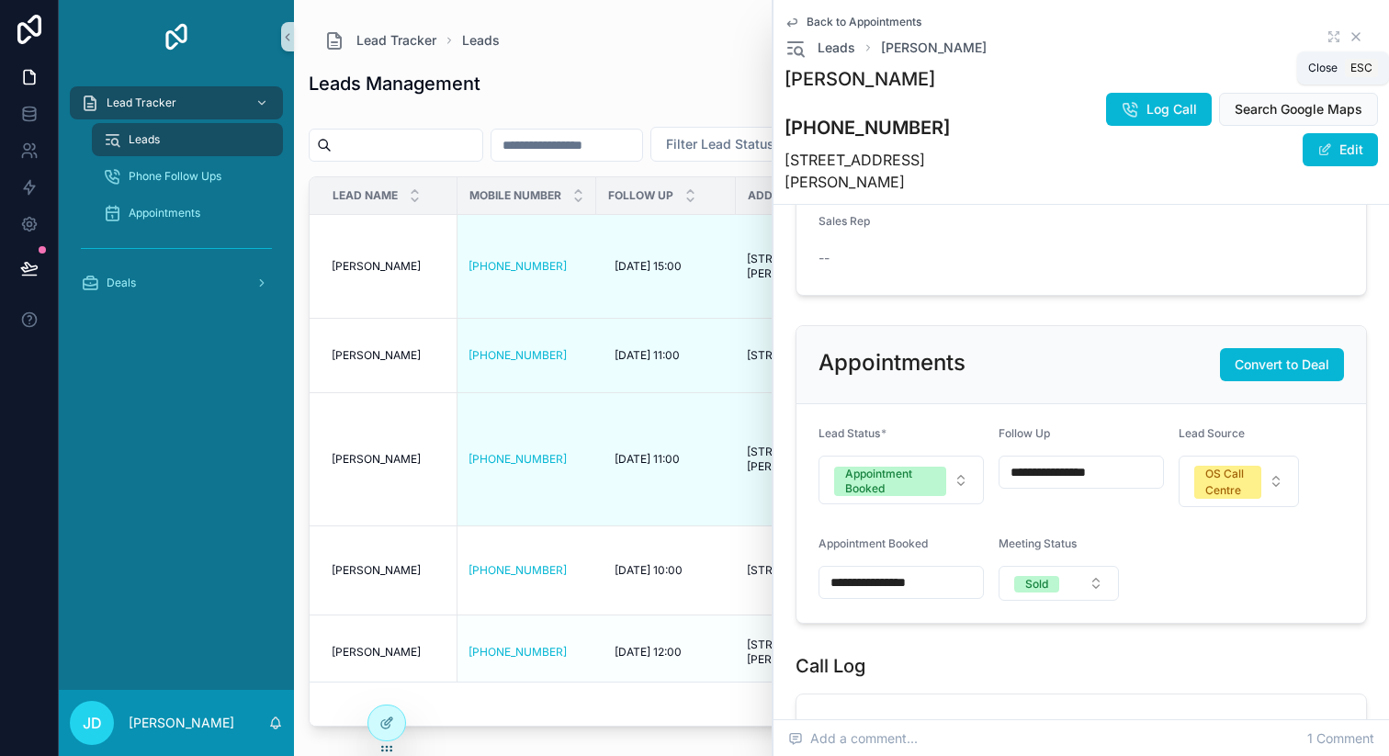
click at [1362, 37] on icon "scrollable content" at bounding box center [1356, 36] width 15 height 15
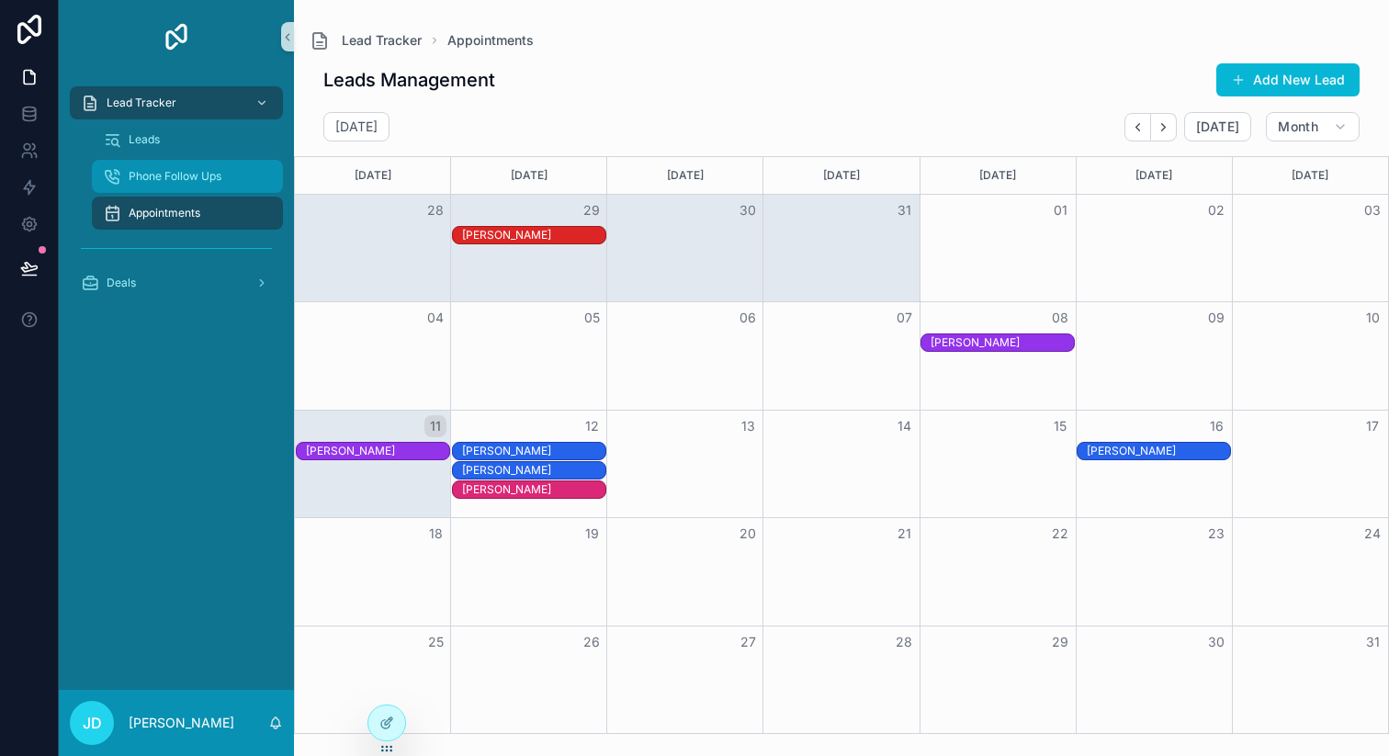
click at [176, 179] on span "Phone Follow Ups" at bounding box center [175, 176] width 93 height 15
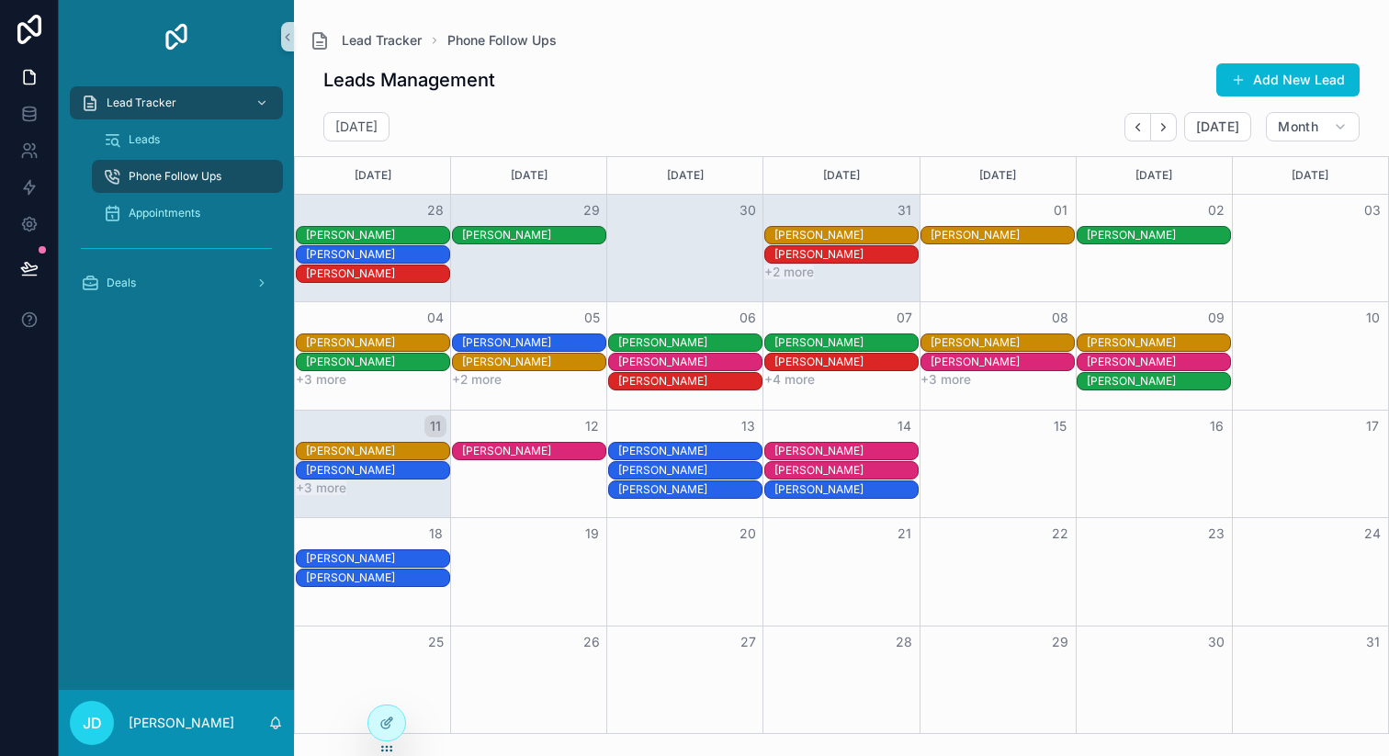
click at [674, 365] on div "[PERSON_NAME]" at bounding box center [689, 362] width 143 height 15
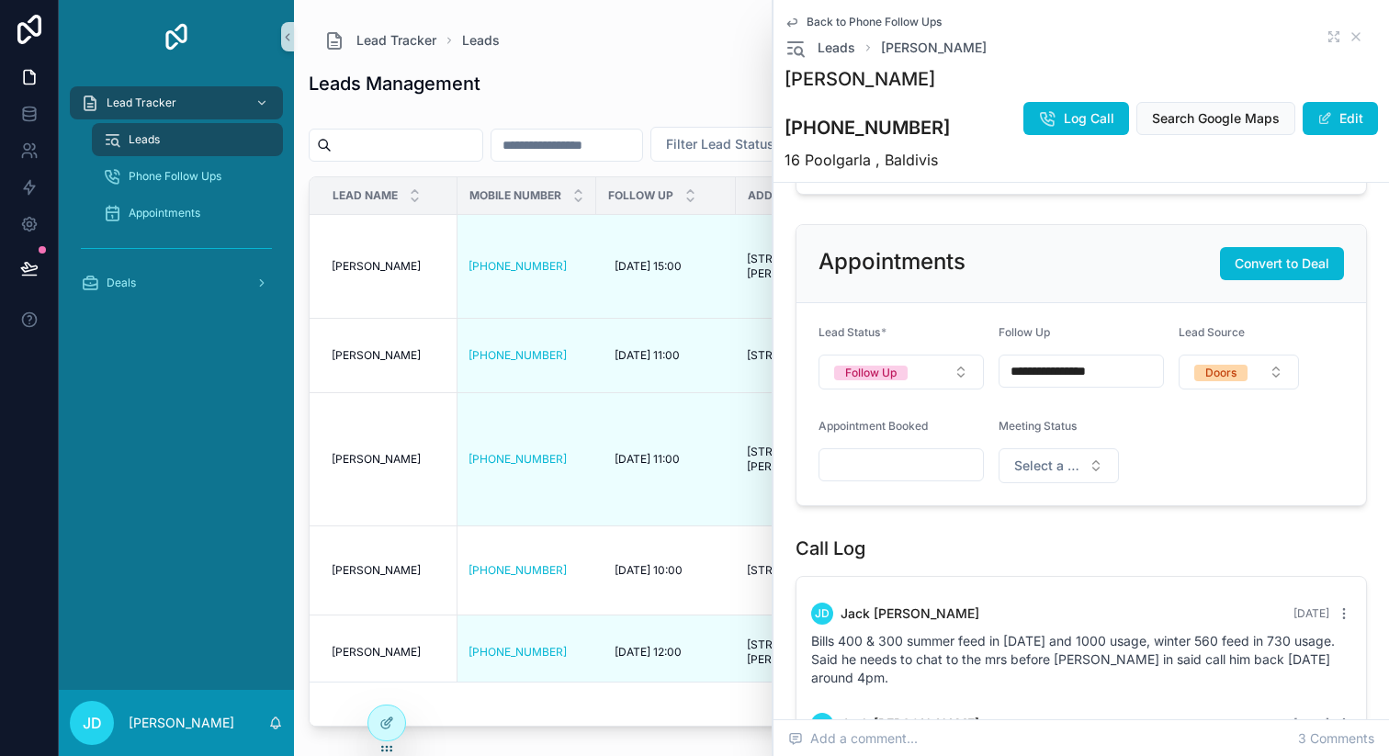
scroll to position [636, 0]
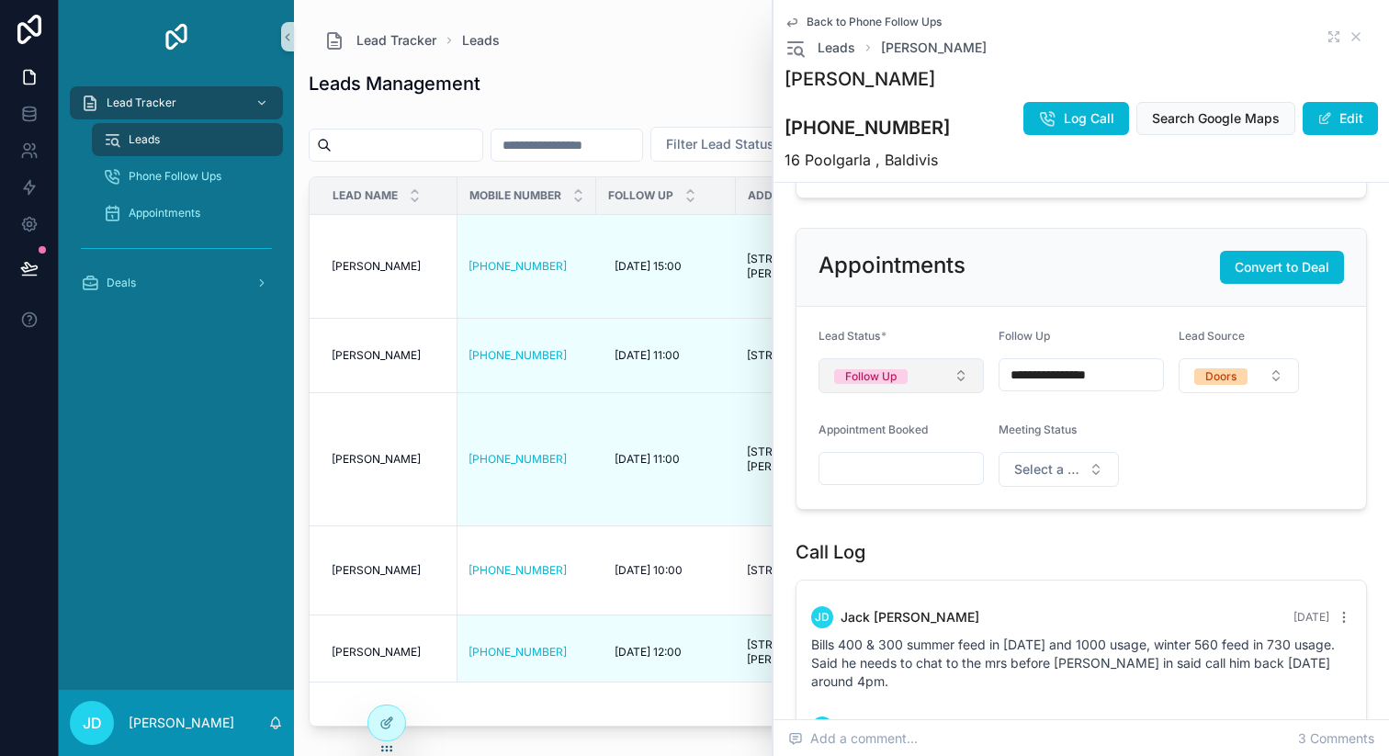
click at [924, 393] on button "Follow Up" at bounding box center [901, 375] width 165 height 35
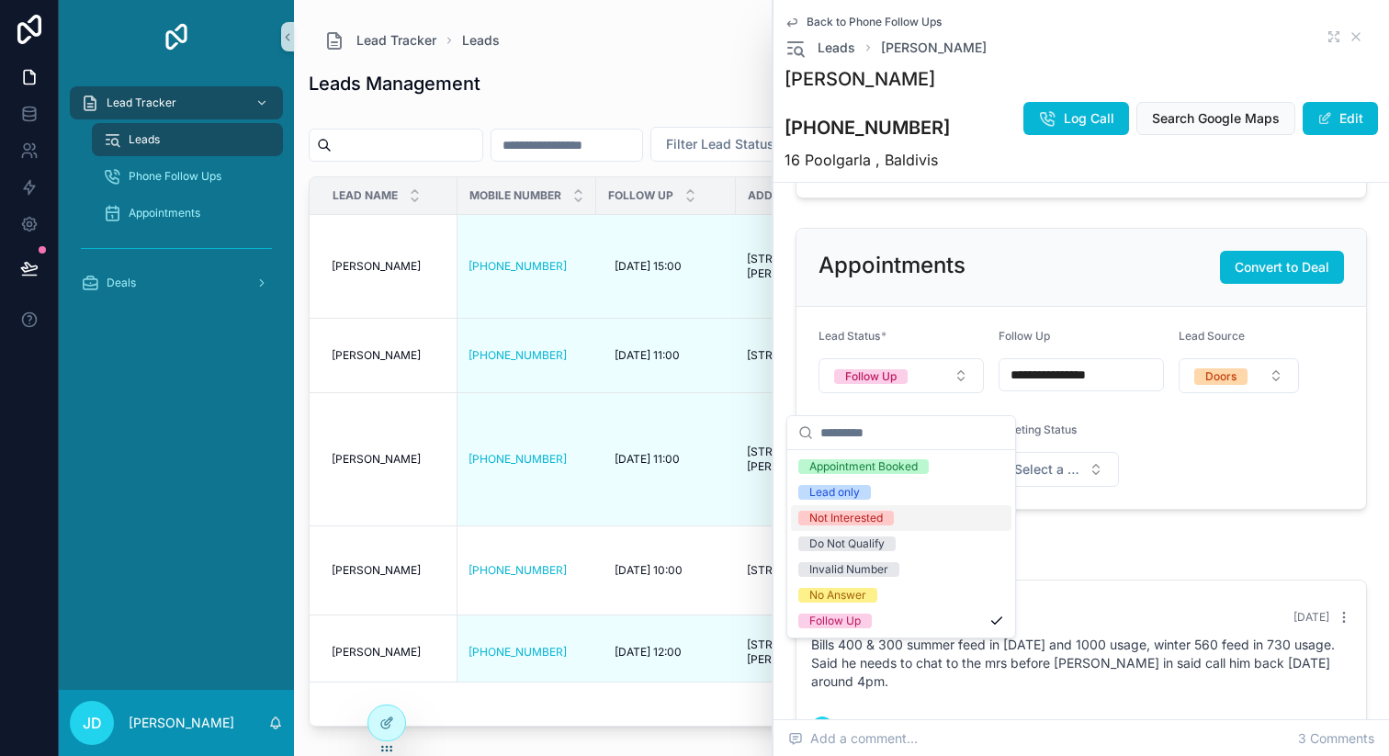
click at [1226, 547] on div "**********" at bounding box center [1082, 292] width 616 height 1447
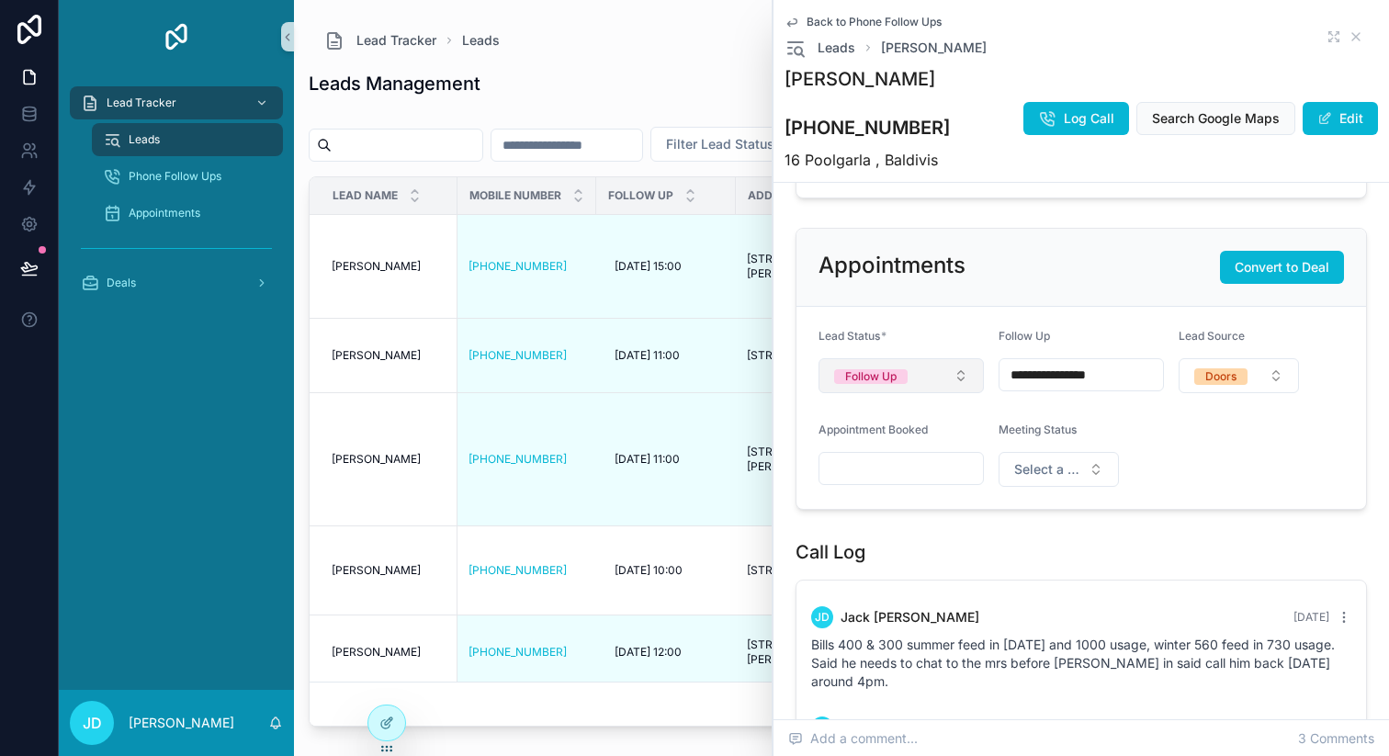
click at [953, 393] on button "Follow Up" at bounding box center [901, 375] width 165 height 35
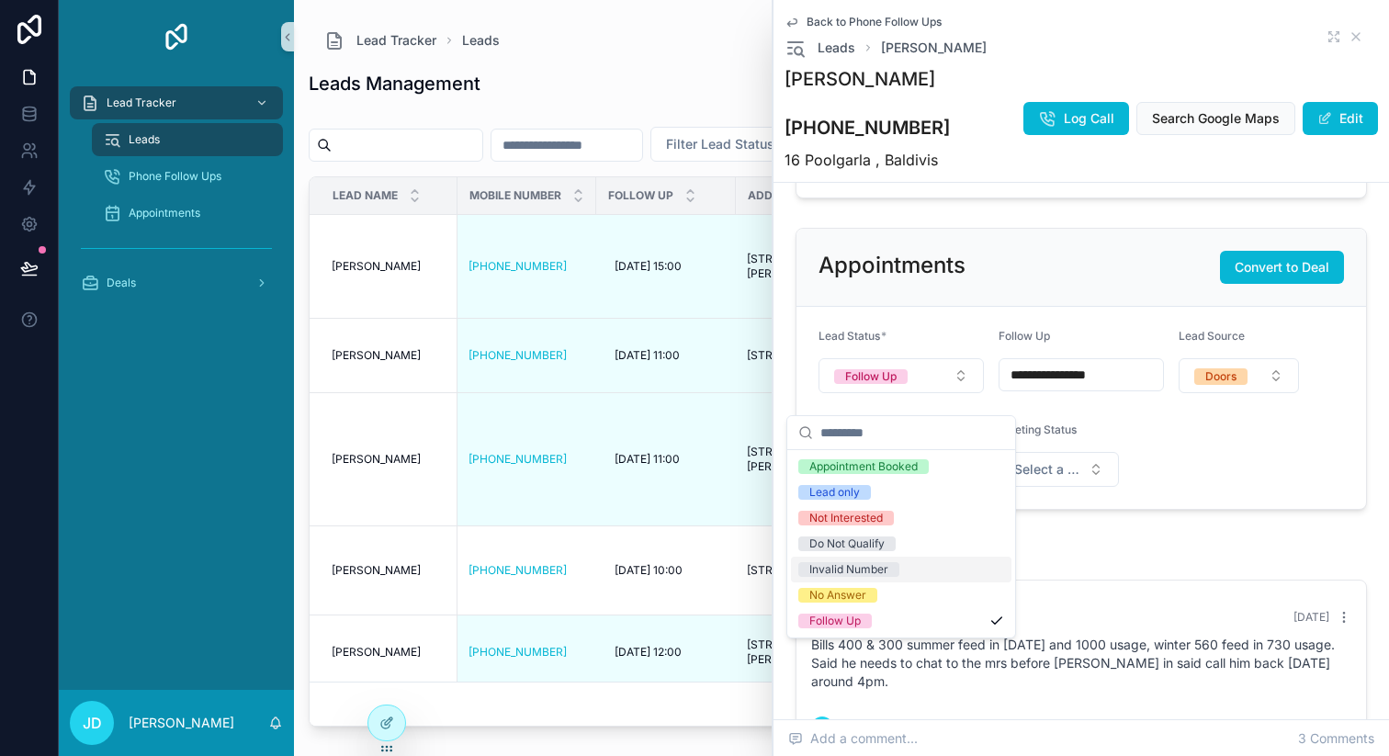
click at [1219, 488] on form "**********" at bounding box center [1082, 408] width 570 height 202
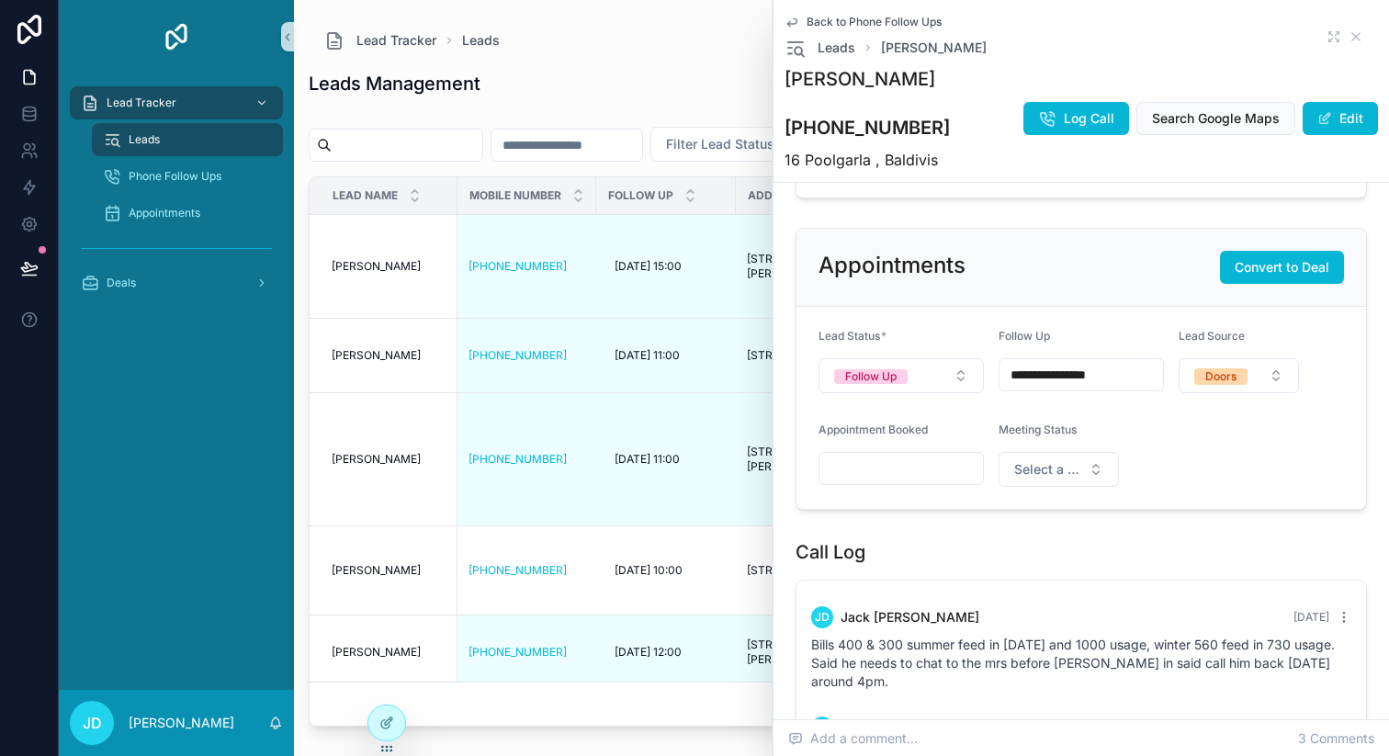
click at [1033, 388] on input "**********" at bounding box center [1082, 375] width 164 height 26
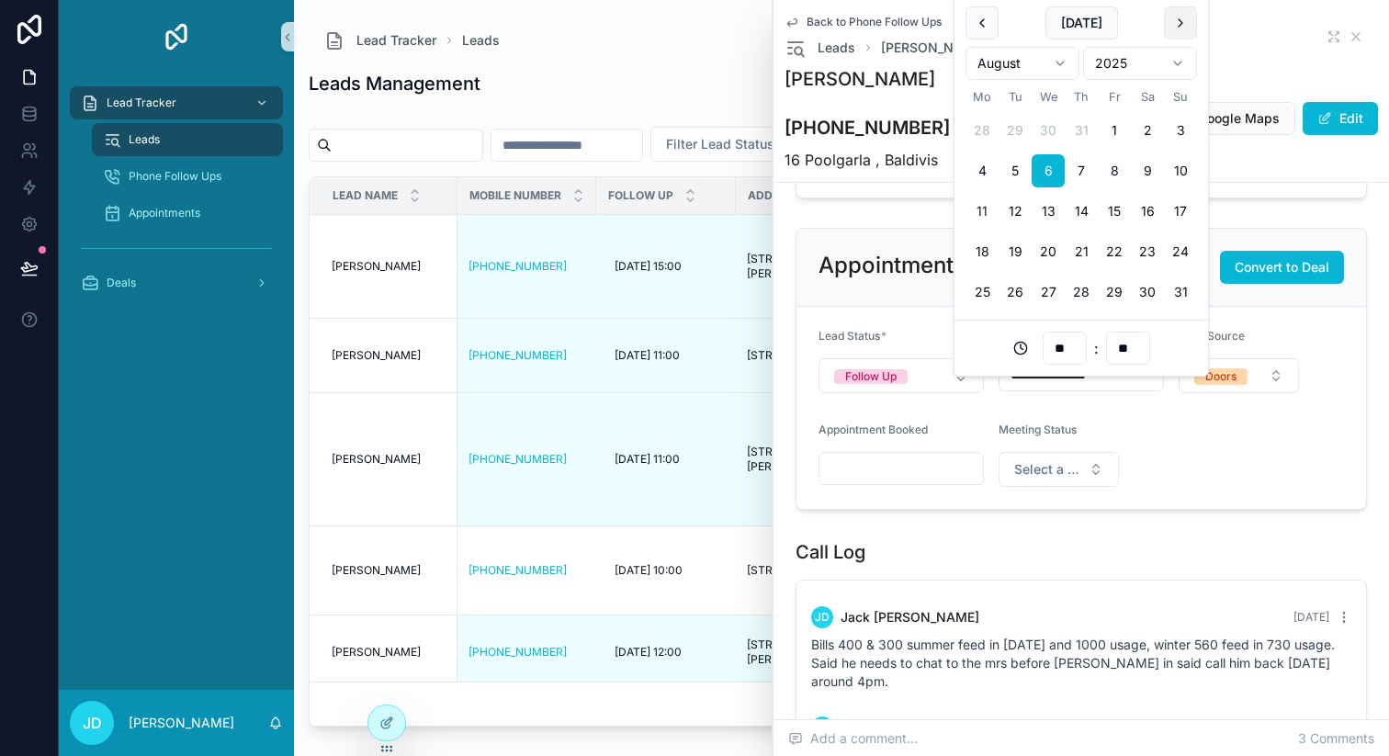
click at [1179, 23] on button "scrollable content" at bounding box center [1180, 22] width 33 height 33
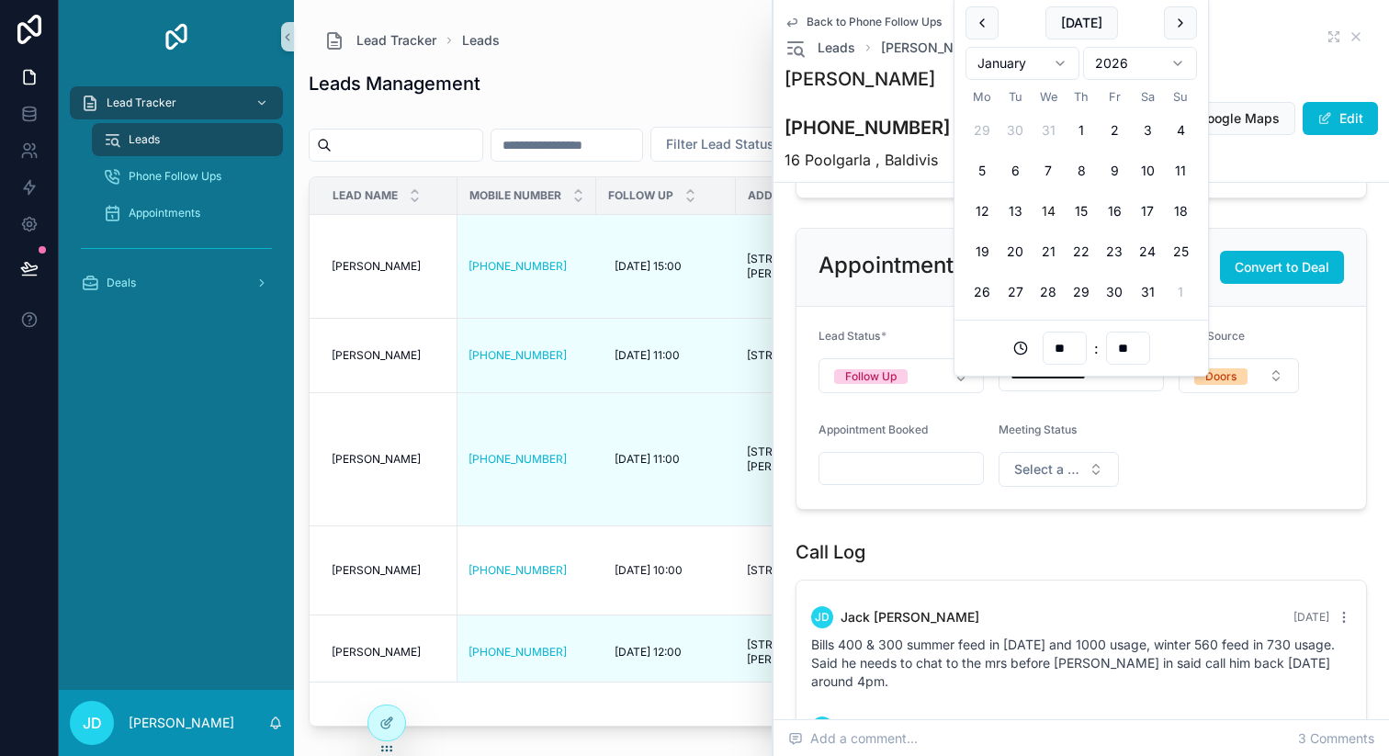
click at [1048, 212] on button "14" at bounding box center [1048, 211] width 33 height 33
type input "**********"
click at [1169, 487] on form "**********" at bounding box center [1082, 408] width 570 height 202
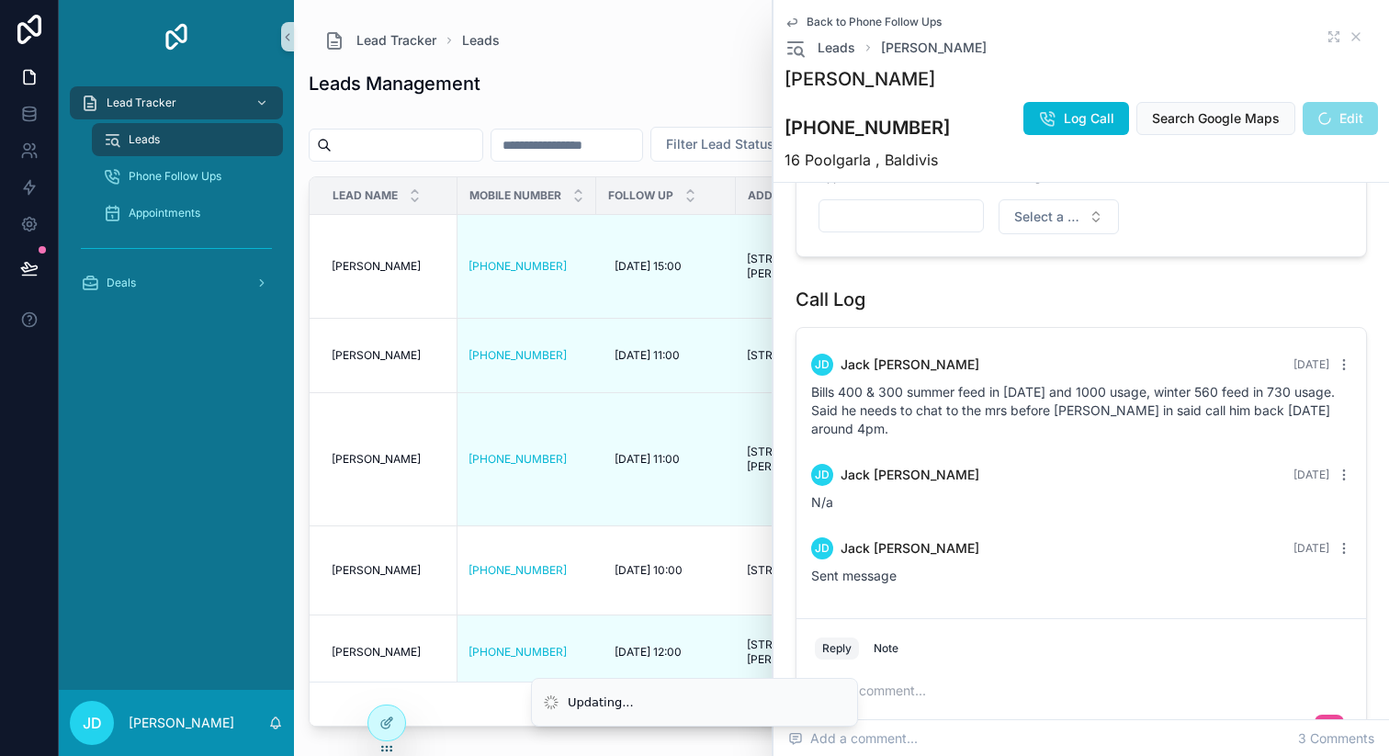
scroll to position [992, 0]
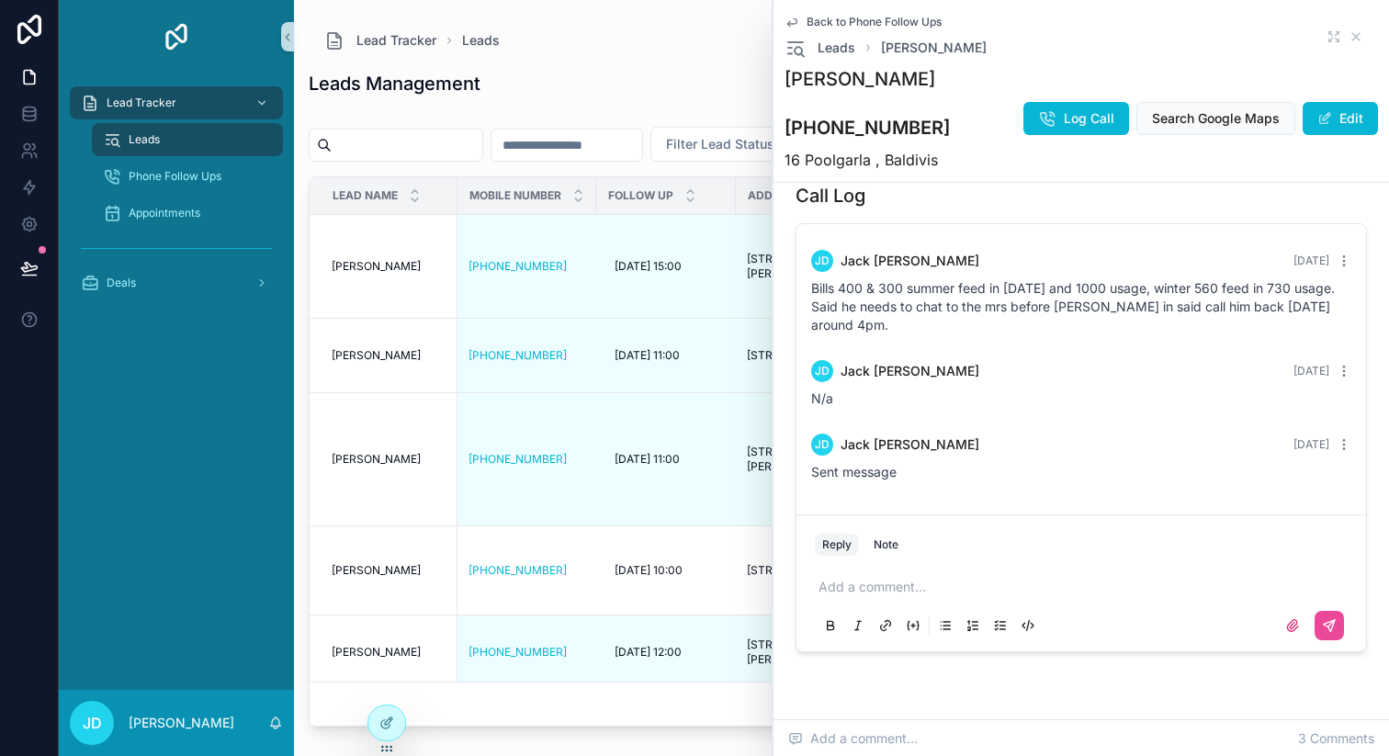
click at [901, 596] on p "scrollable content" at bounding box center [1085, 587] width 533 height 18
click at [1320, 640] on button "scrollable content" at bounding box center [1329, 625] width 29 height 29
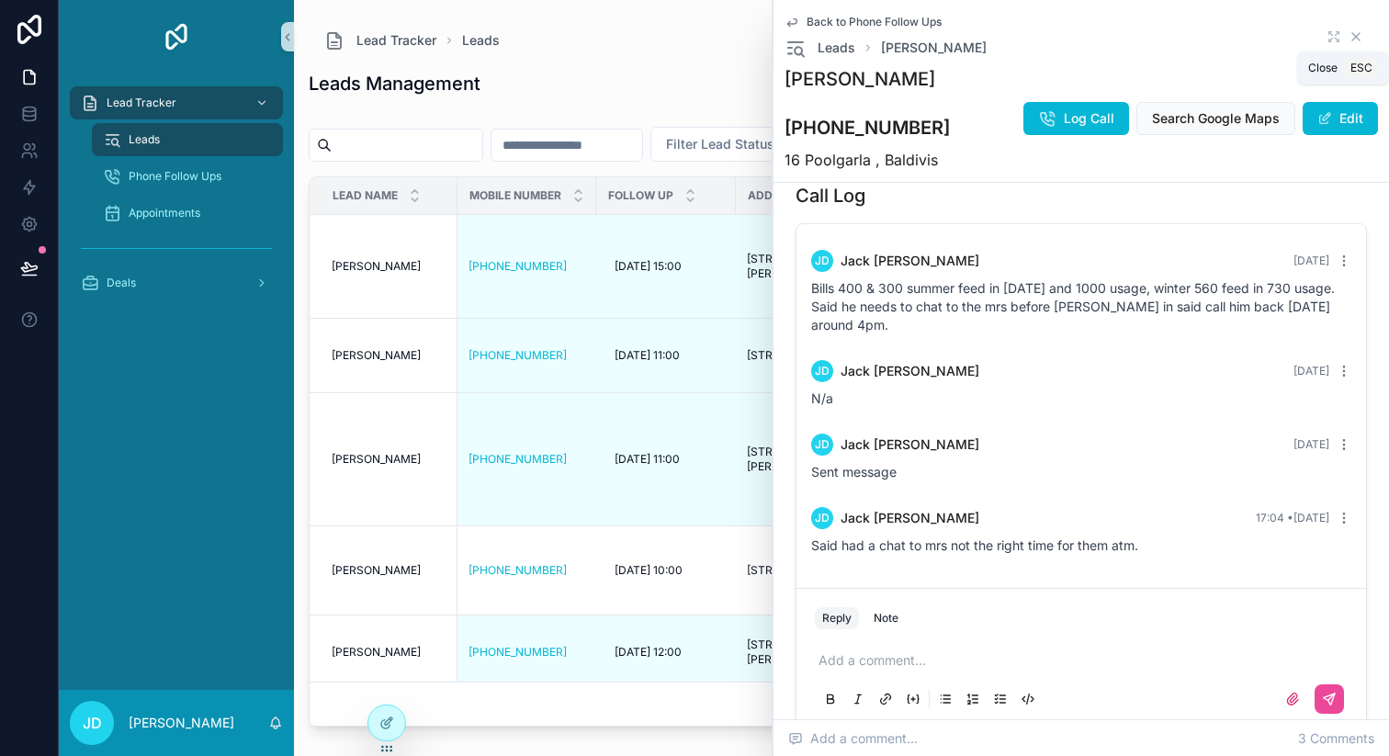
click at [1357, 31] on icon "scrollable content" at bounding box center [1356, 36] width 15 height 15
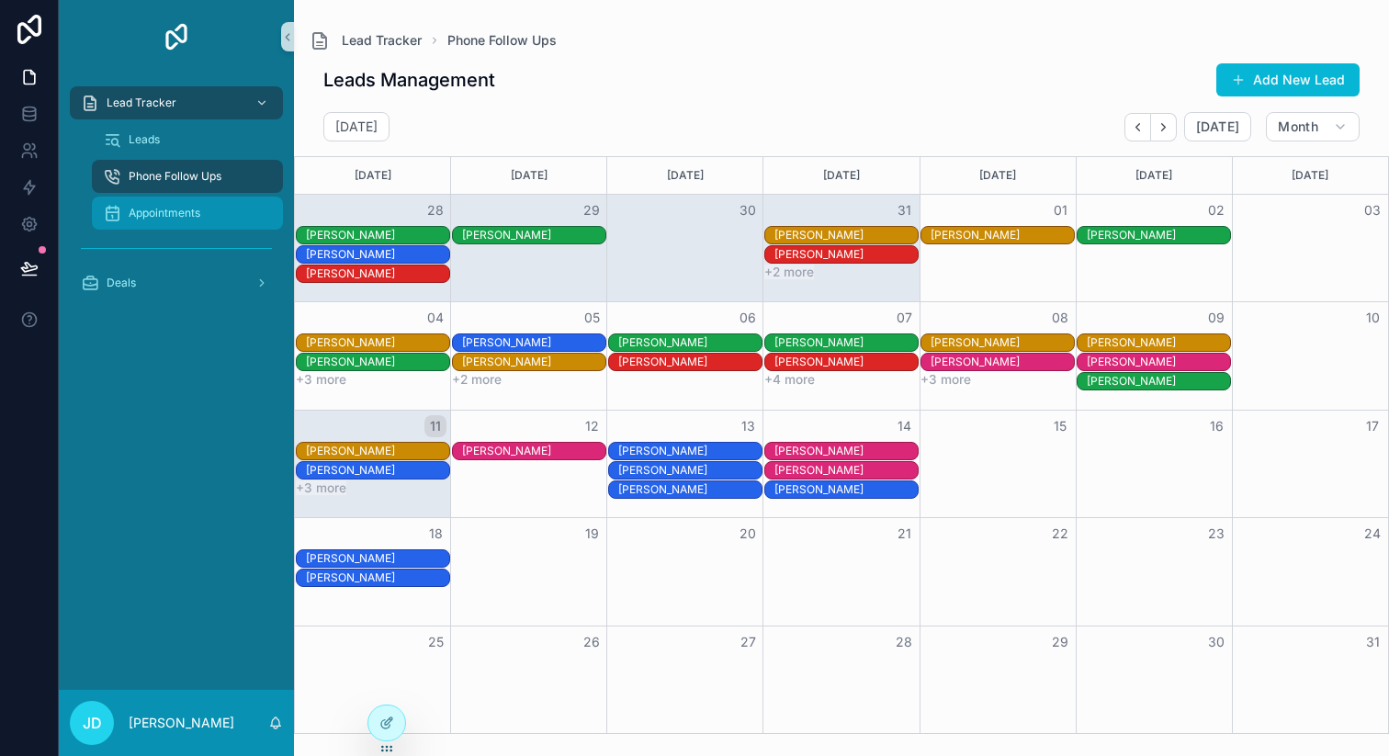
click at [164, 198] on link "Appointments" at bounding box center [187, 213] width 191 height 33
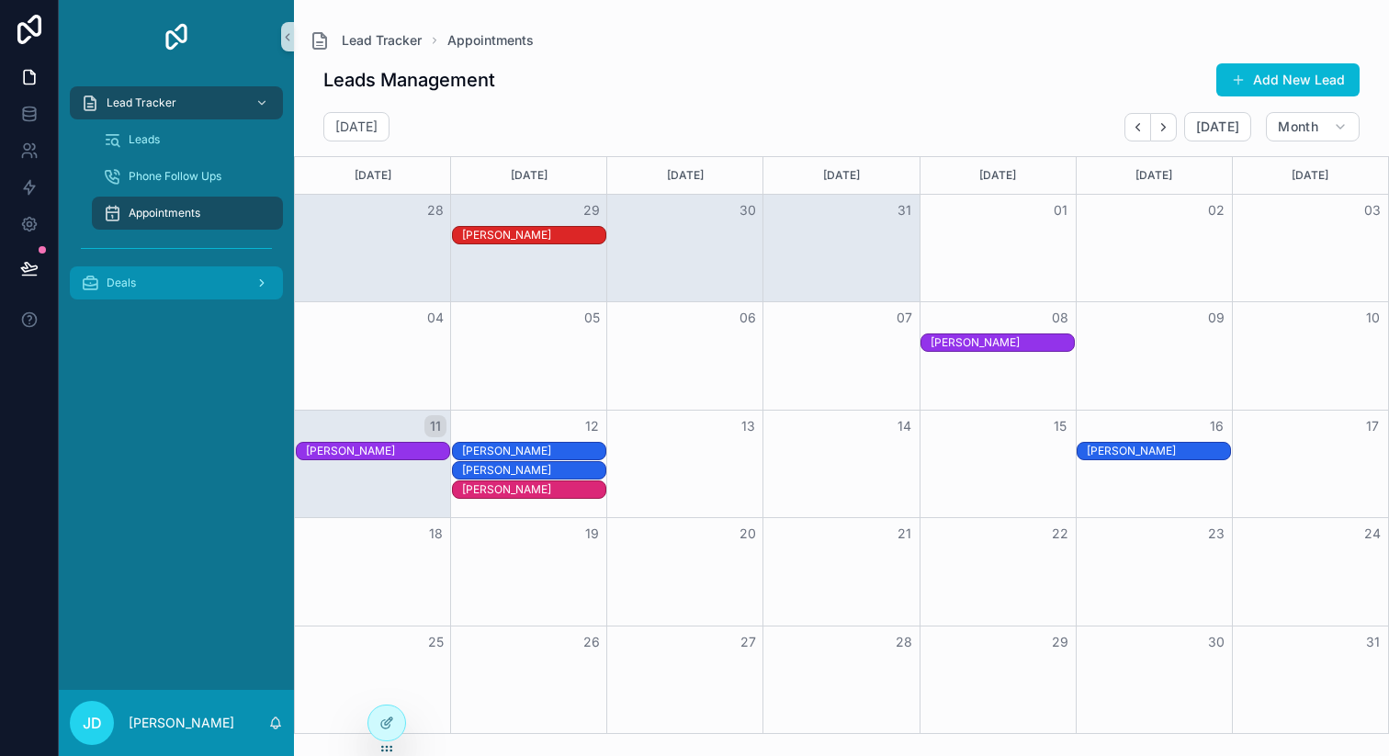
click at [142, 292] on div "Deals" at bounding box center [176, 282] width 191 height 29
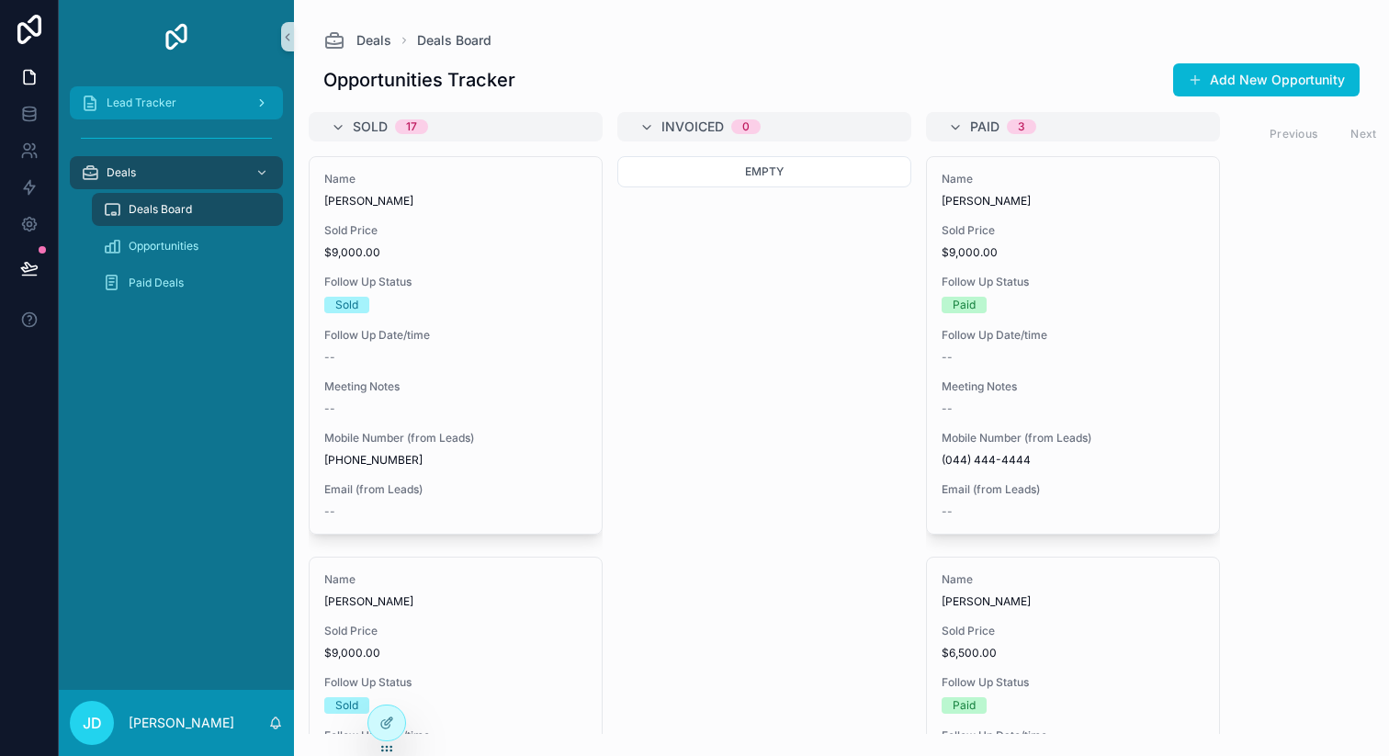
click at [188, 96] on div "Lead Tracker" at bounding box center [176, 102] width 191 height 29
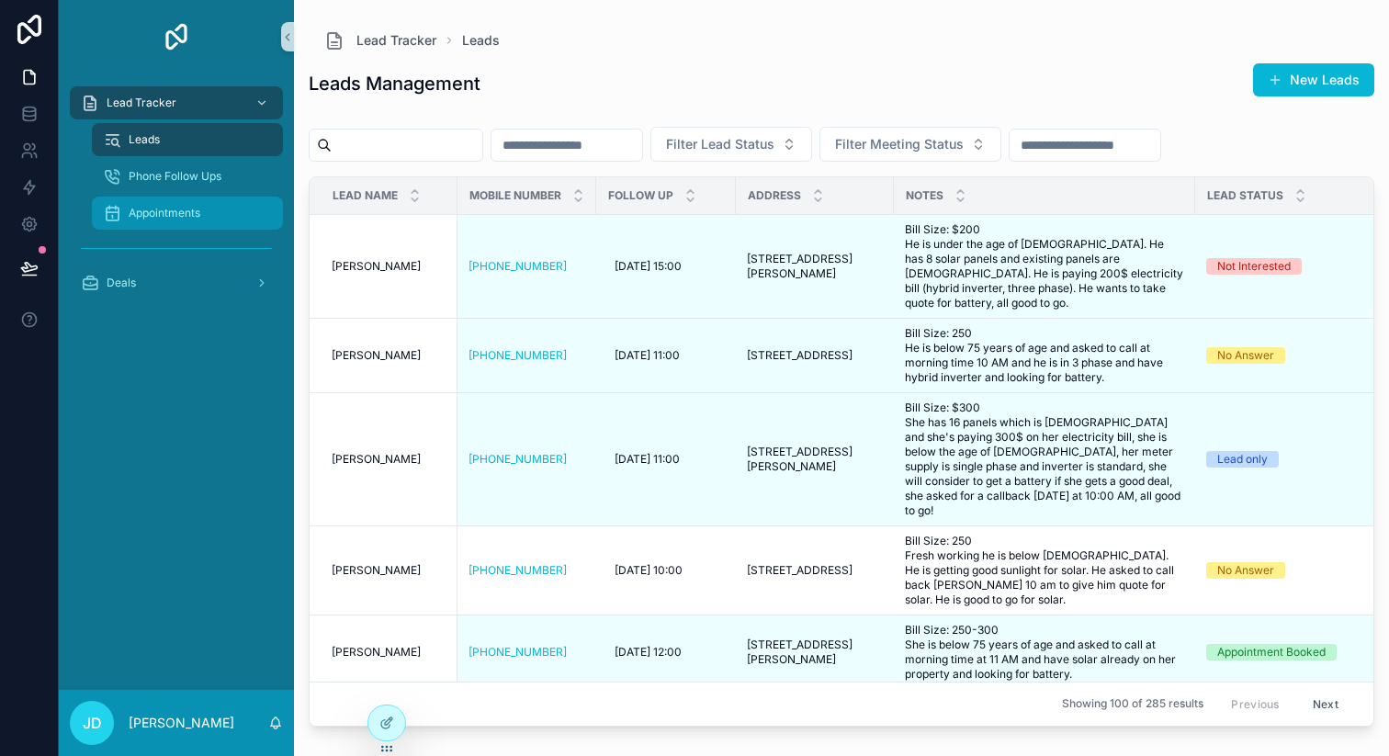
click at [164, 225] on div "Appointments" at bounding box center [187, 212] width 169 height 29
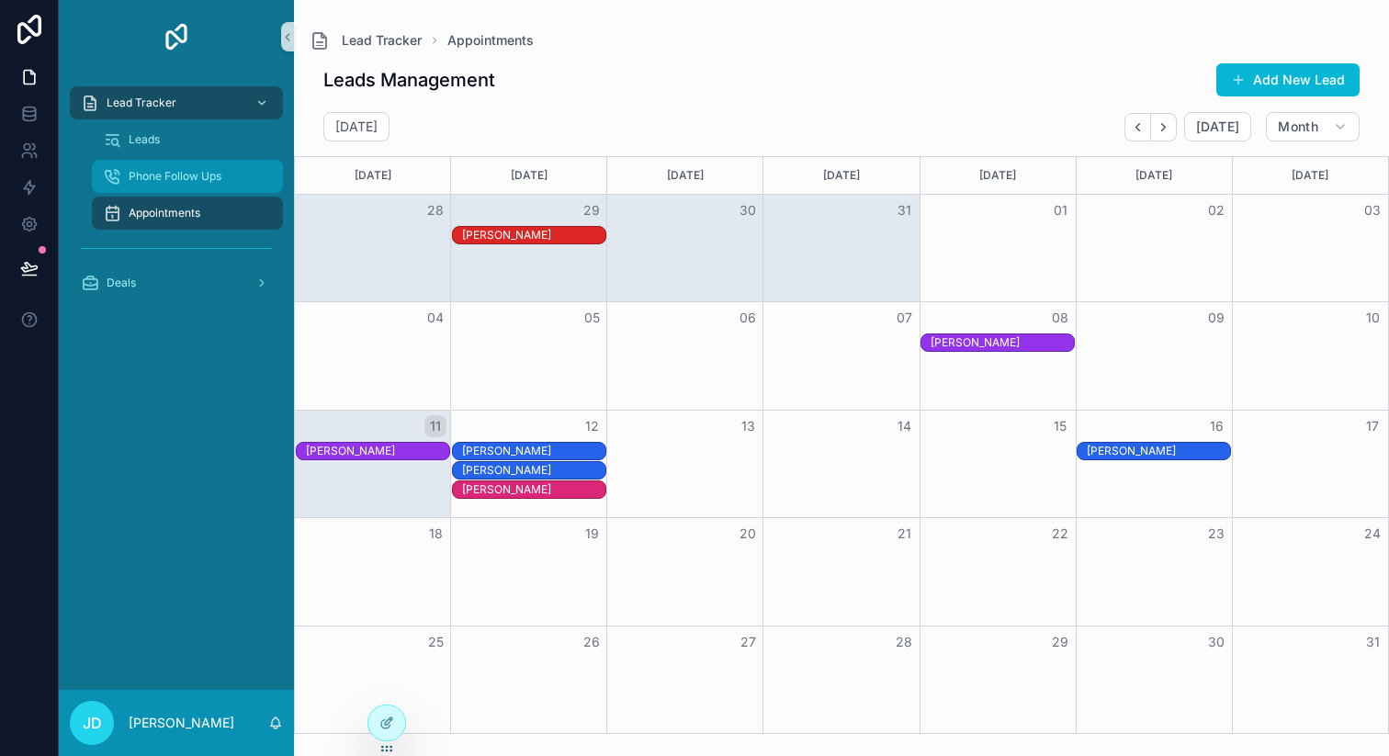
click at [183, 179] on span "Phone Follow Ups" at bounding box center [175, 176] width 93 height 15
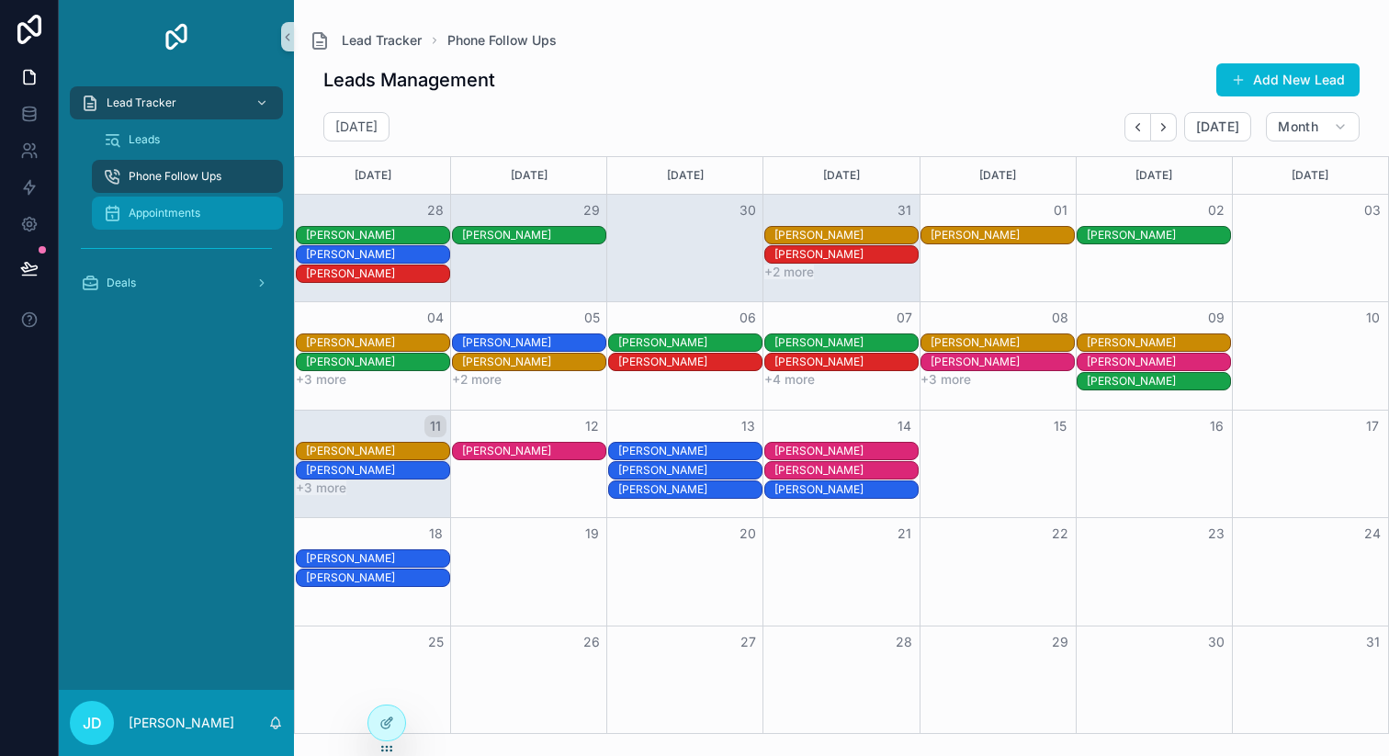
click at [179, 226] on div "Appointments" at bounding box center [187, 212] width 169 height 29
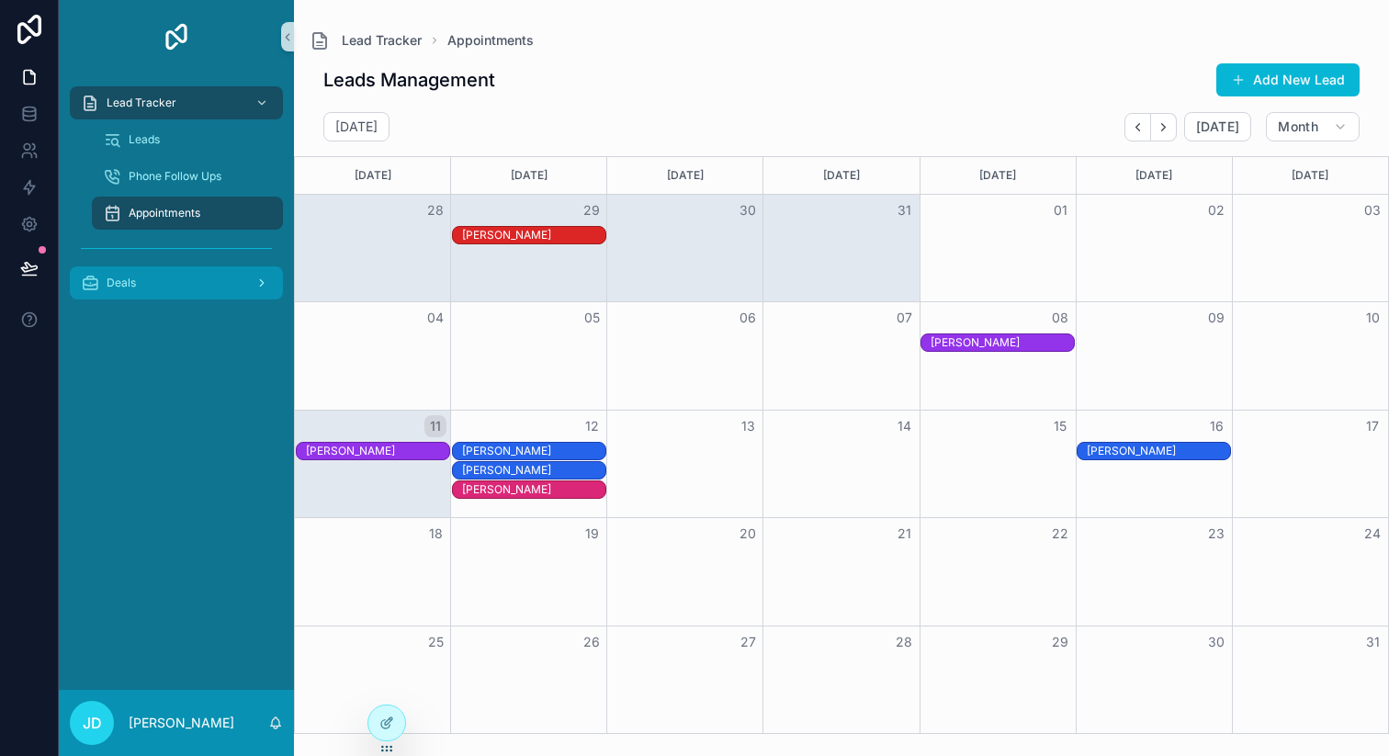
click at [146, 285] on div "Deals" at bounding box center [176, 282] width 191 height 29
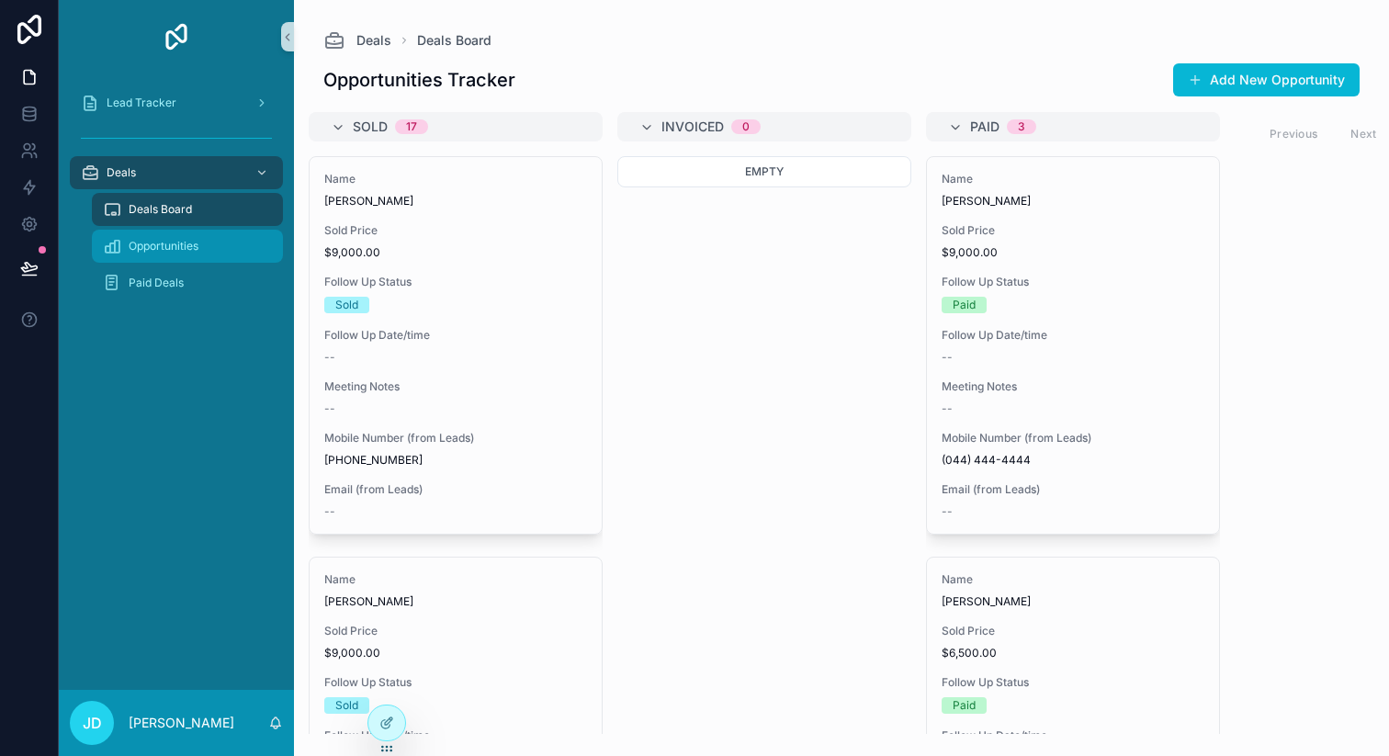
click at [194, 250] on span "Opportunities" at bounding box center [164, 246] width 70 height 15
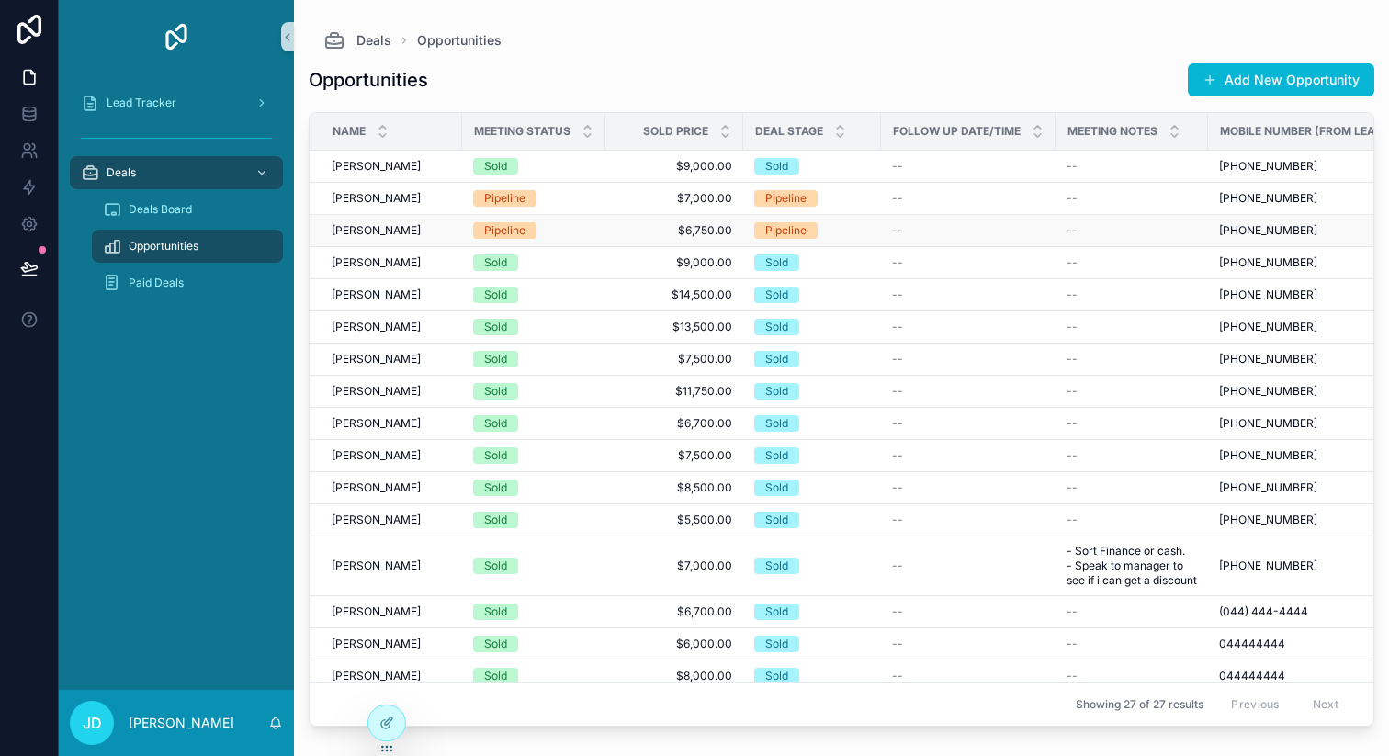
click at [379, 231] on span "[PERSON_NAME]" at bounding box center [376, 230] width 89 height 15
